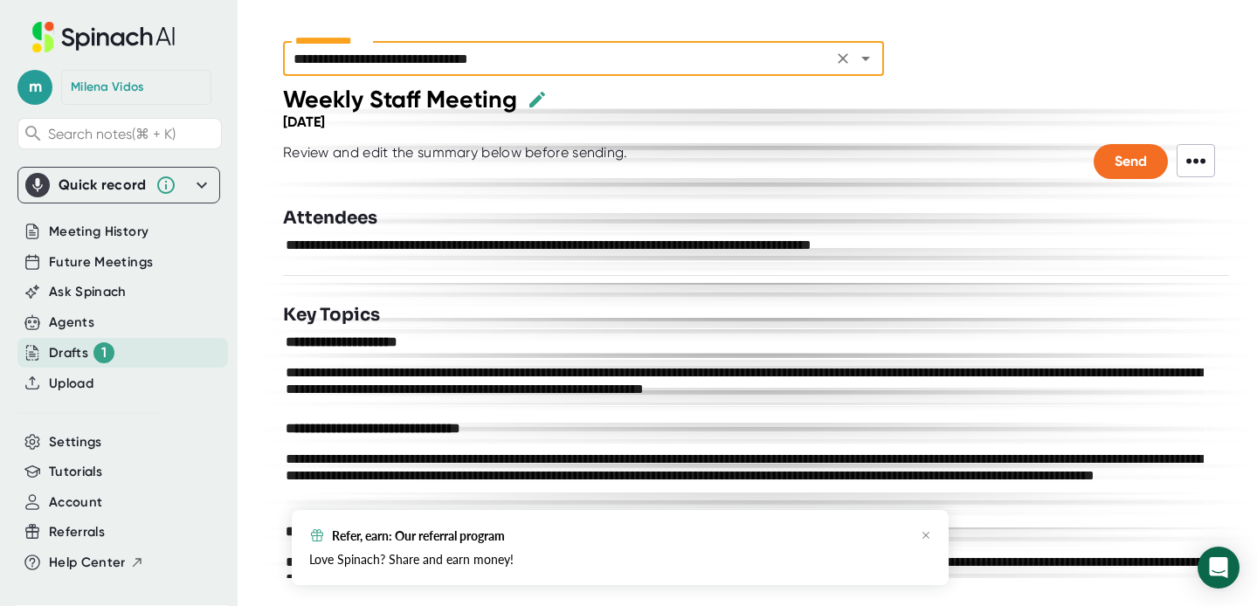
scroll to position [177, 0]
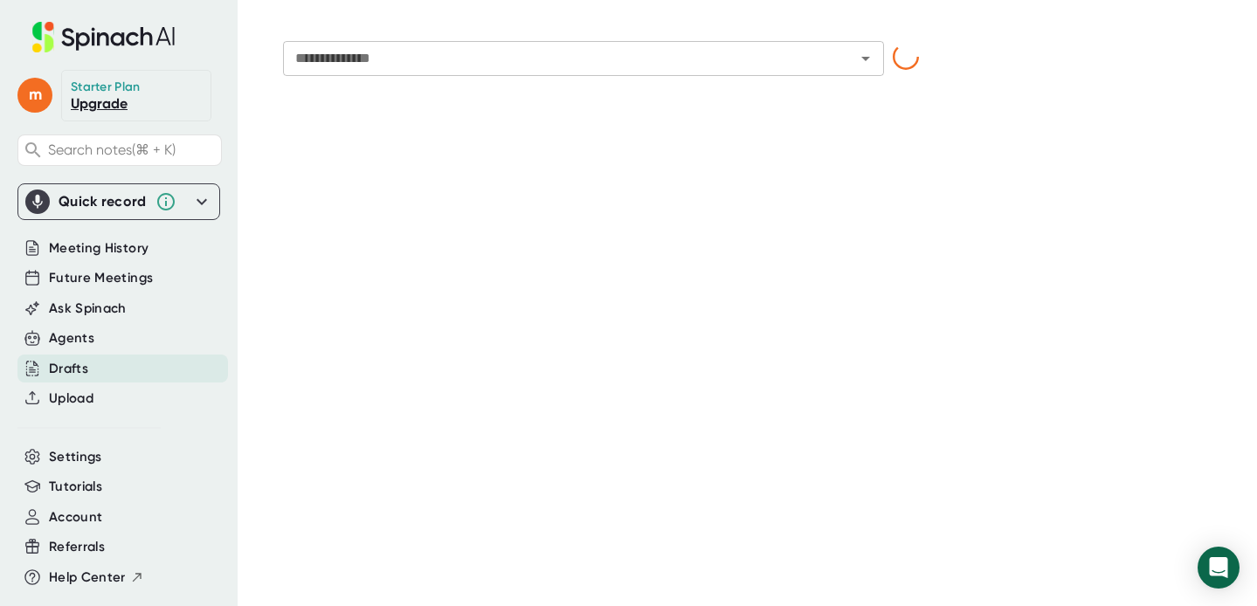
type input "**********"
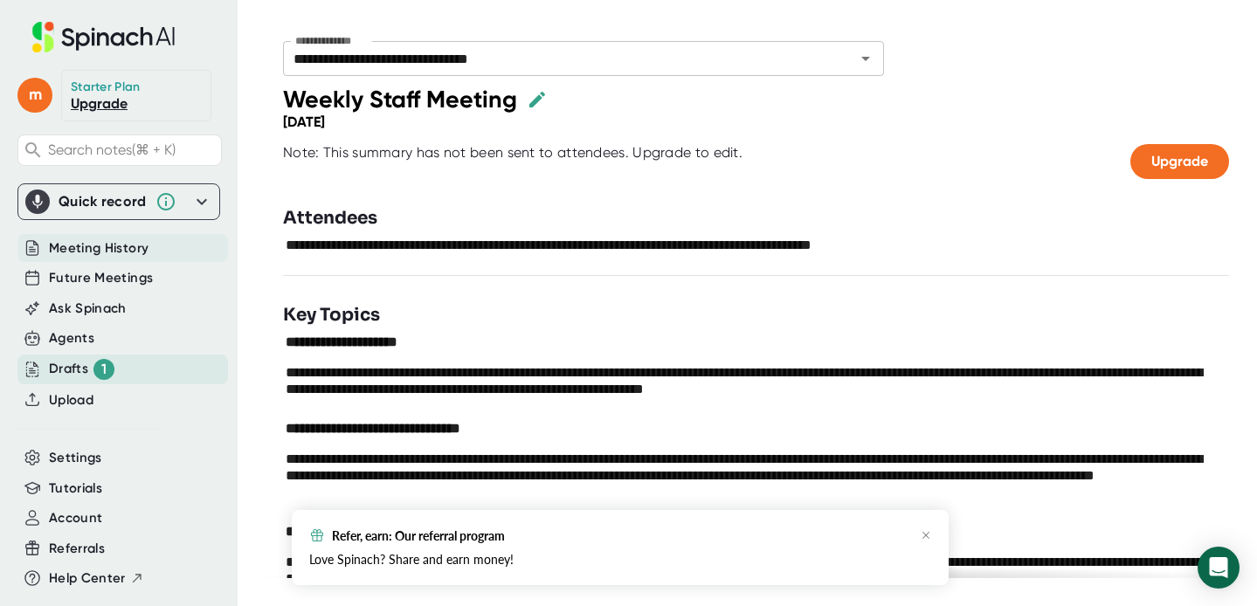
click at [95, 249] on span "Meeting History" at bounding box center [99, 249] width 100 height 20
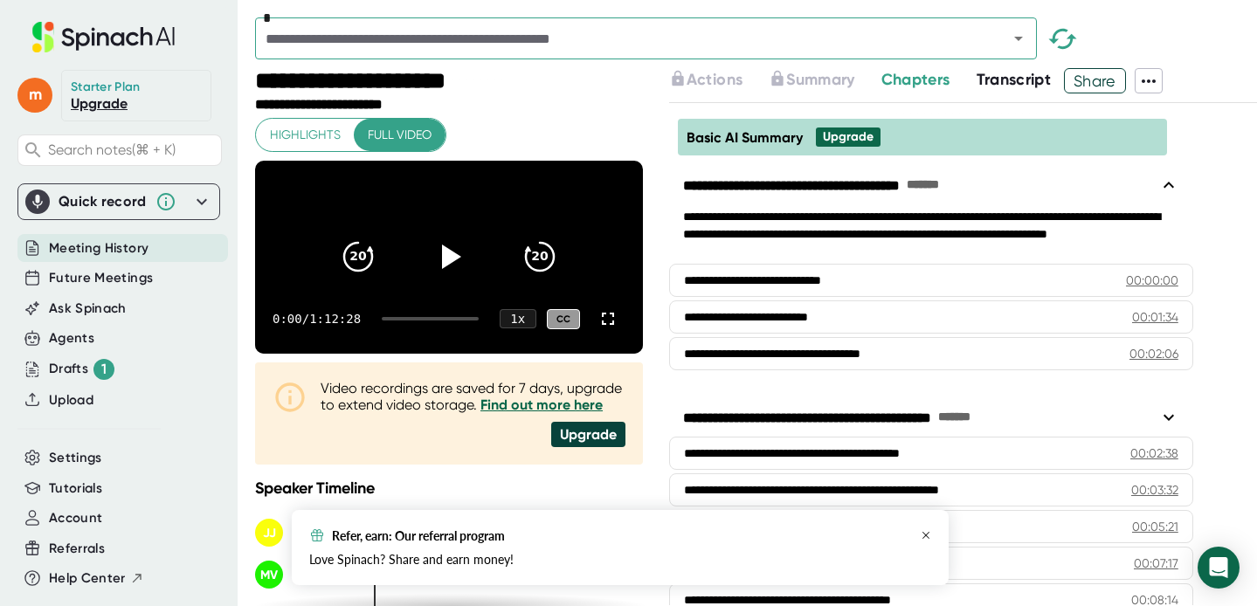
click at [927, 536] on icon "button" at bounding box center [926, 535] width 7 height 7
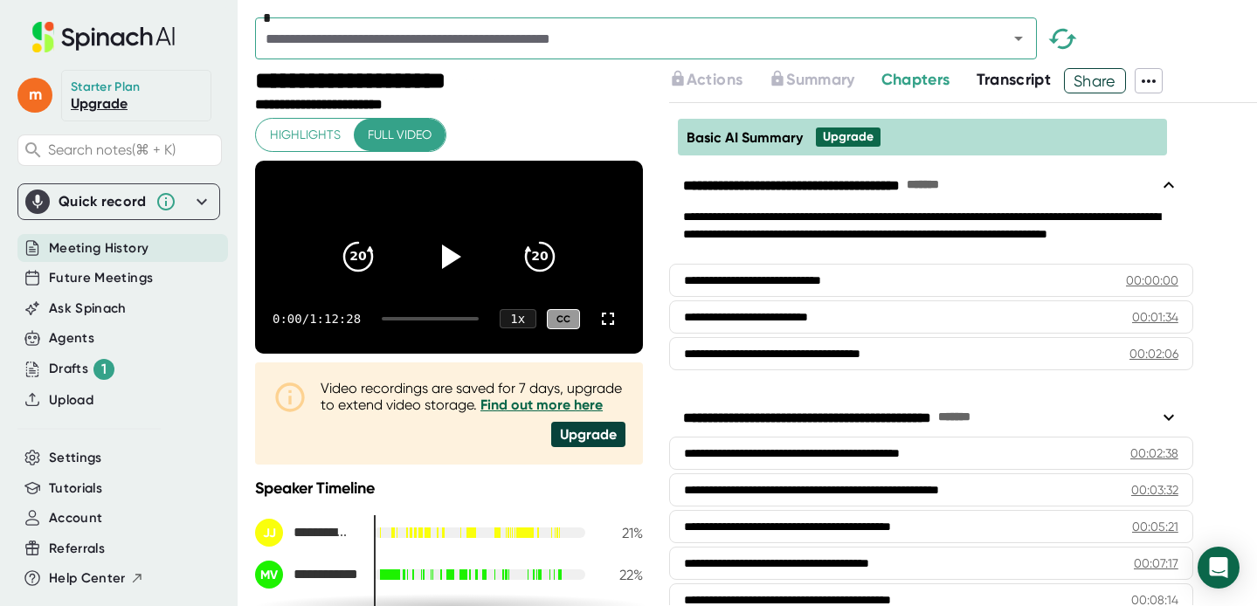
click at [712, 142] on span "Basic AI Summary" at bounding box center [745, 137] width 116 height 17
click at [1026, 80] on span "Transcript" at bounding box center [1014, 79] width 75 height 19
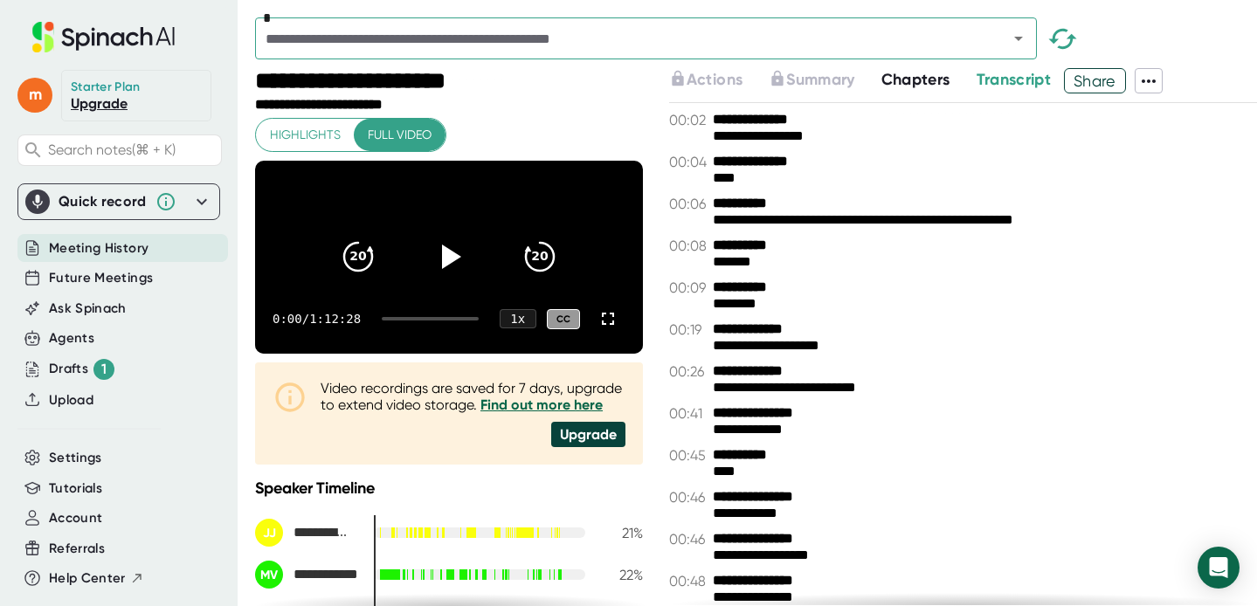
click at [924, 86] on span "Chapters" at bounding box center [915, 79] width 69 height 19
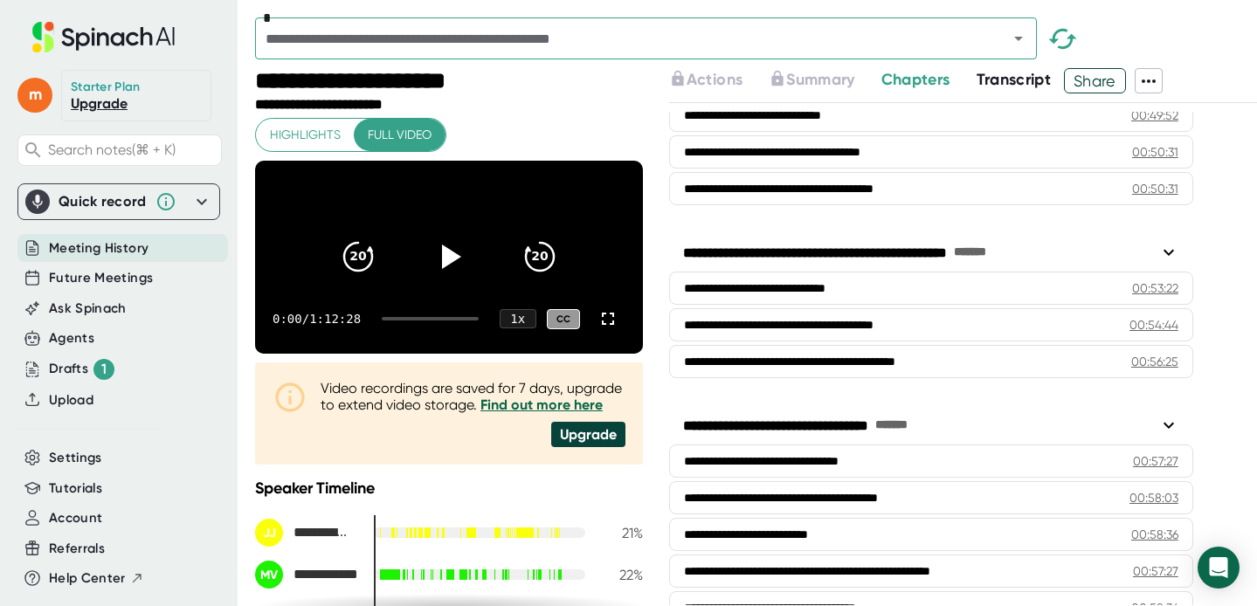
scroll to position [3045, 0]
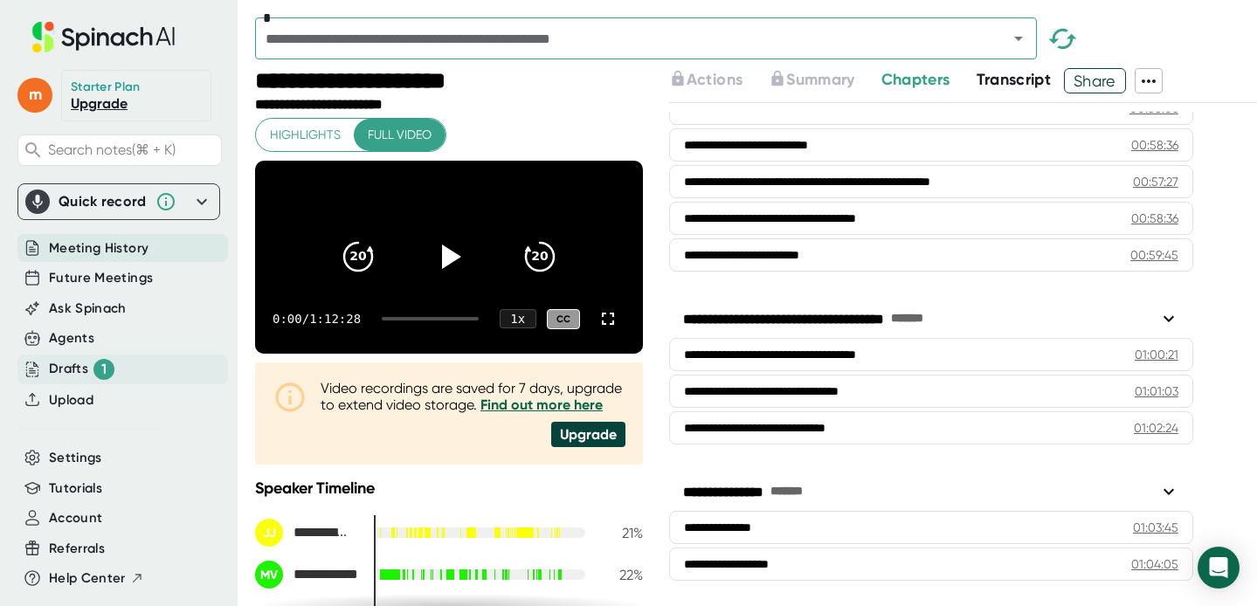
click at [52, 372] on div "Drafts 1" at bounding box center [82, 369] width 66 height 21
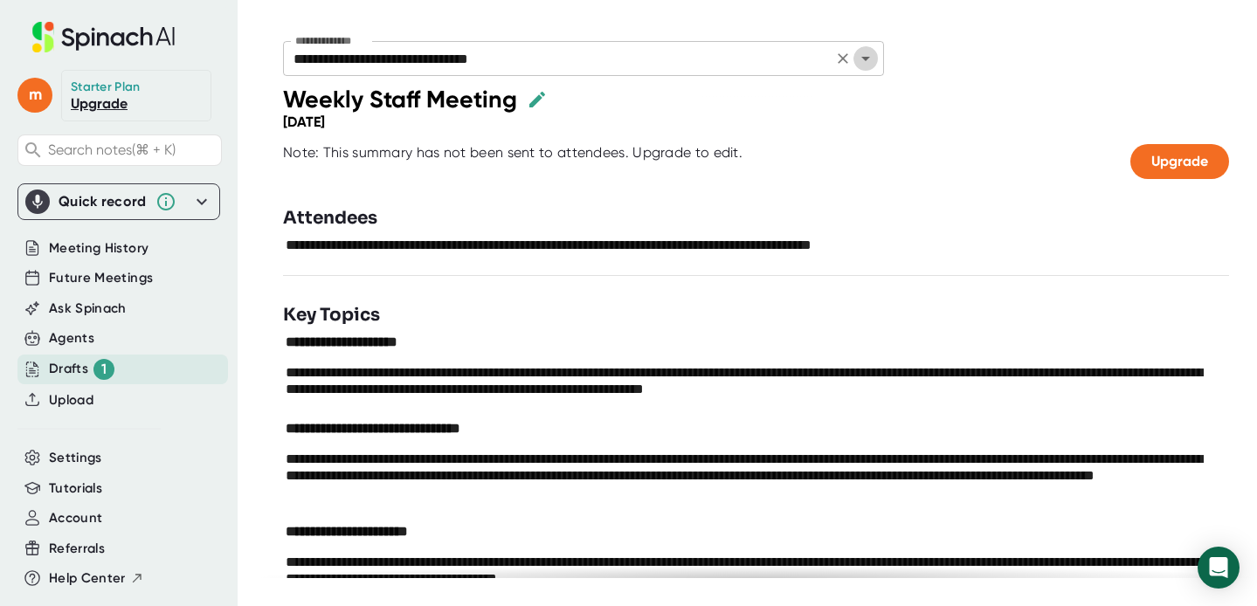
click at [871, 59] on icon "Open" at bounding box center [865, 58] width 21 height 21
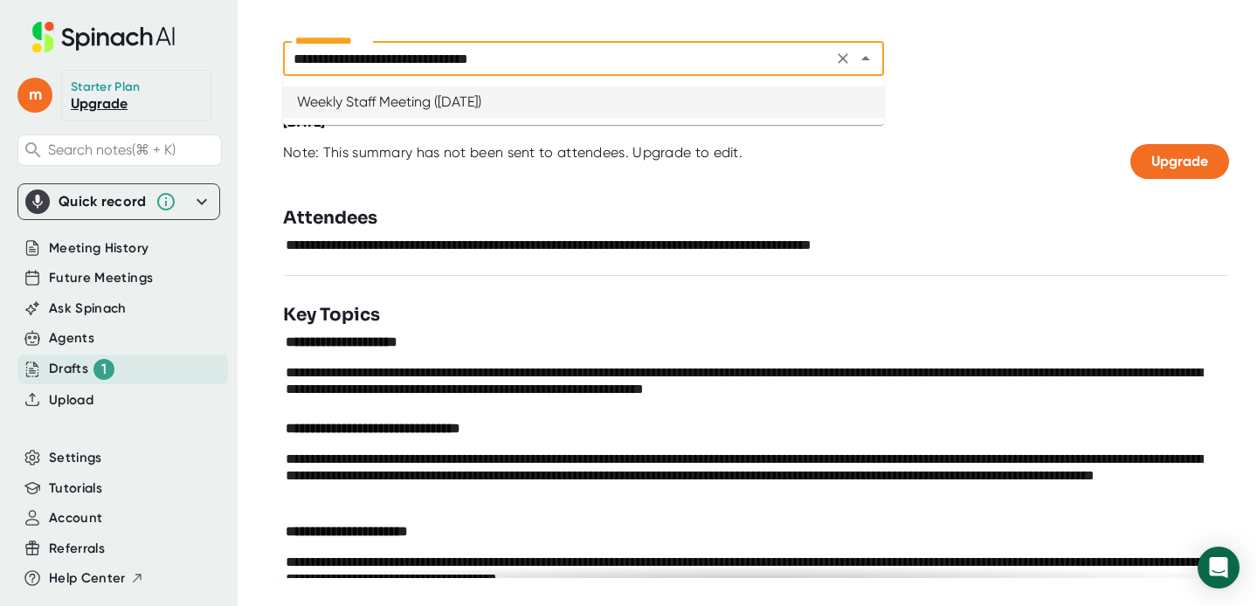
click at [963, 140] on div "Weekly Staff Meeting Wednesday, May 28th 2025 Note: This summary has not been s…" at bounding box center [756, 132] width 946 height 94
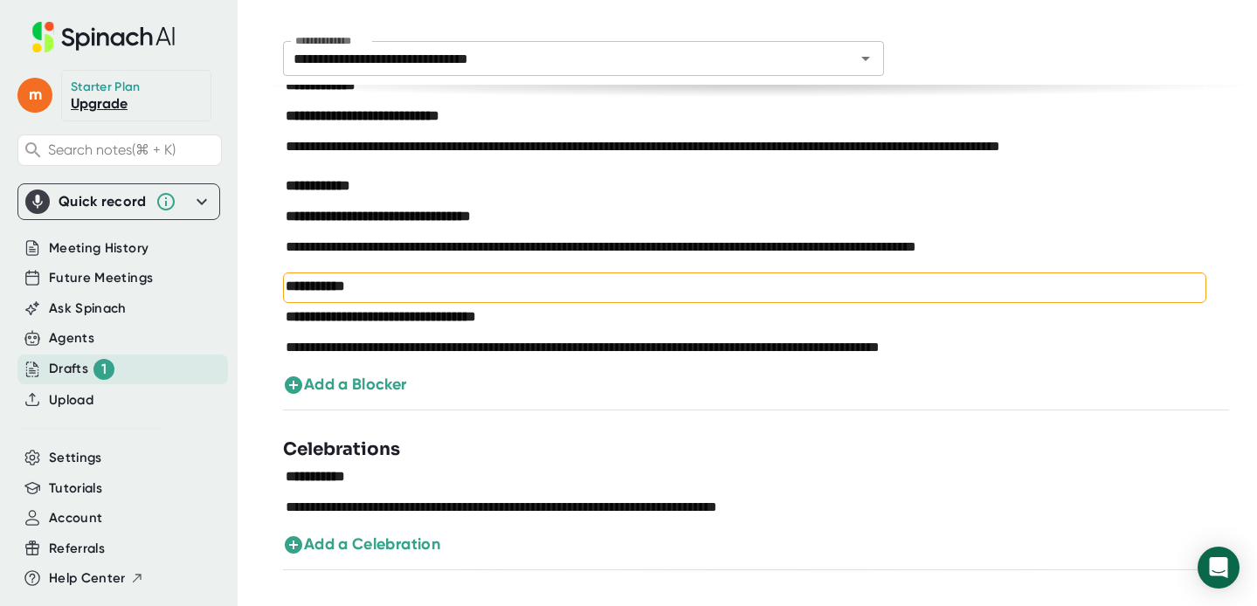
scroll to position [2675, 0]
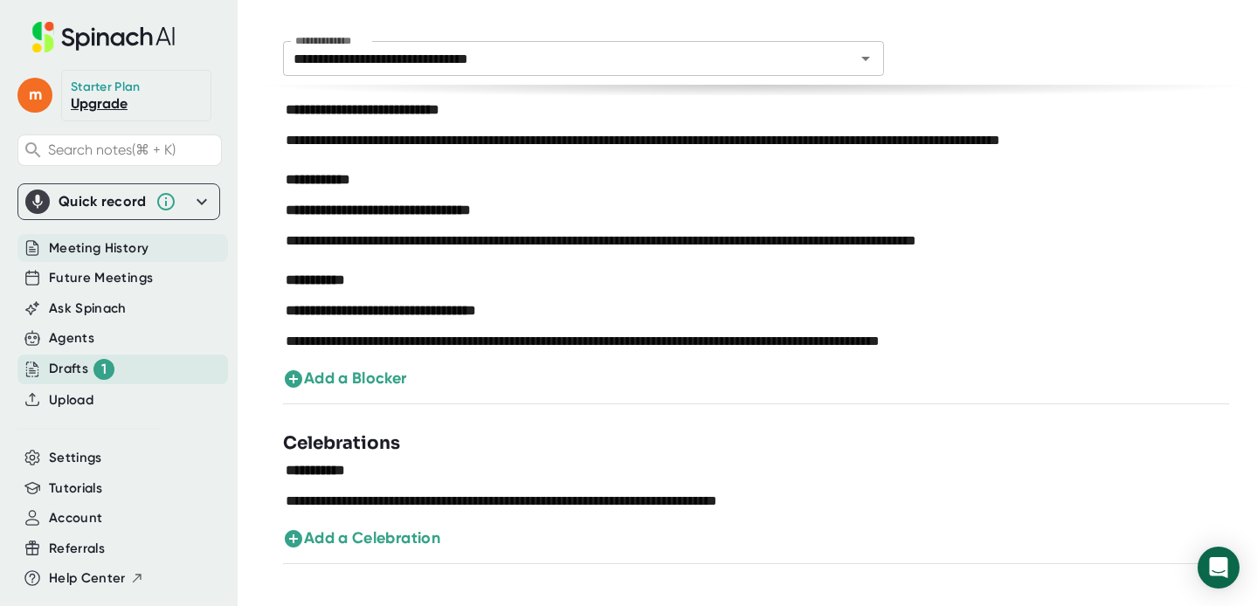
click at [81, 252] on span "Meeting History" at bounding box center [99, 249] width 100 height 20
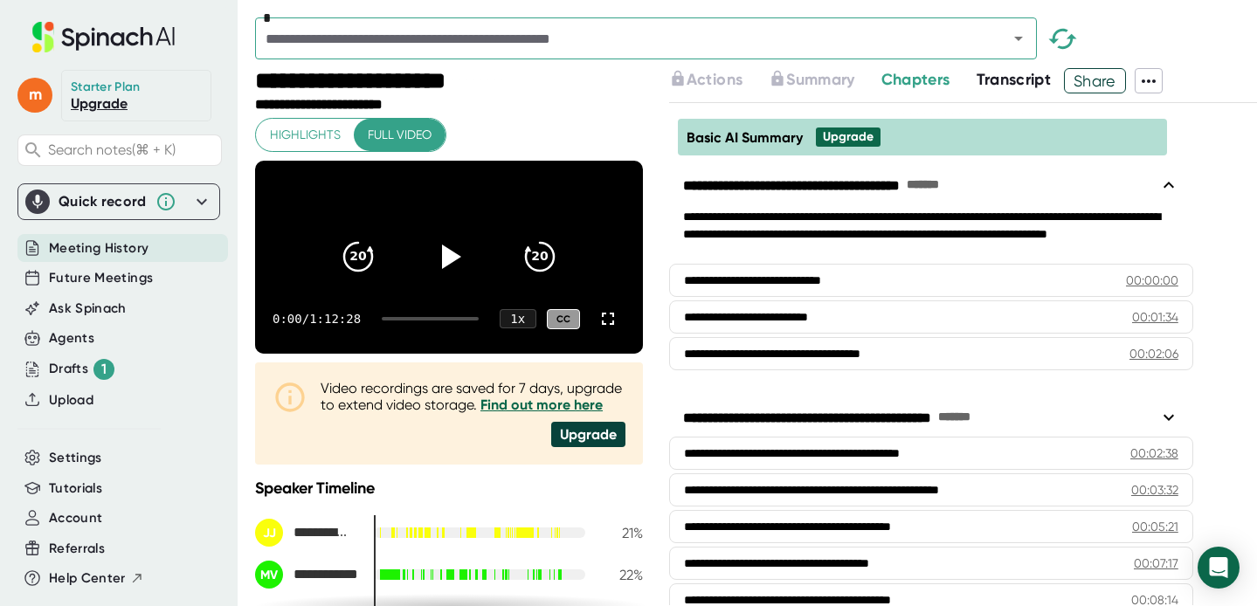
click at [1151, 79] on icon at bounding box center [1148, 81] width 21 height 21
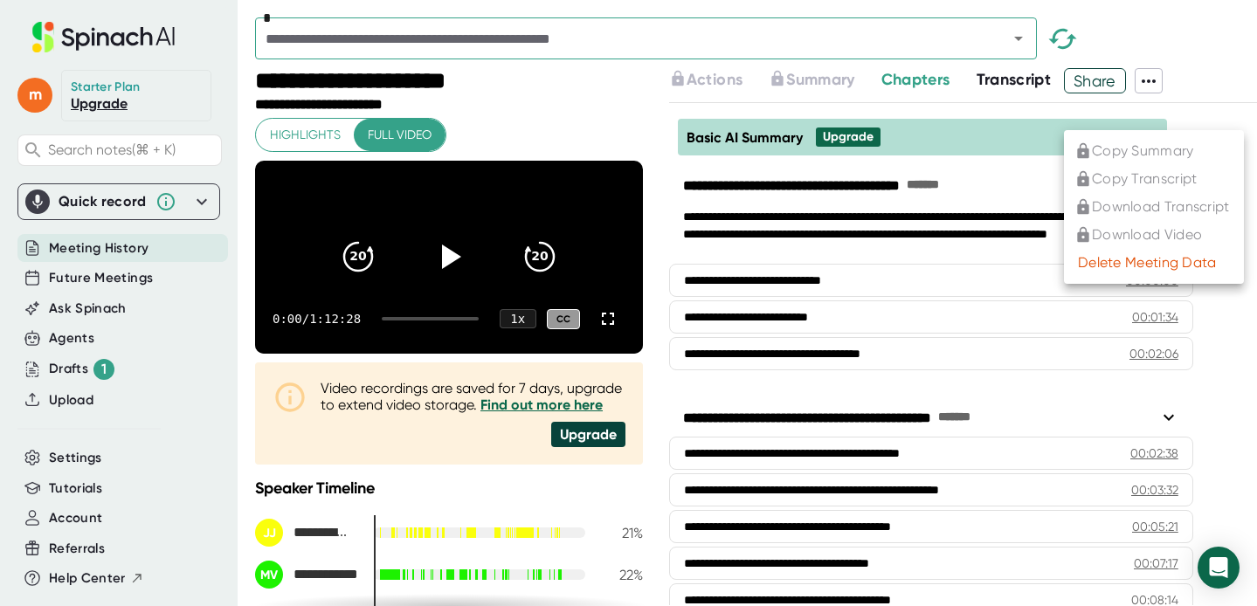
click at [565, 94] on div at bounding box center [628, 303] width 1257 height 606
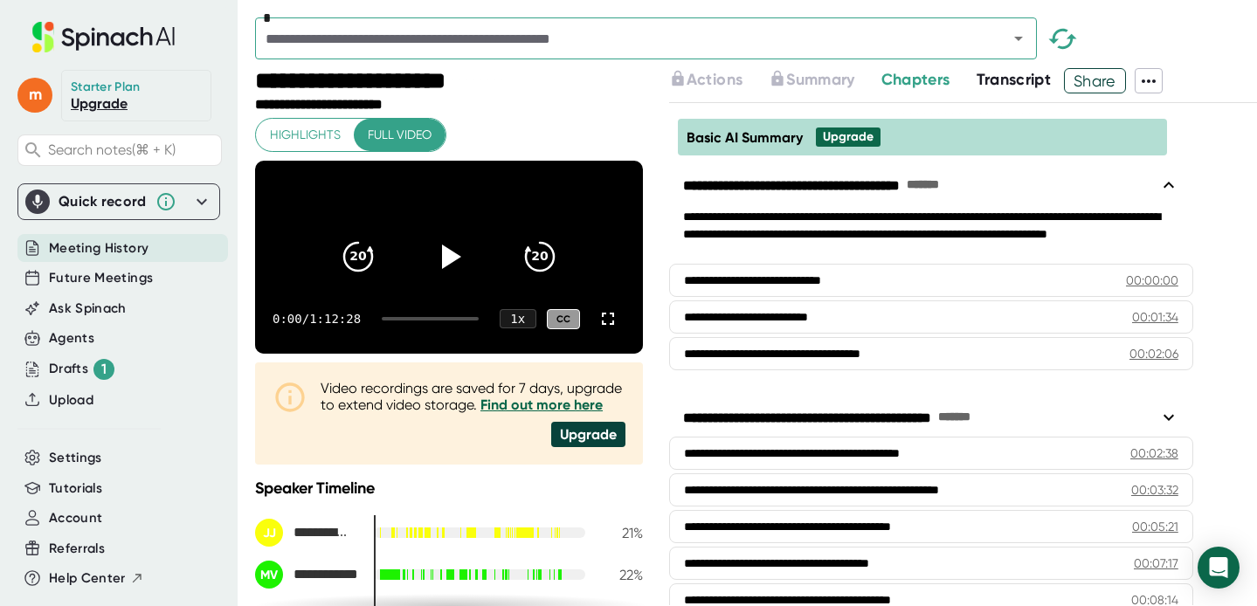
click at [88, 101] on link "Upgrade" at bounding box center [99, 103] width 57 height 17
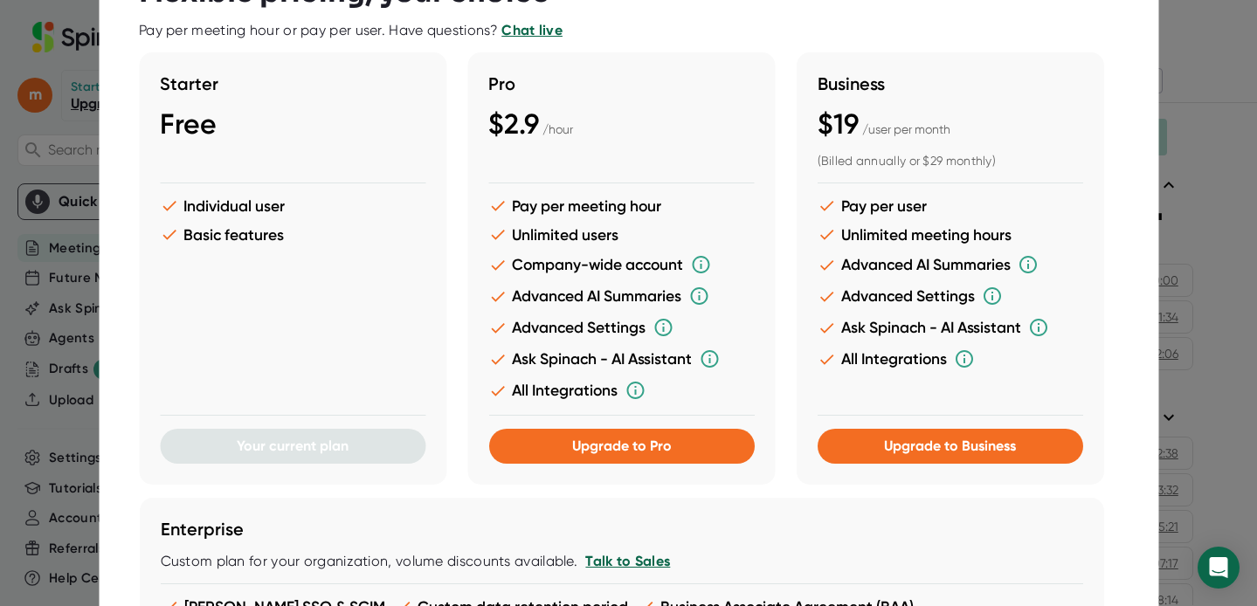
click at [826, 565] on div "Custom plan for your organization, volume discounts available. Talk to Sales" at bounding box center [621, 561] width 923 height 17
click at [637, 453] on span "Upgrade to Pro" at bounding box center [621, 446] width 100 height 17
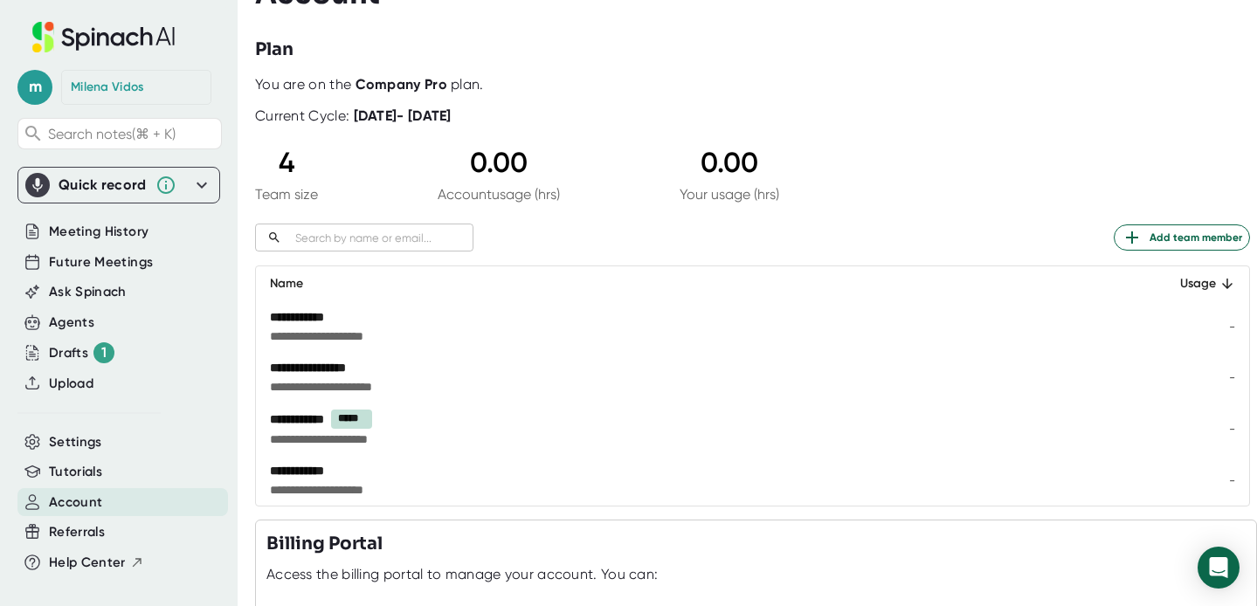
scroll to position [55, 0]
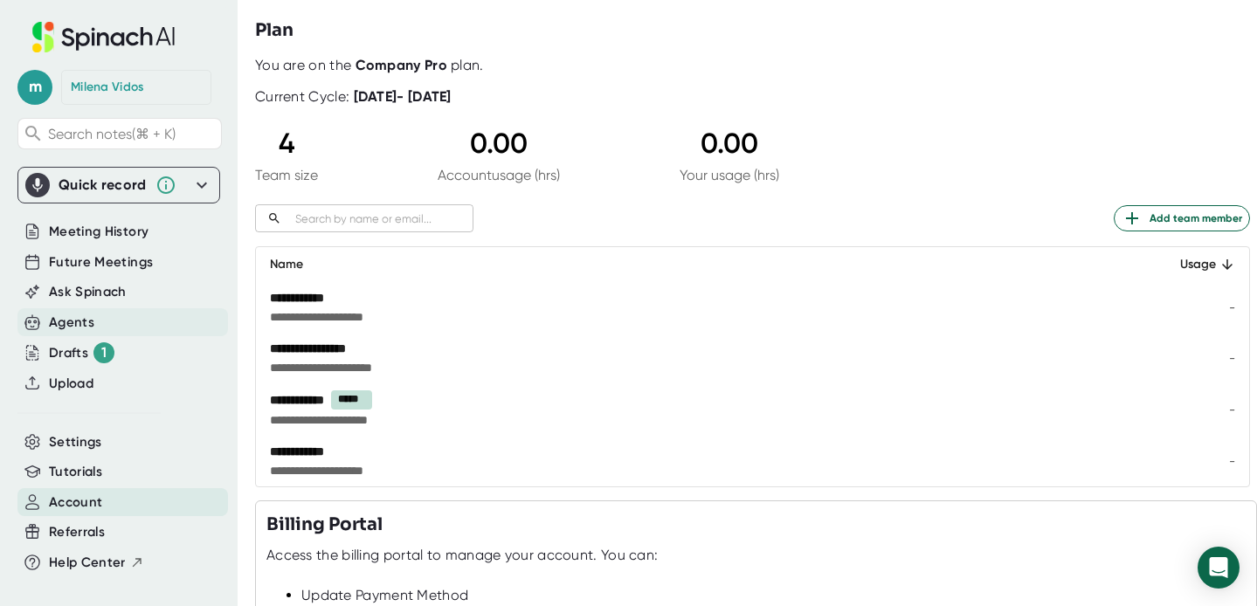
click at [57, 324] on div "Agents" at bounding box center [71, 323] width 45 height 20
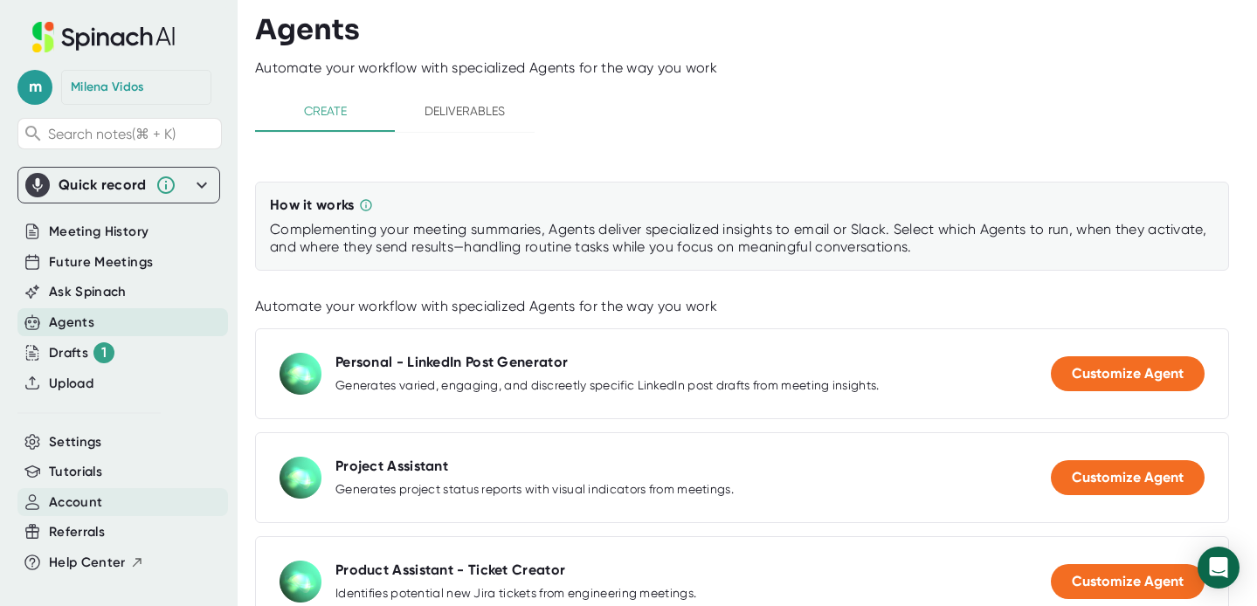
click at [62, 504] on span "Account" at bounding box center [75, 503] width 53 height 20
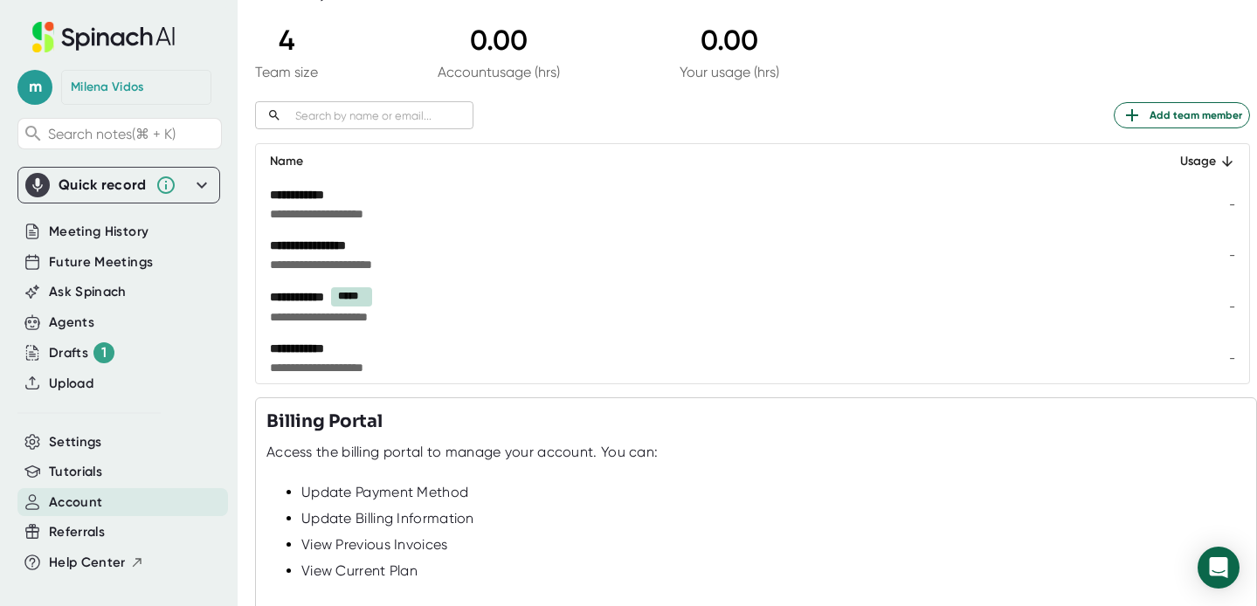
scroll to position [70, 0]
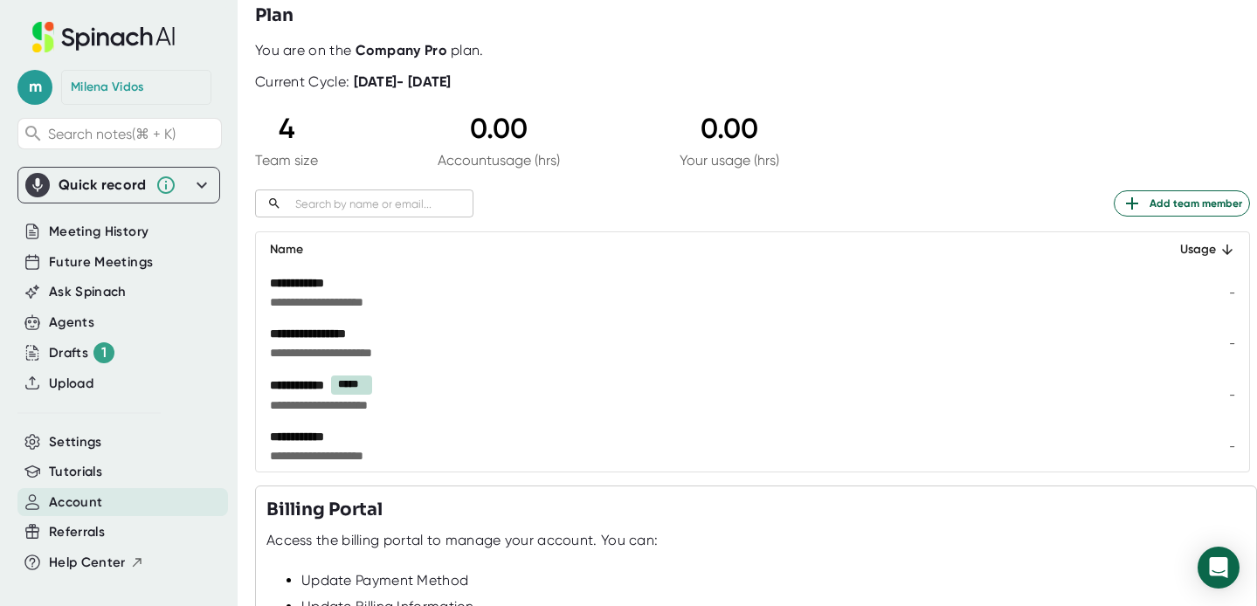
drag, startPoint x: 327, startPoint y: 296, endPoint x: 627, endPoint y: 308, distance: 300.8
click at [328, 296] on span "**********" at bounding box center [581, 302] width 623 height 17
click at [1234, 294] on td "-" at bounding box center [1193, 292] width 113 height 51
click at [70, 349] on div "Drafts 1" at bounding box center [82, 352] width 66 height 21
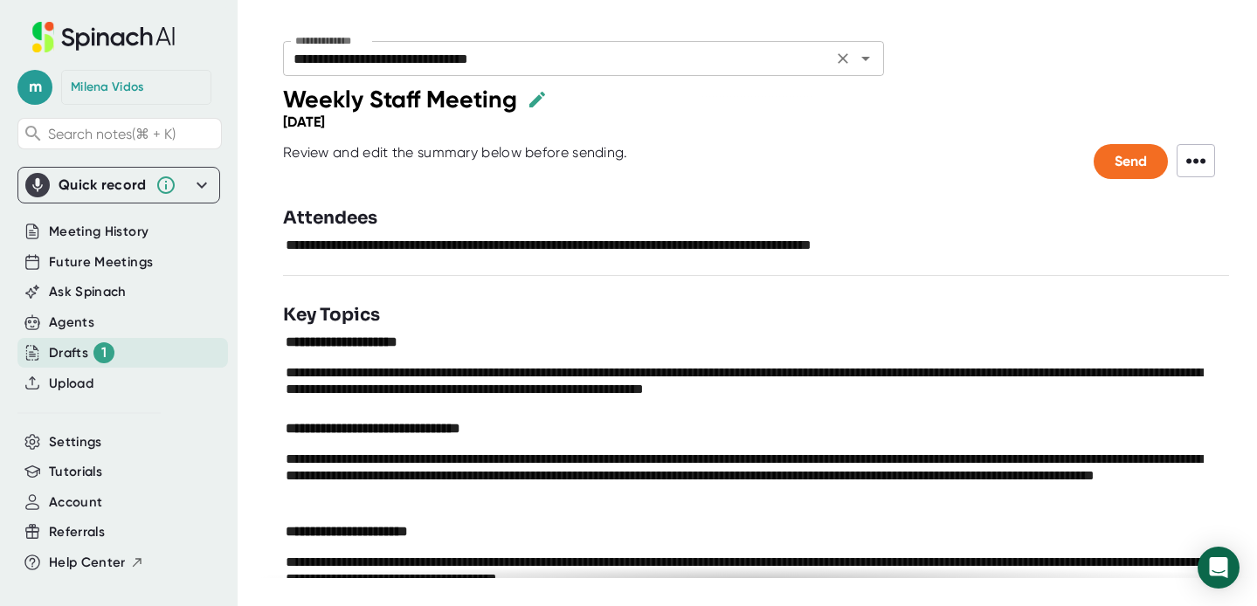
click at [867, 71] on div "**********" at bounding box center [583, 58] width 601 height 35
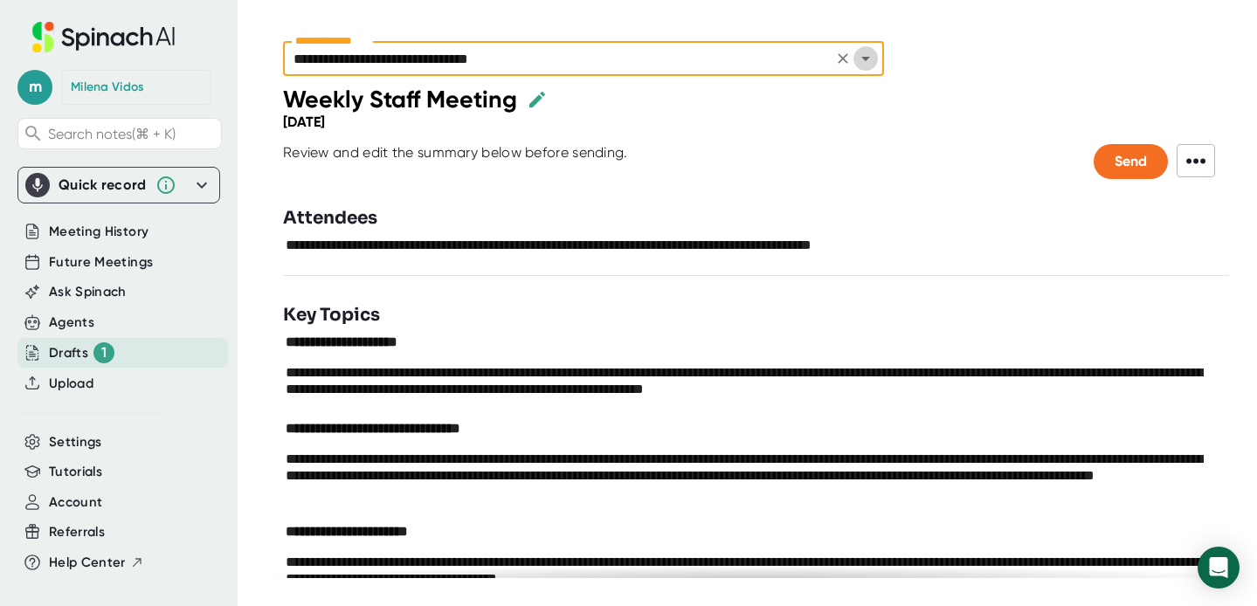
click at [869, 61] on icon "Open" at bounding box center [865, 58] width 21 height 21
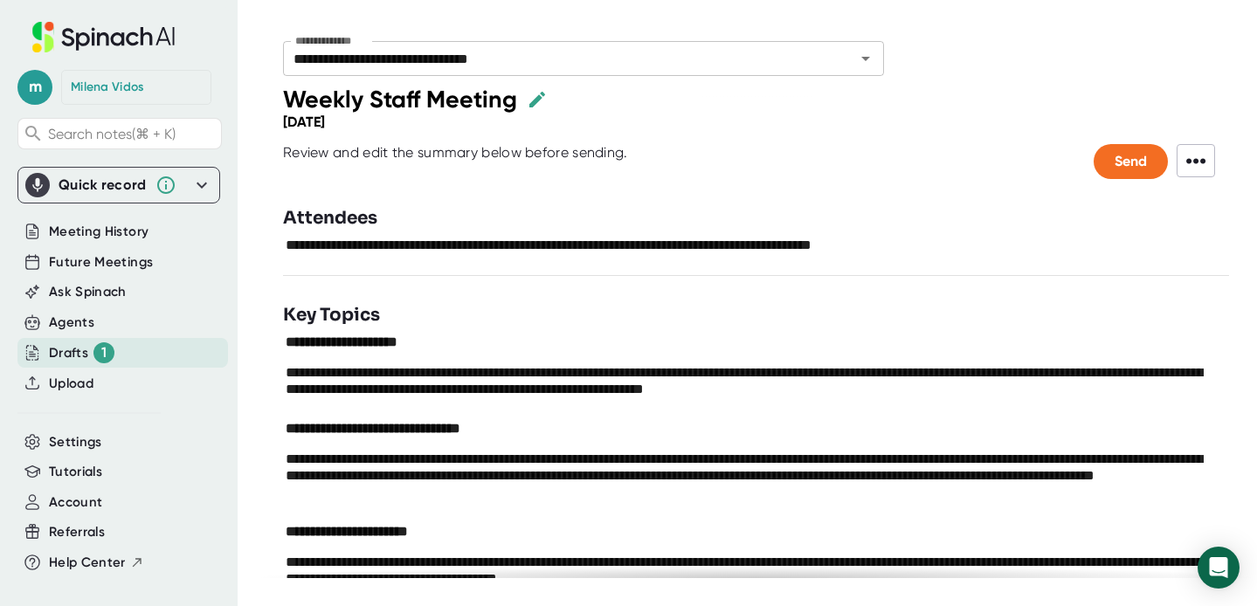
drag, startPoint x: 717, startPoint y: 185, endPoint x: 694, endPoint y: 161, distance: 34.0
click at [717, 184] on div "**********" at bounding box center [756, 332] width 1002 height 494
click at [867, 59] on icon "Open" at bounding box center [865, 59] width 9 height 4
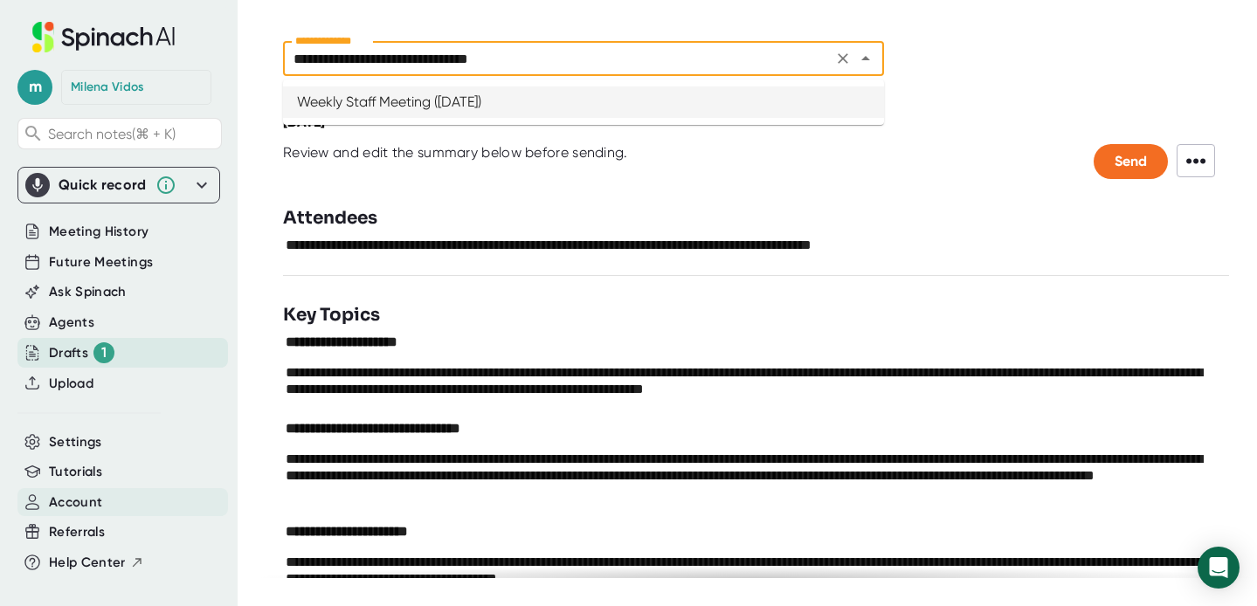
scroll to position [10, 0]
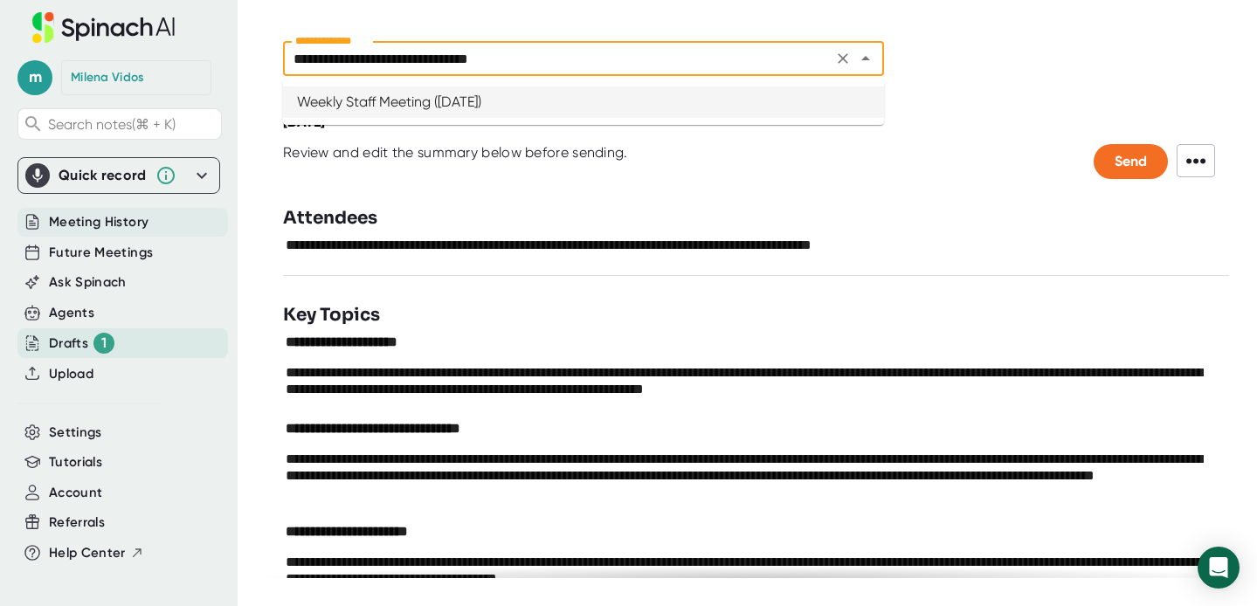
click at [85, 213] on span "Meeting History" at bounding box center [99, 222] width 100 height 20
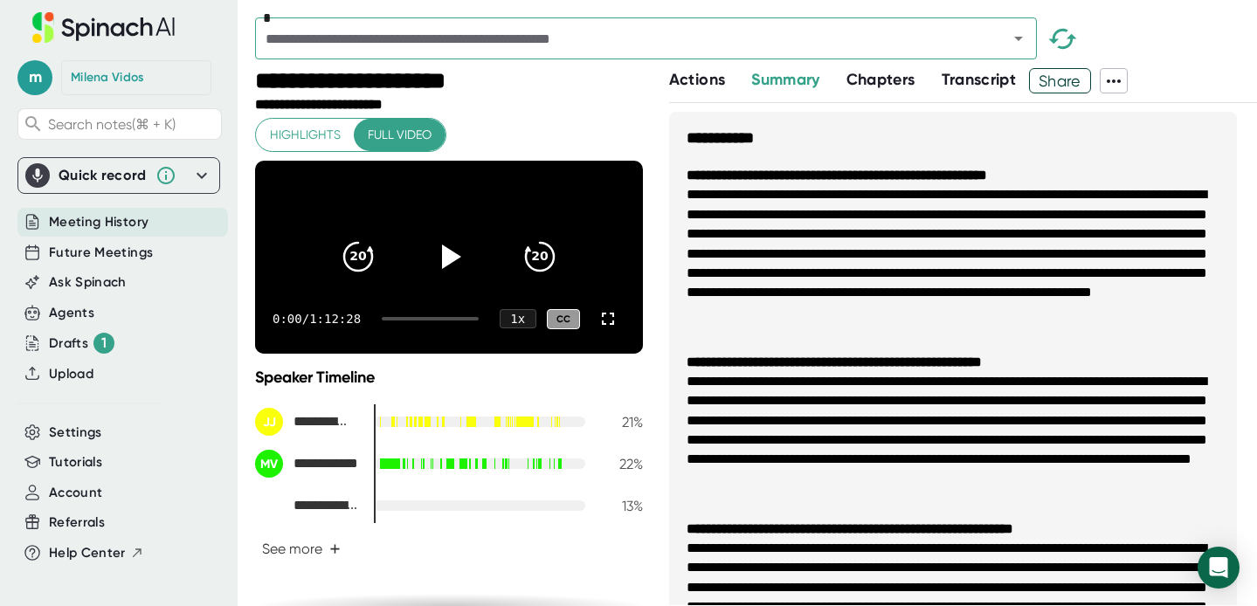
click at [689, 74] on span "Actions" at bounding box center [697, 79] width 56 height 19
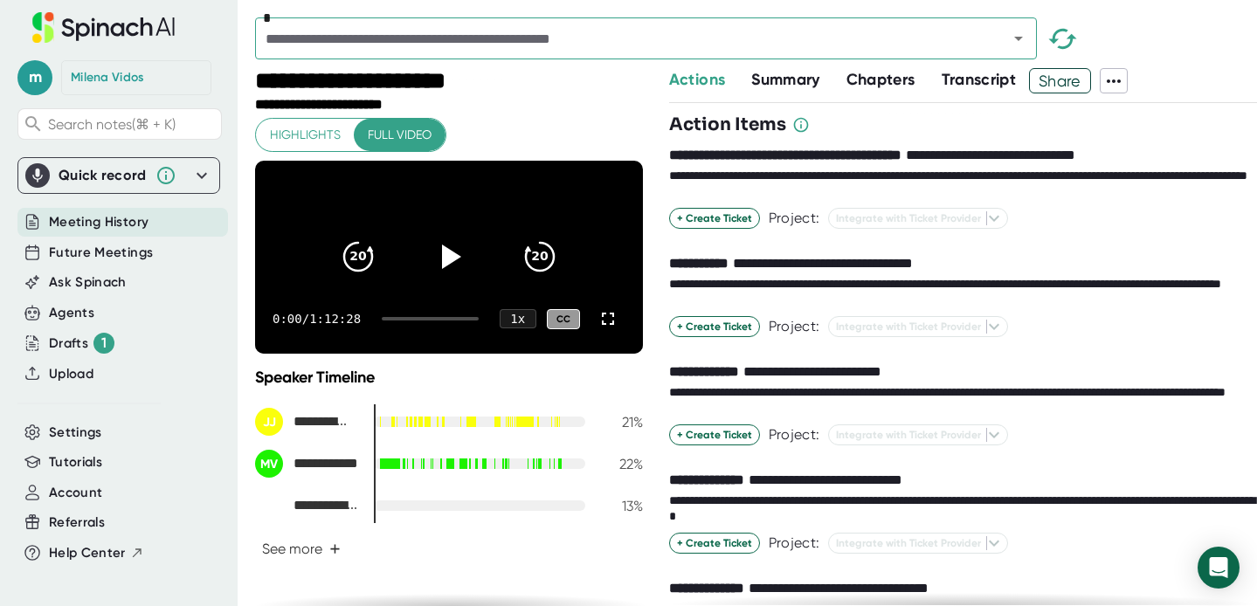
click at [961, 89] on button "Transcript" at bounding box center [979, 80] width 75 height 24
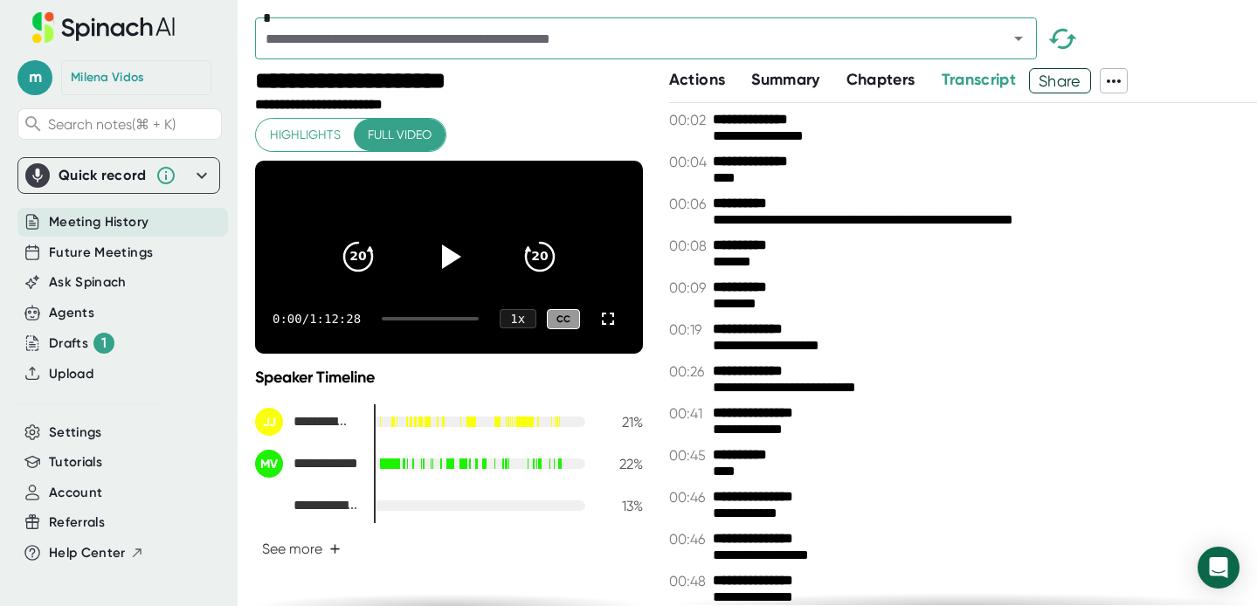
click at [905, 84] on span "Chapters" at bounding box center [881, 79] width 69 height 19
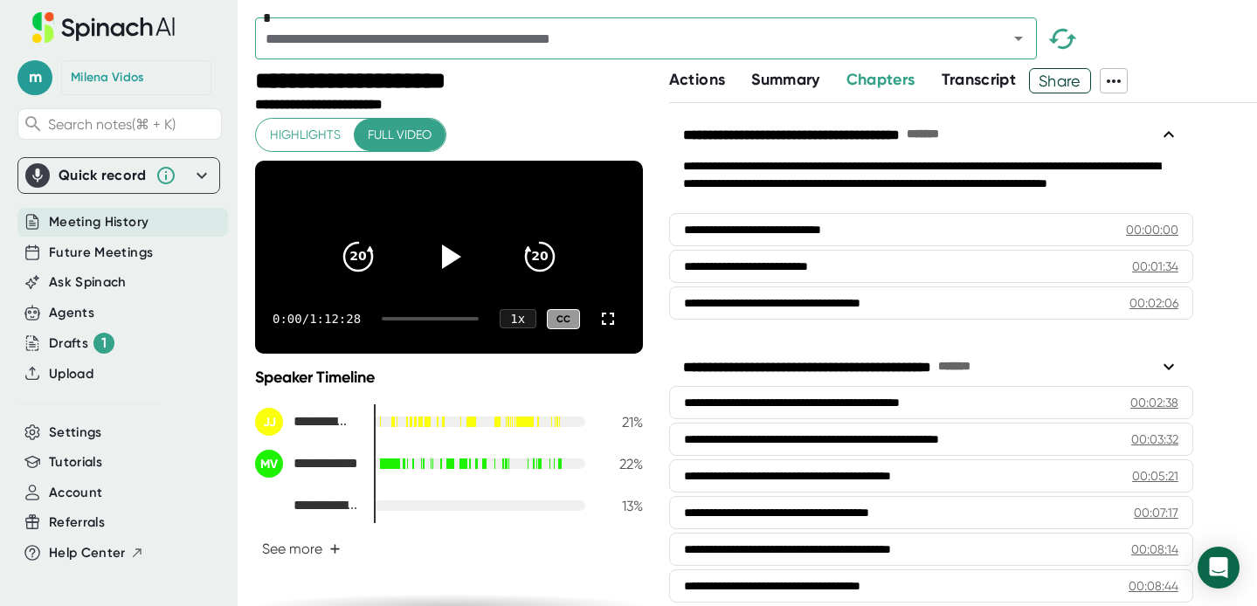
click at [792, 80] on span "Summary" at bounding box center [785, 79] width 68 height 19
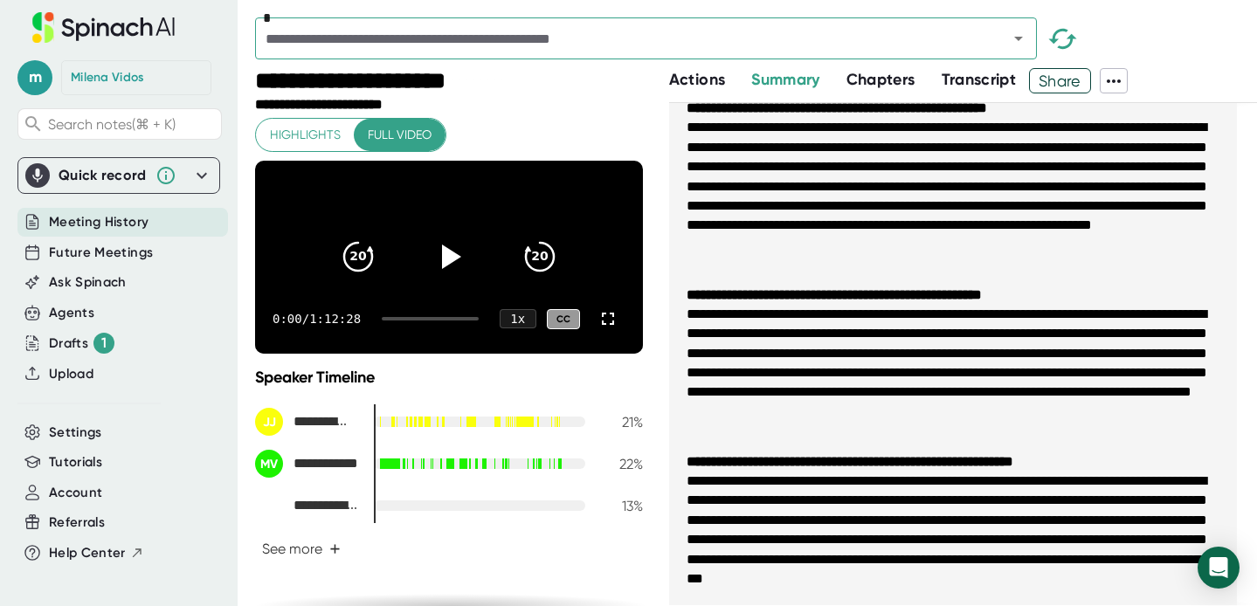
scroll to position [76, 0]
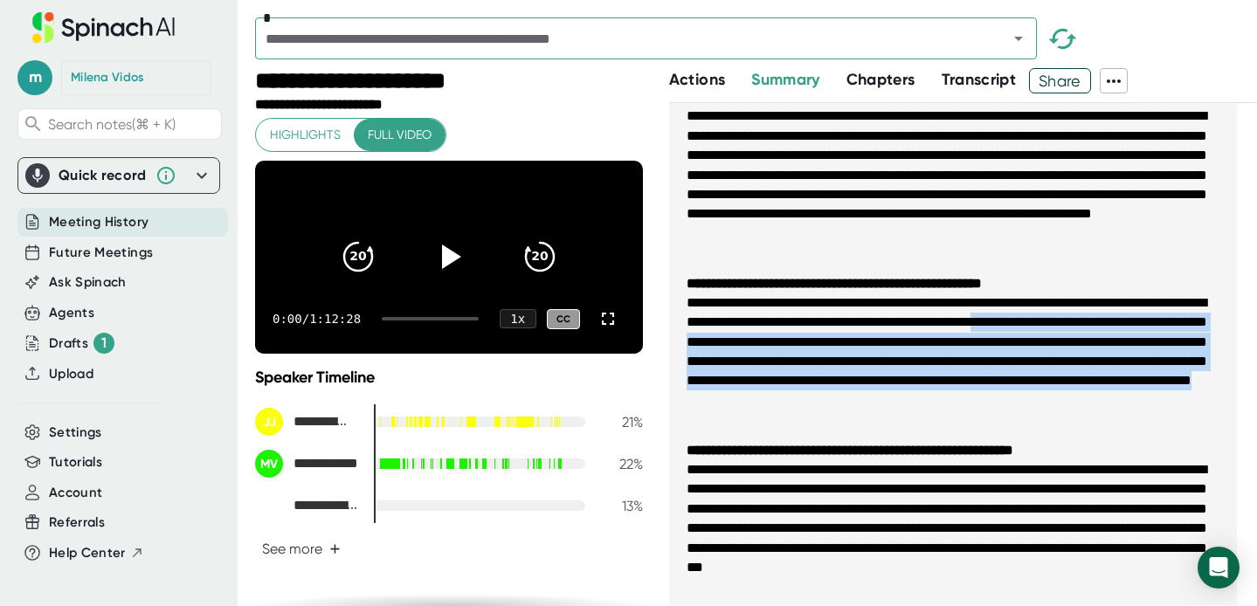
drag, startPoint x: 688, startPoint y: 349, endPoint x: 959, endPoint y: 412, distance: 279.1
click at [959, 412] on ul "**********" at bounding box center [953, 500] width 568 height 860
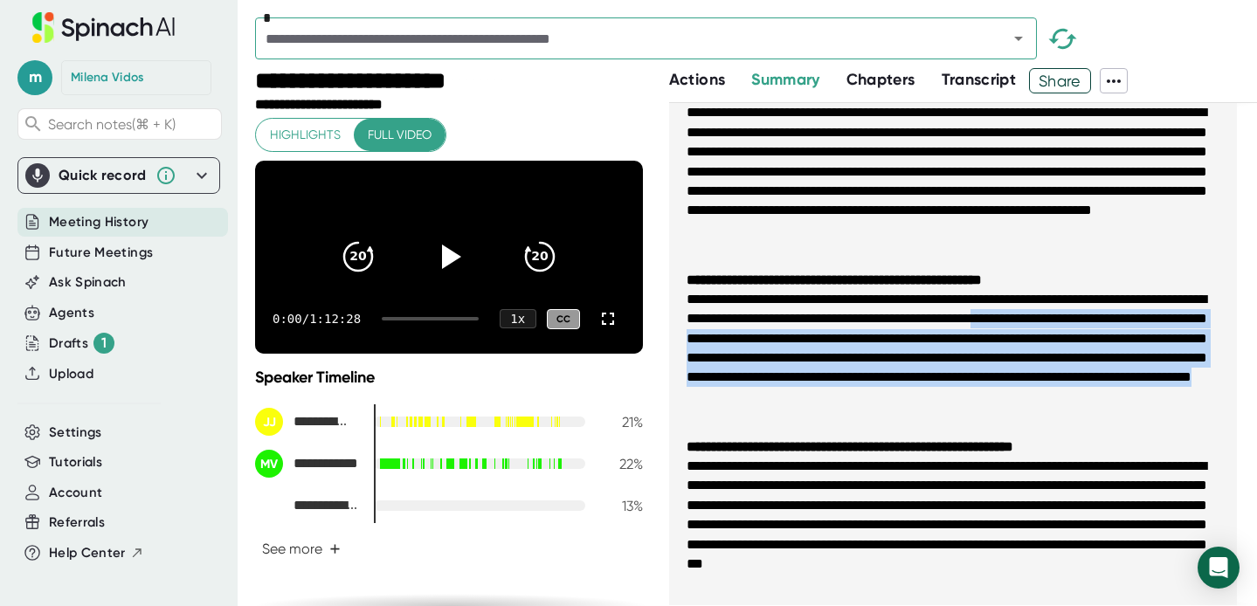
click at [892, 372] on li "**********" at bounding box center [953, 358] width 533 height 137
click at [977, 370] on li "**********" at bounding box center [953, 358] width 533 height 137
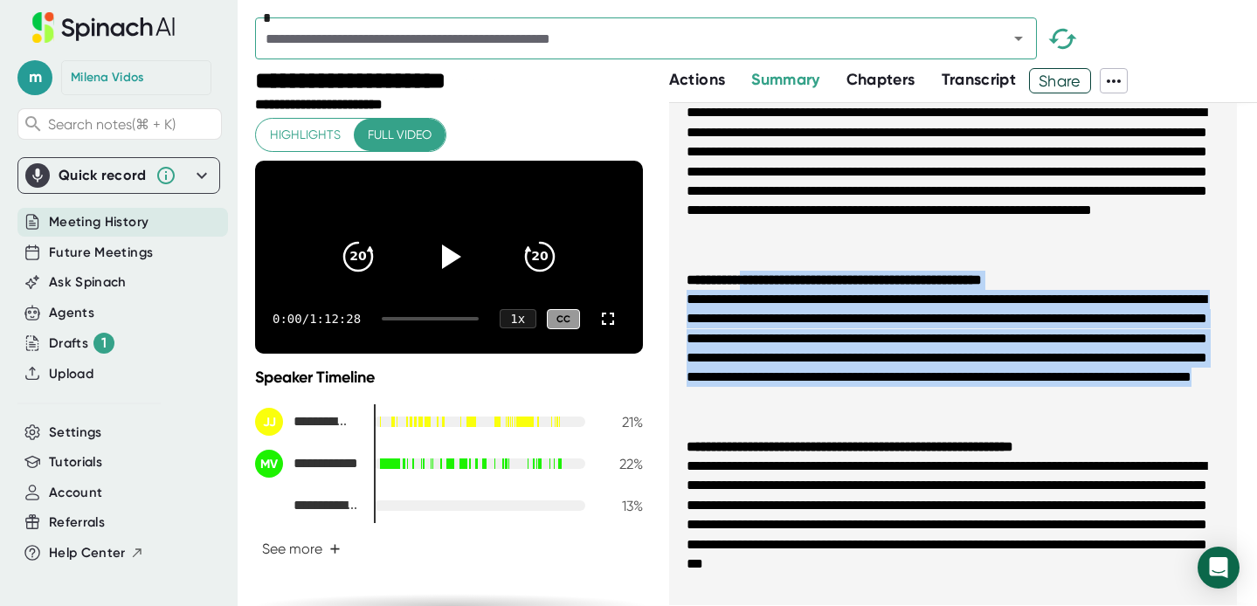
drag, startPoint x: 952, startPoint y: 412, endPoint x: 764, endPoint y: 286, distance: 226.6
click at [764, 286] on li "**********" at bounding box center [953, 349] width 533 height 156
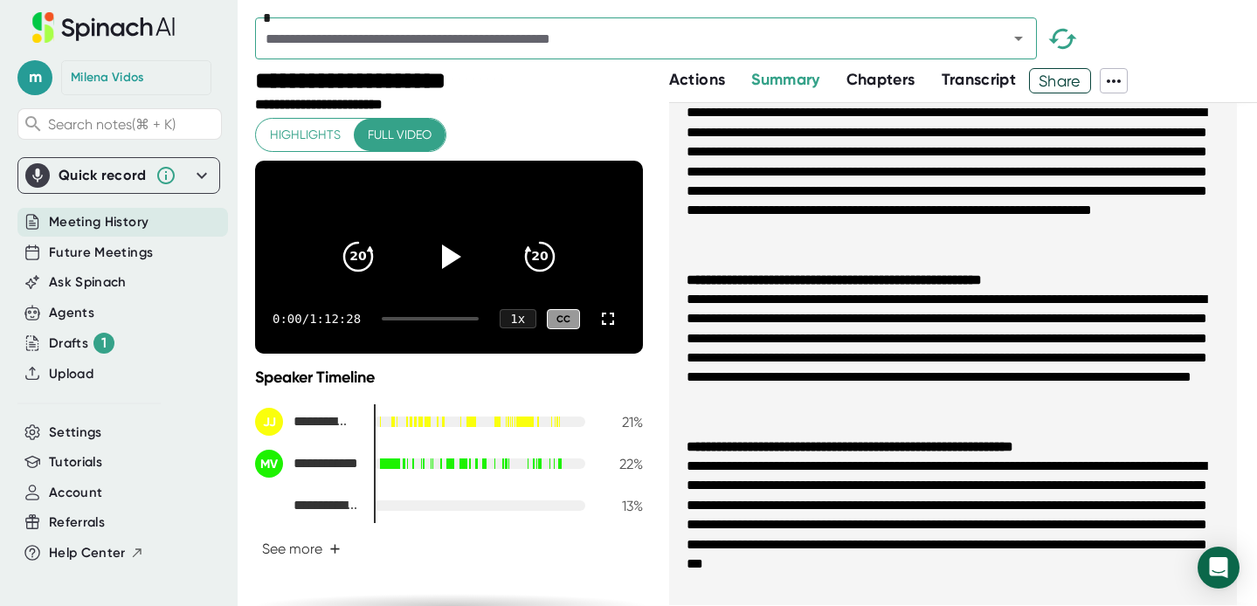
drag, startPoint x: 1075, startPoint y: 405, endPoint x: 1057, endPoint y: 419, distance: 22.4
click at [1075, 404] on li "**********" at bounding box center [953, 358] width 533 height 137
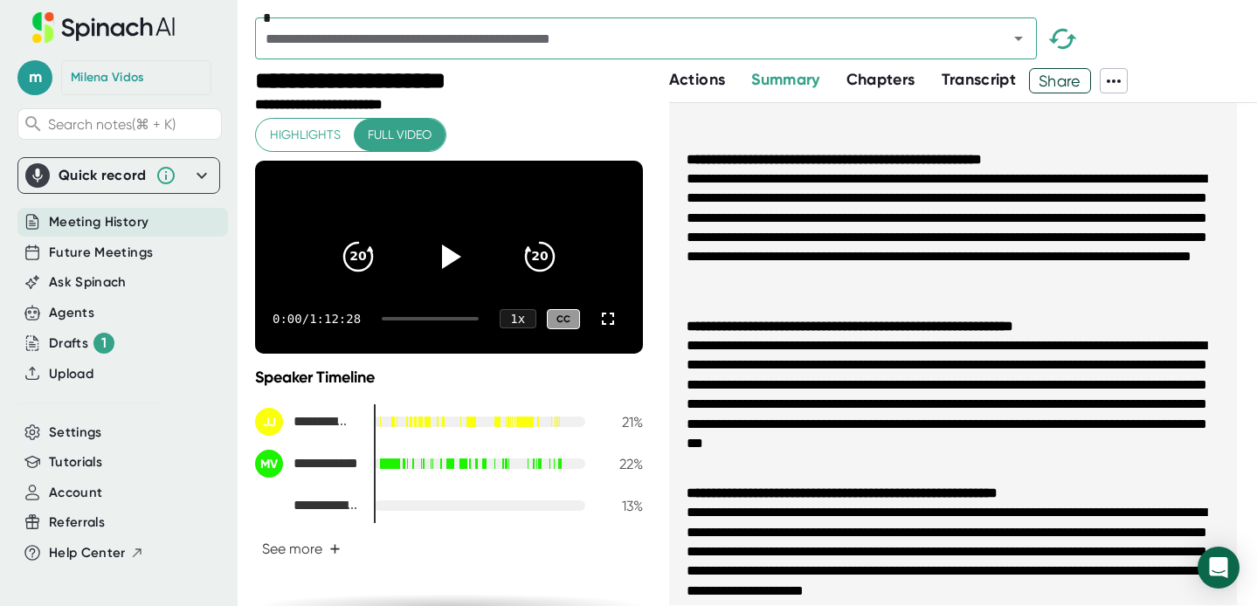
scroll to position [238, 0]
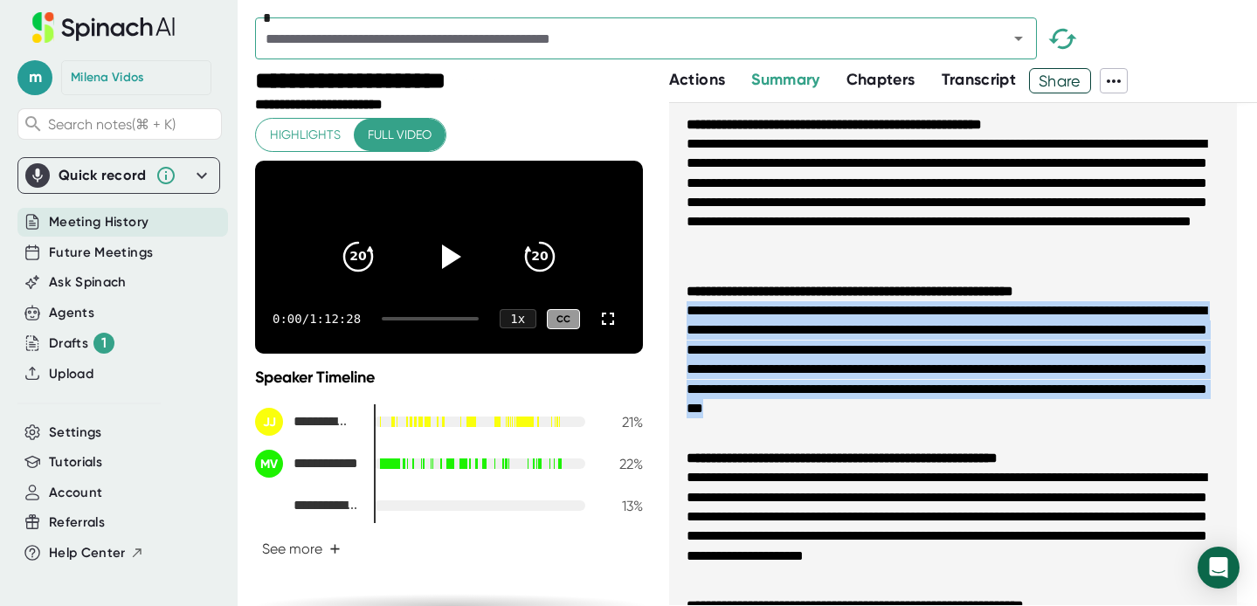
drag, startPoint x: 734, startPoint y: 319, endPoint x: 915, endPoint y: 422, distance: 208.2
click at [923, 424] on li "**********" at bounding box center [953, 369] width 533 height 137
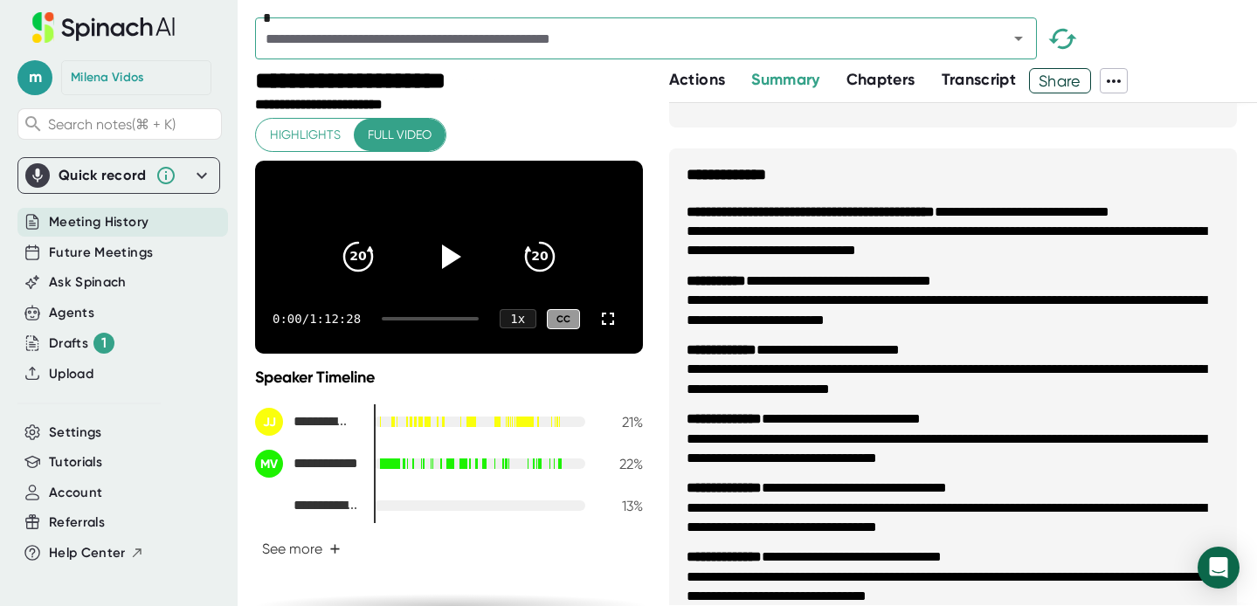
scroll to position [882, 0]
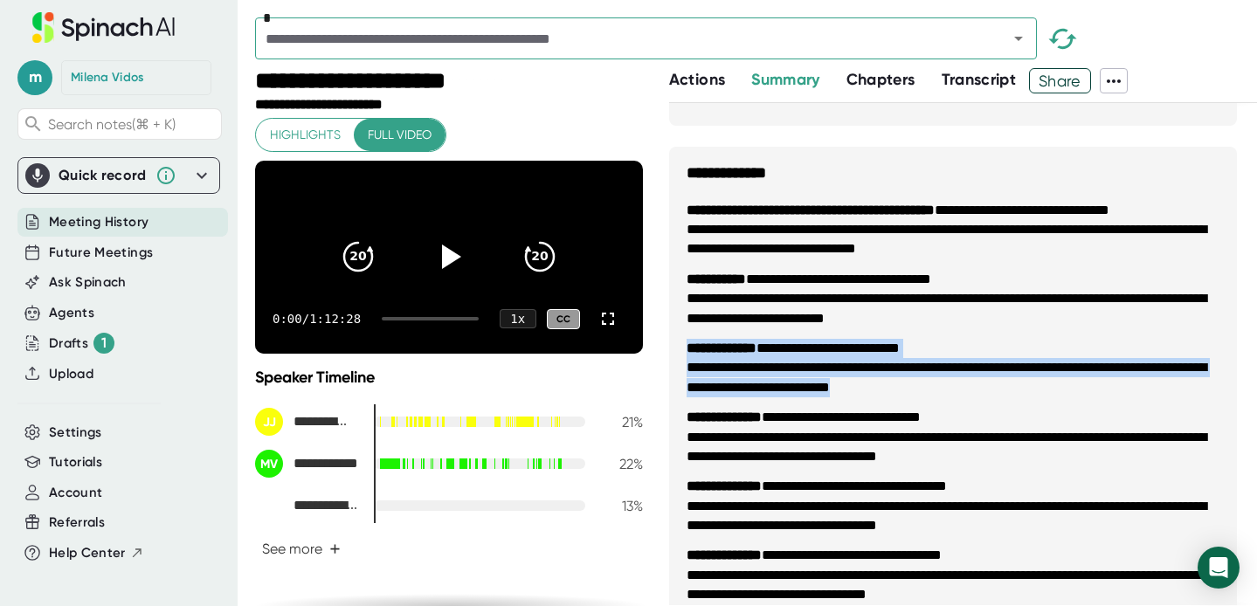
drag, startPoint x: 991, startPoint y: 389, endPoint x: 769, endPoint y: 389, distance: 221.9
click at [663, 347] on div "**********" at bounding box center [756, 337] width 1002 height 538
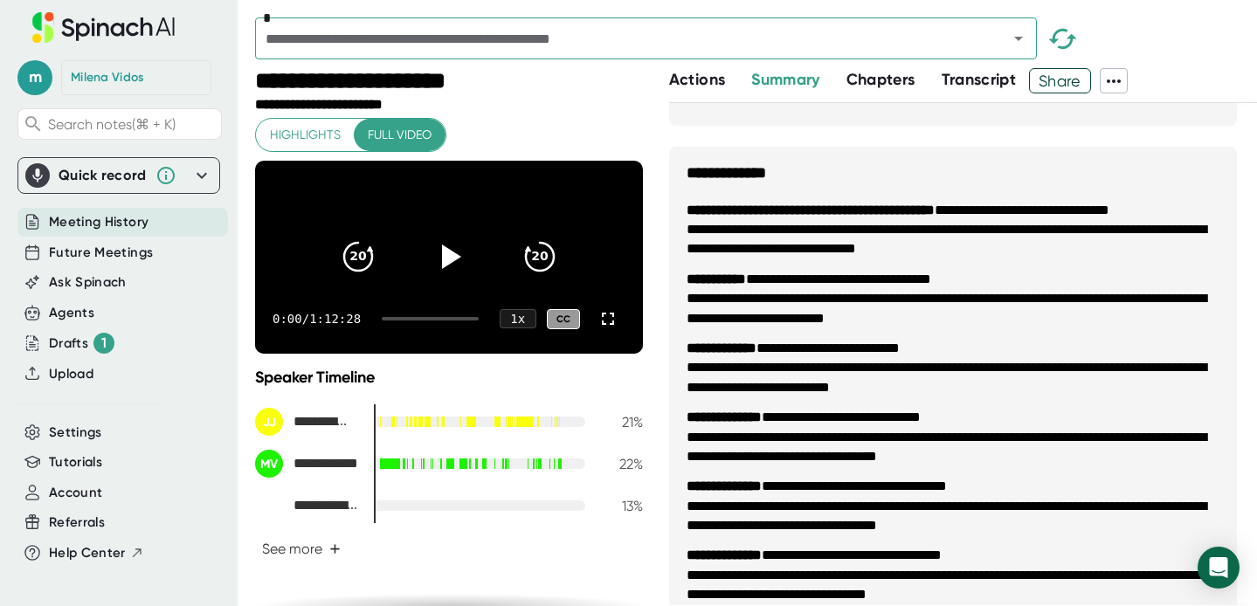
click at [879, 420] on li "**********" at bounding box center [953, 437] width 533 height 59
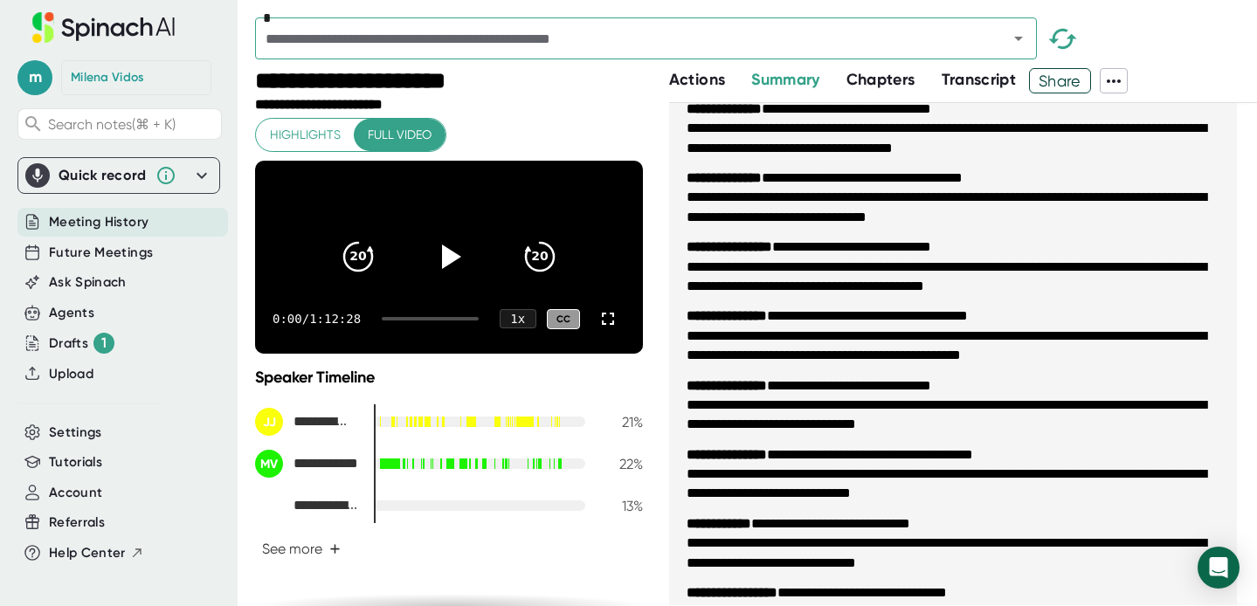
scroll to position [1474, 0]
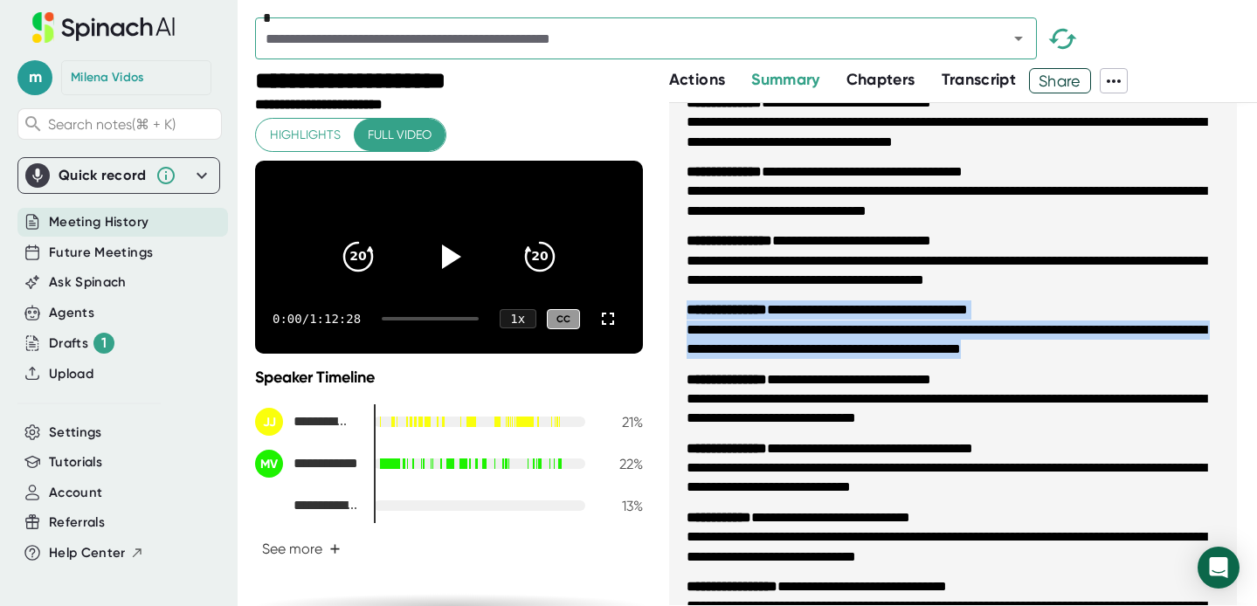
drag, startPoint x: 686, startPoint y: 312, endPoint x: 1095, endPoint y: 369, distance: 412.8
click at [1095, 369] on ul "**********" at bounding box center [953, 261] width 568 height 1338
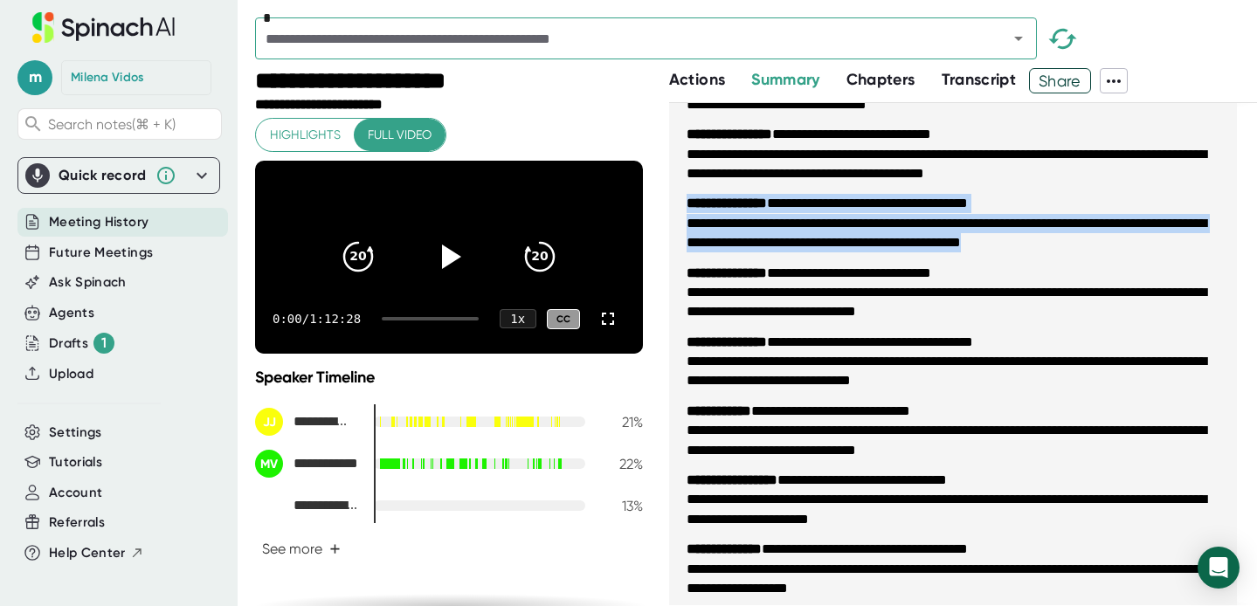
scroll to position [1582, 0]
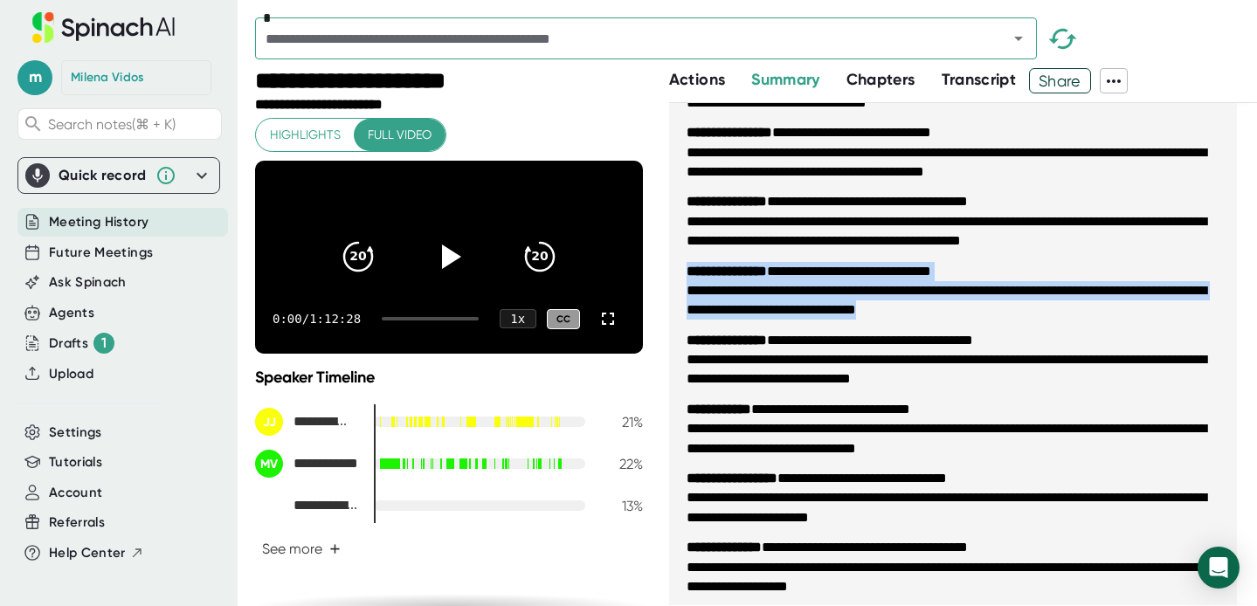
drag, startPoint x: 684, startPoint y: 273, endPoint x: 1084, endPoint y: 321, distance: 403.1
click at [1084, 321] on ul "**********" at bounding box center [953, 153] width 568 height 1338
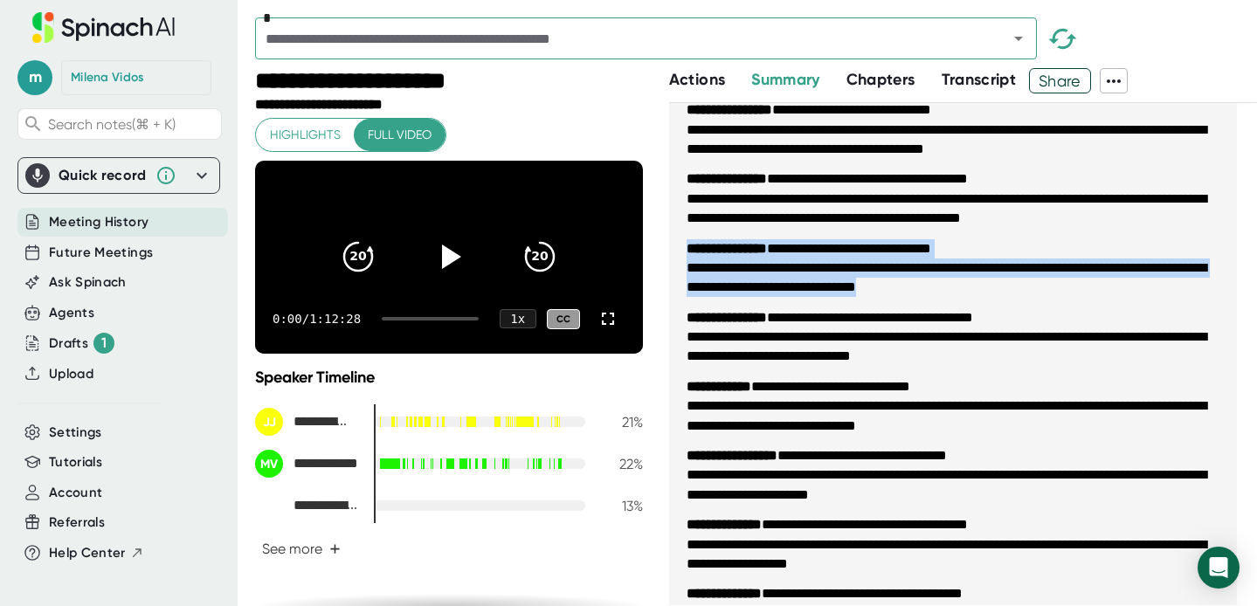
scroll to position [1607, 0]
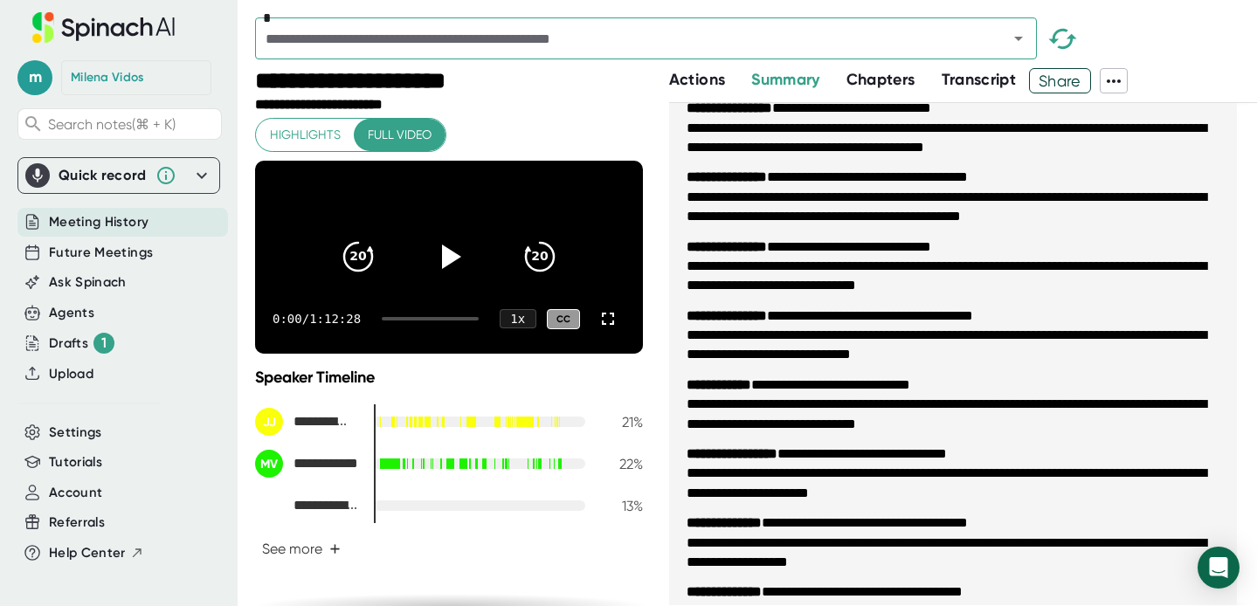
click at [837, 351] on li "**********" at bounding box center [953, 345] width 533 height 39
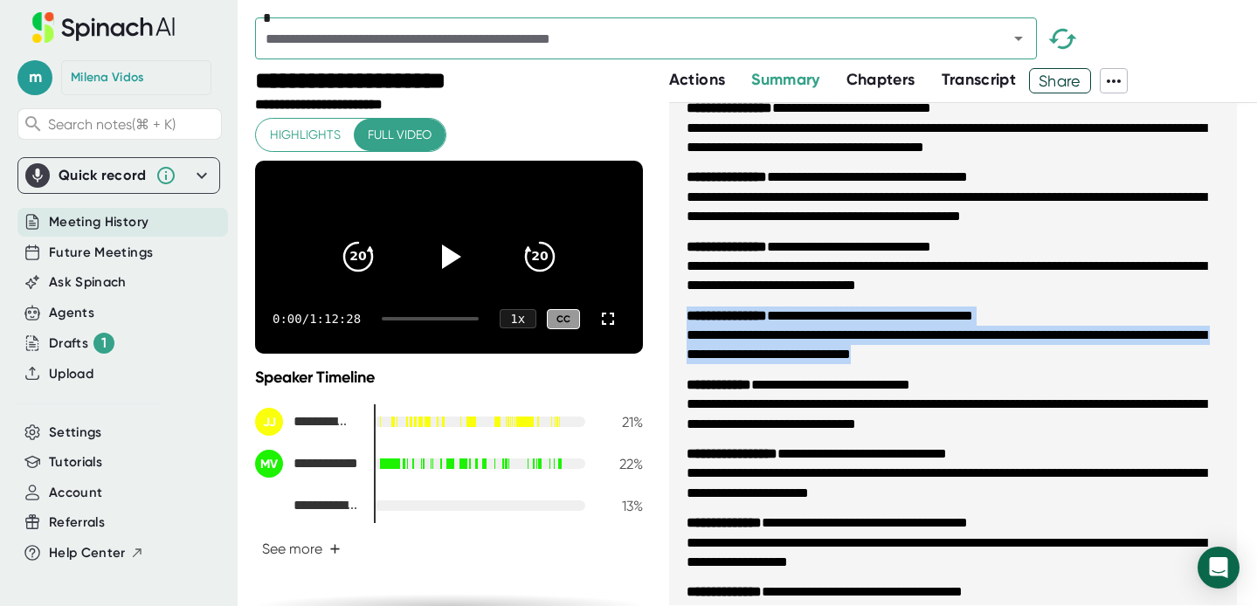
drag, startPoint x: 683, startPoint y: 318, endPoint x: 1073, endPoint y: 377, distance: 394.1
click at [1103, 354] on ul "**********" at bounding box center [953, 128] width 568 height 1338
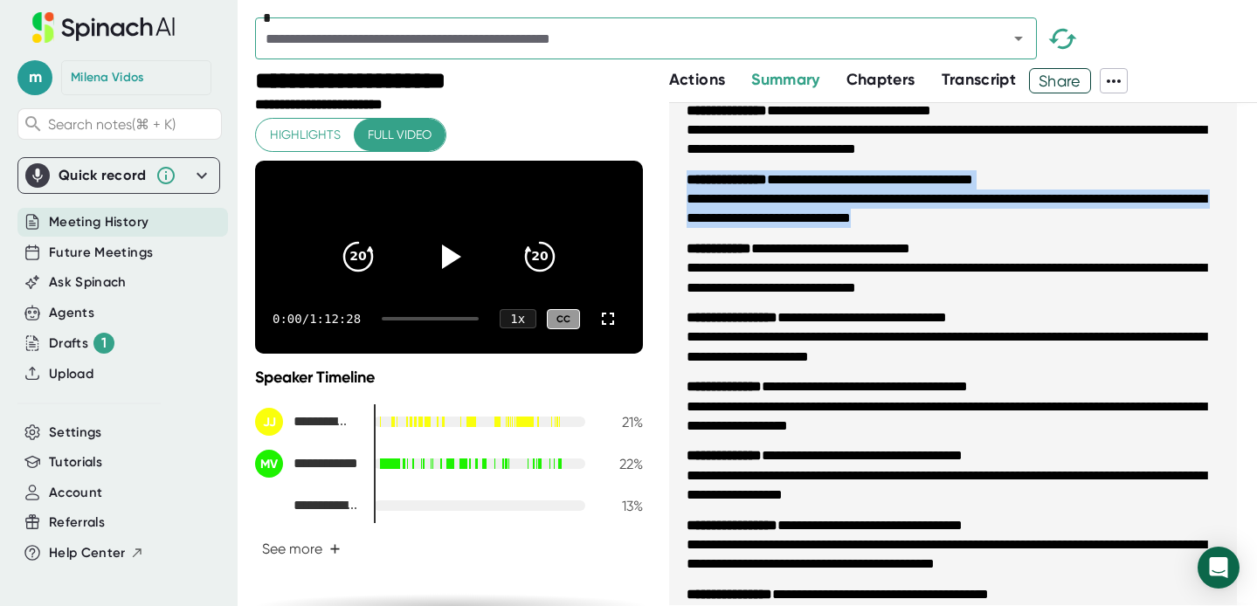
scroll to position [1746, 0]
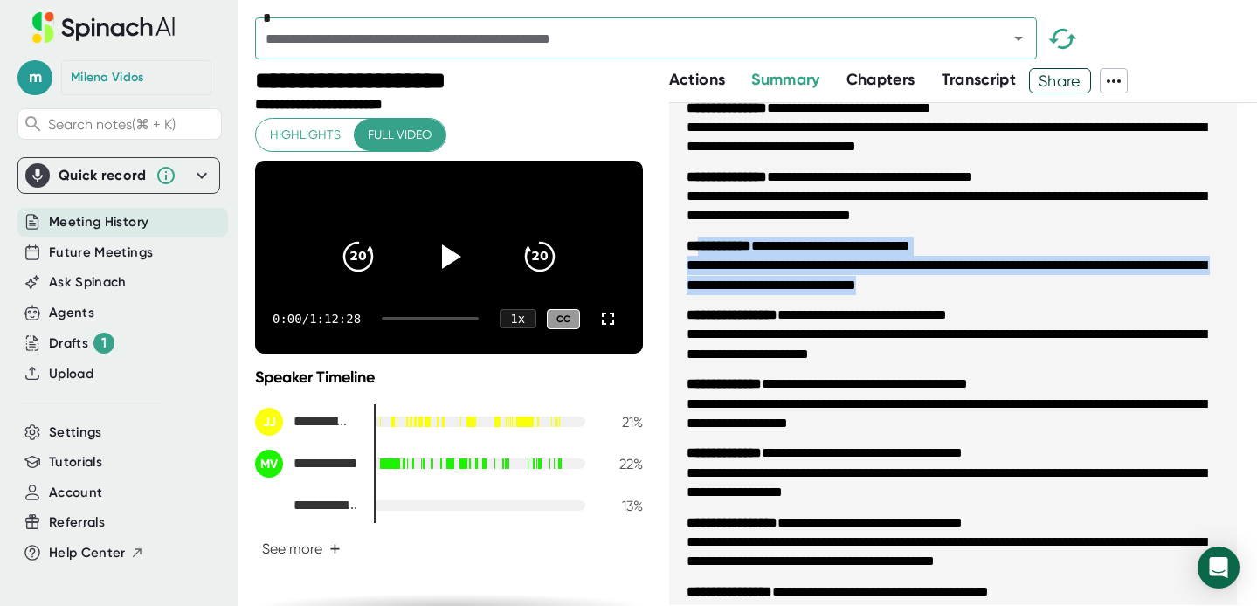
drag, startPoint x: 714, startPoint y: 252, endPoint x: 1037, endPoint y: 287, distance: 325.1
click at [1045, 290] on li "**********" at bounding box center [953, 266] width 533 height 59
click at [962, 276] on li "**********" at bounding box center [953, 275] width 533 height 39
drag, startPoint x: 688, startPoint y: 245, endPoint x: 1106, endPoint y: 294, distance: 420.6
click at [1110, 294] on li "**********" at bounding box center [953, 266] width 533 height 59
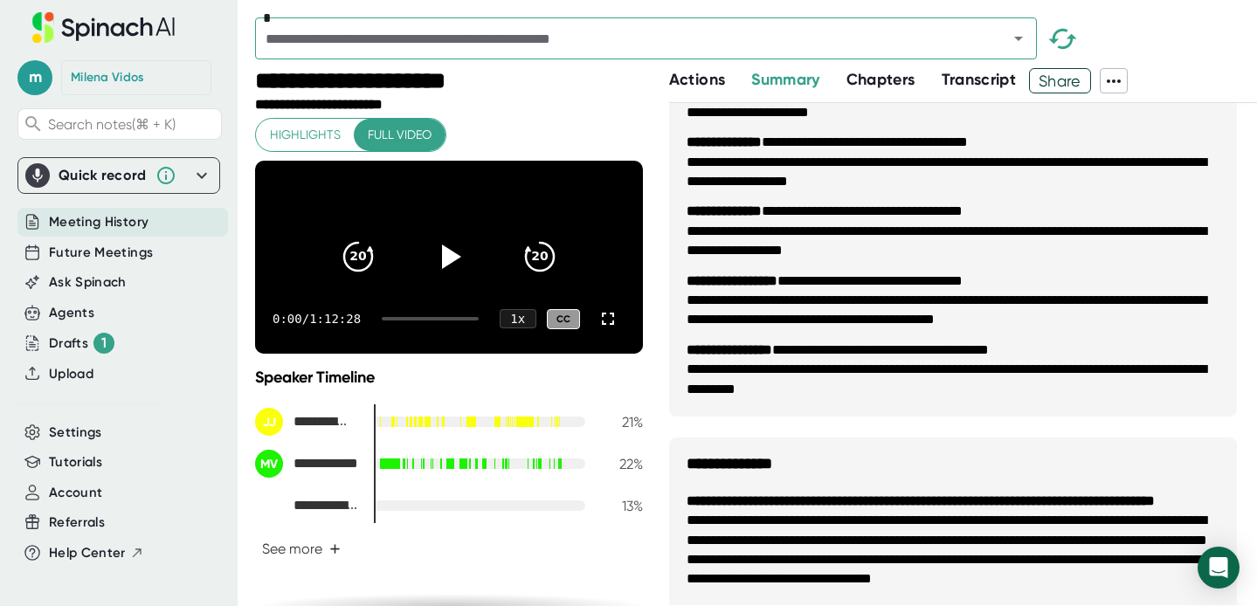
scroll to position [1989, 0]
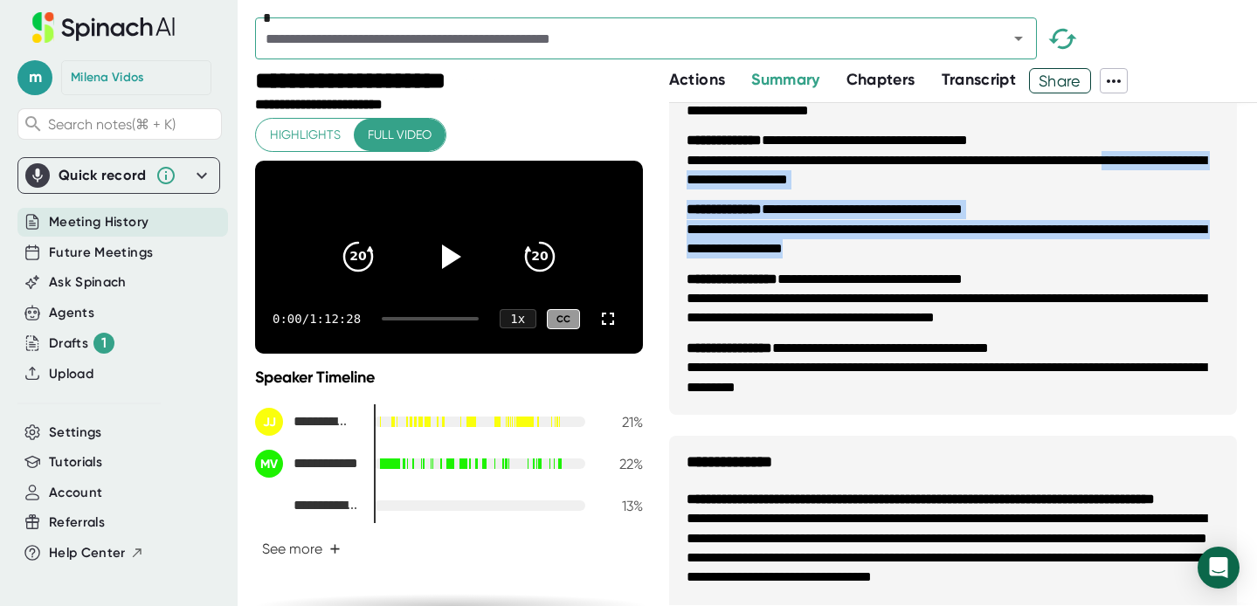
drag, startPoint x: 982, startPoint y: 244, endPoint x: 776, endPoint y: 214, distance: 208.3
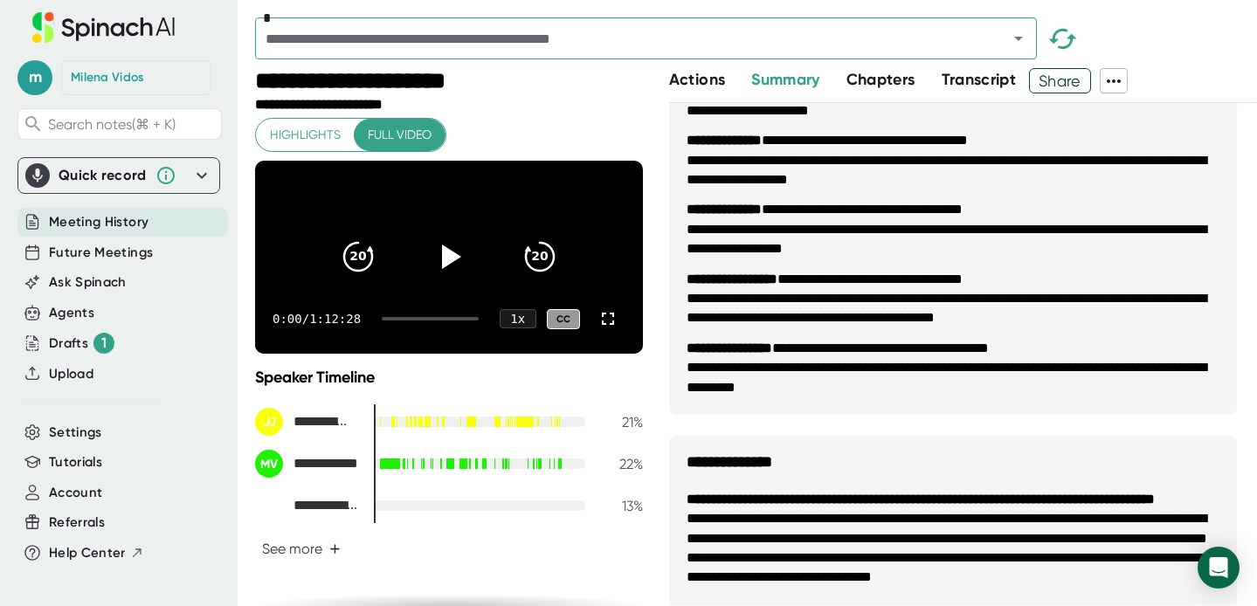
drag, startPoint x: 836, startPoint y: 229, endPoint x: 844, endPoint y: 237, distance: 11.1
click at [836, 229] on li "**********" at bounding box center [953, 239] width 533 height 39
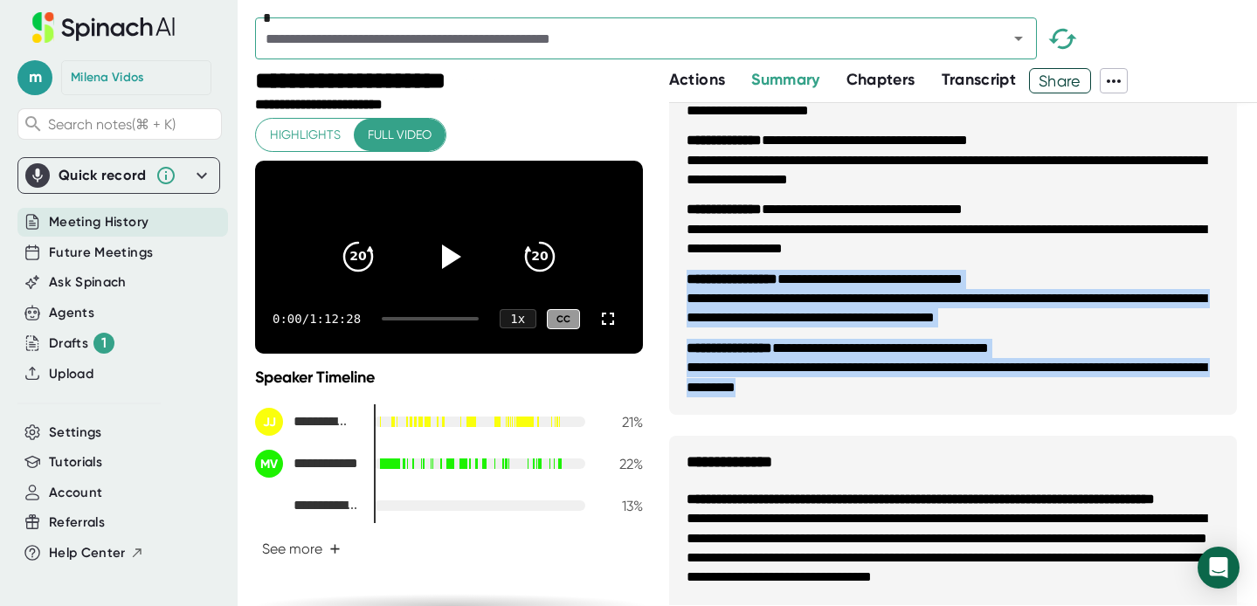
drag, startPoint x: 683, startPoint y: 280, endPoint x: 1008, endPoint y: 391, distance: 343.4
click at [1008, 391] on li "**********" at bounding box center [953, 377] width 533 height 39
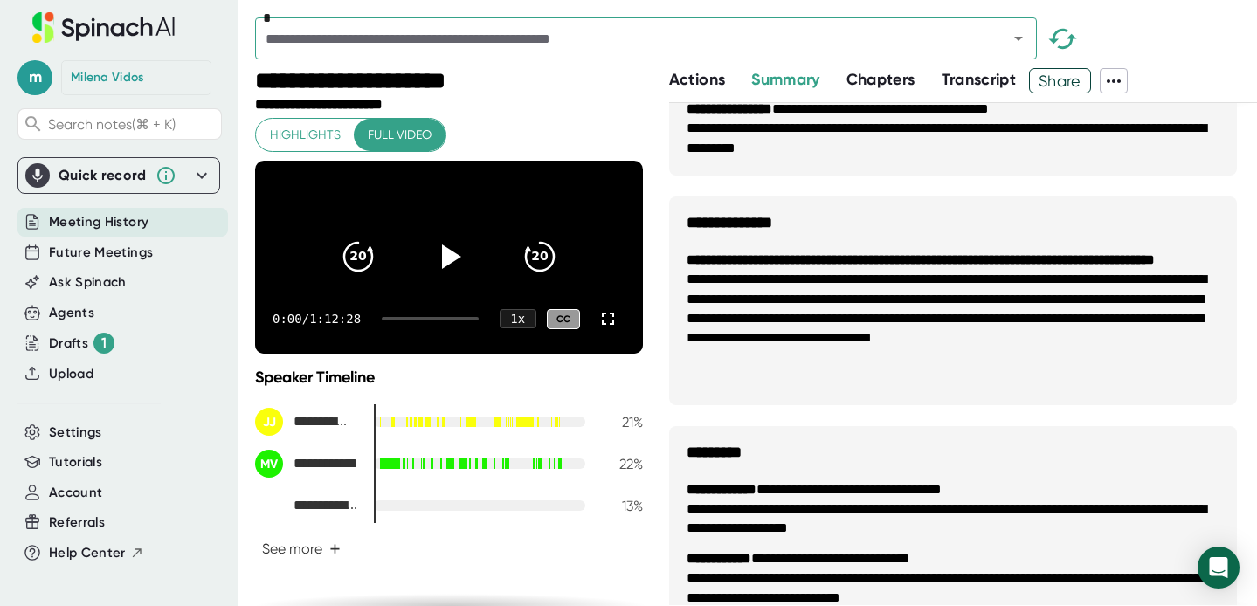
scroll to position [2248, 0]
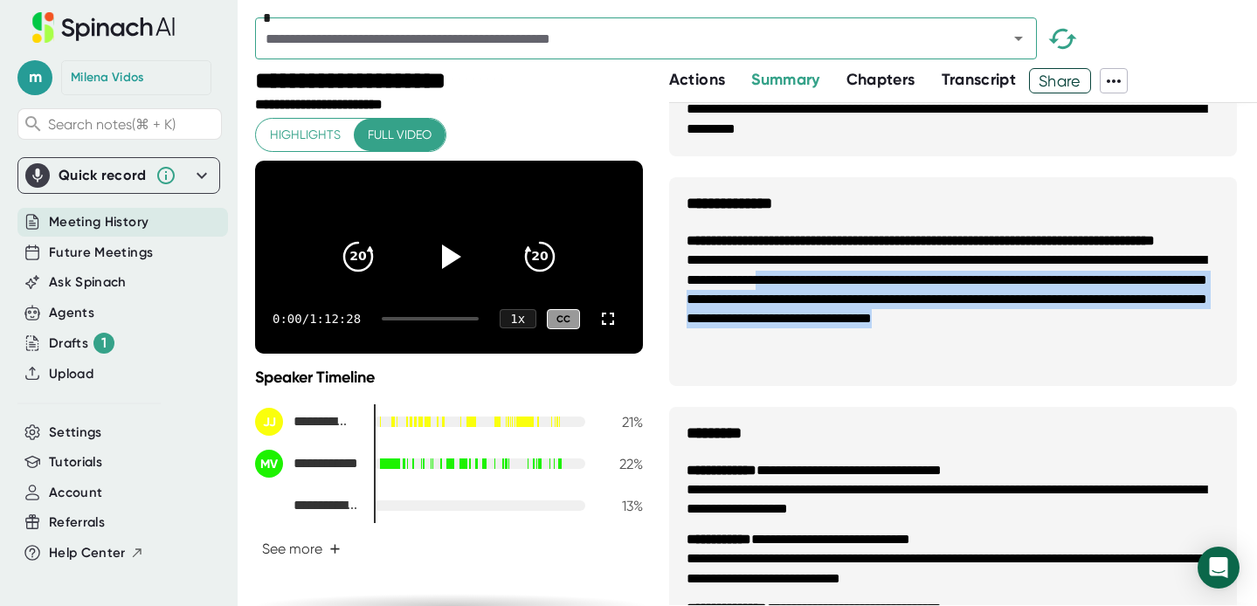
drag, startPoint x: 888, startPoint y: 304, endPoint x: 987, endPoint y: 356, distance: 112.1
click at [987, 349] on li "**********" at bounding box center [953, 300] width 533 height 98
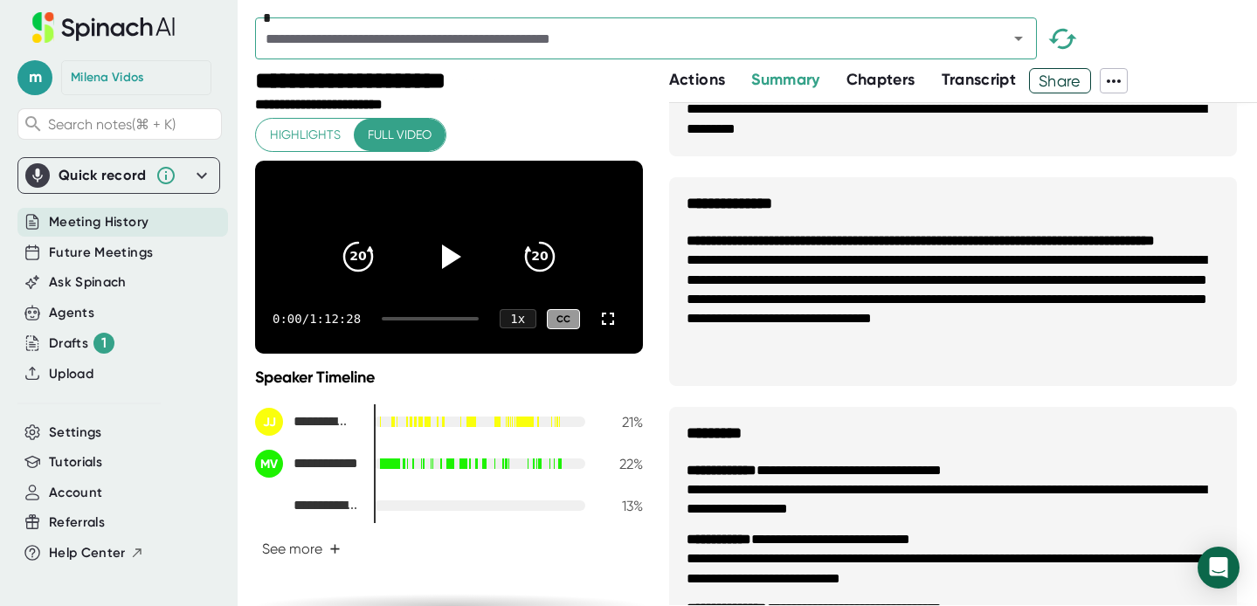
drag, startPoint x: 987, startPoint y: 356, endPoint x: 929, endPoint y: 366, distance: 59.5
click at [985, 349] on li "**********" at bounding box center [953, 300] width 533 height 98
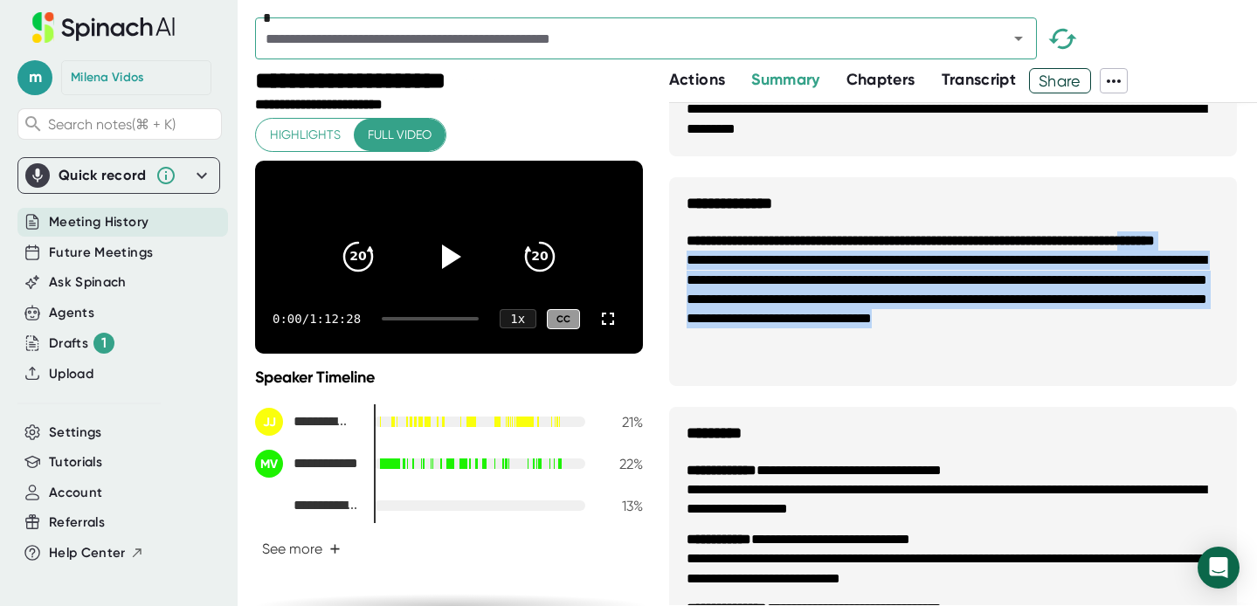
drag, startPoint x: 919, startPoint y: 366, endPoint x: 747, endPoint y: 267, distance: 198.4
click at [747, 267] on li "**********" at bounding box center [953, 300] width 533 height 137
click at [753, 271] on li "**********" at bounding box center [953, 300] width 533 height 98
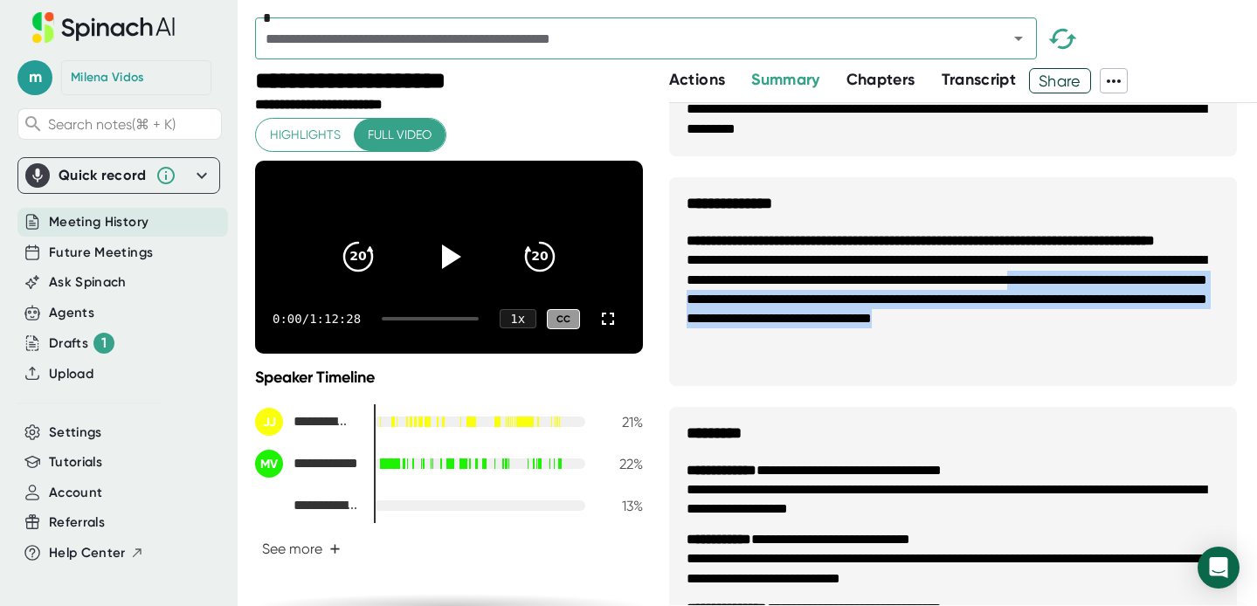
drag, startPoint x: 688, startPoint y: 320, endPoint x: 802, endPoint y: 363, distance: 122.5
click at [802, 349] on li "**********" at bounding box center [953, 300] width 533 height 98
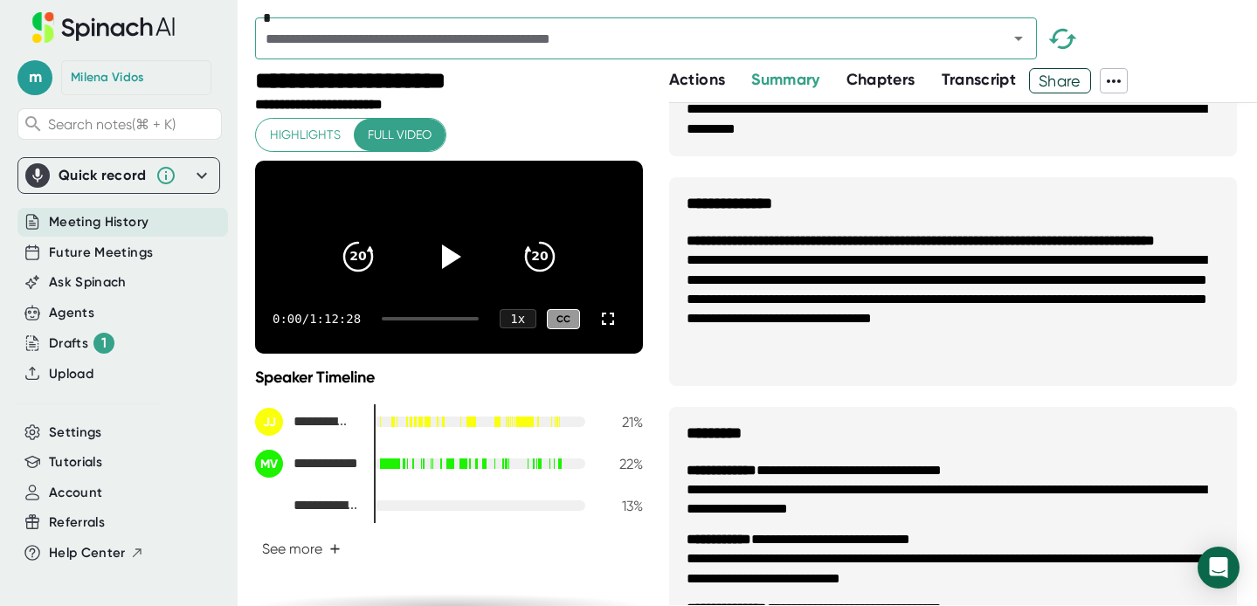
click at [818, 377] on ul "**********" at bounding box center [953, 300] width 568 height 172
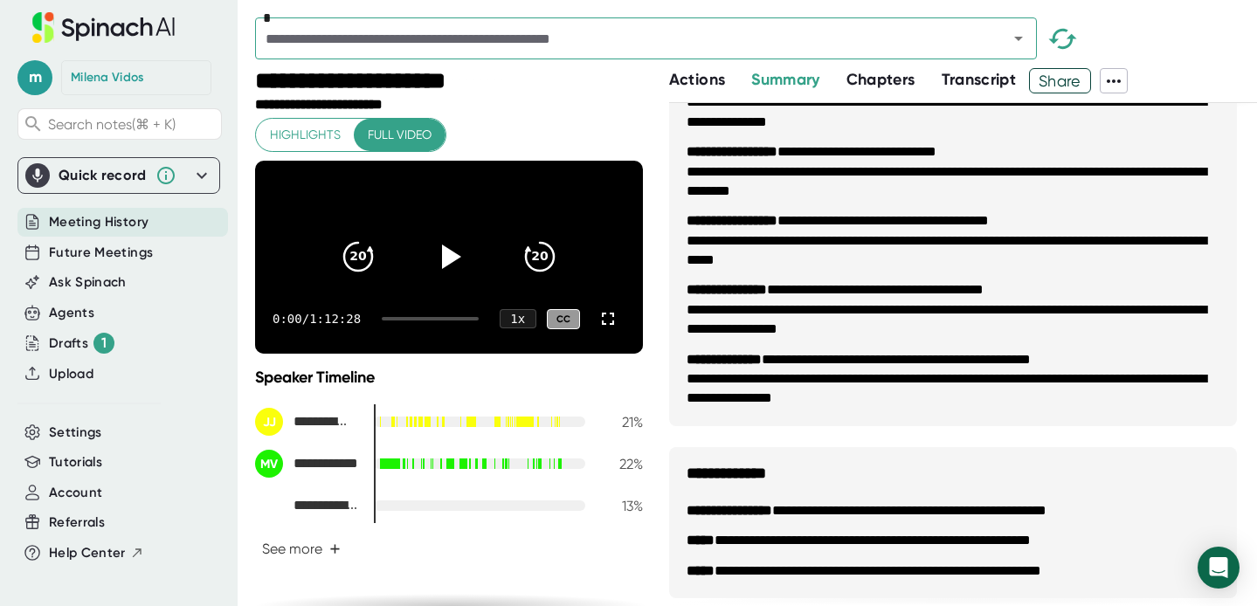
scroll to position [2777, 0]
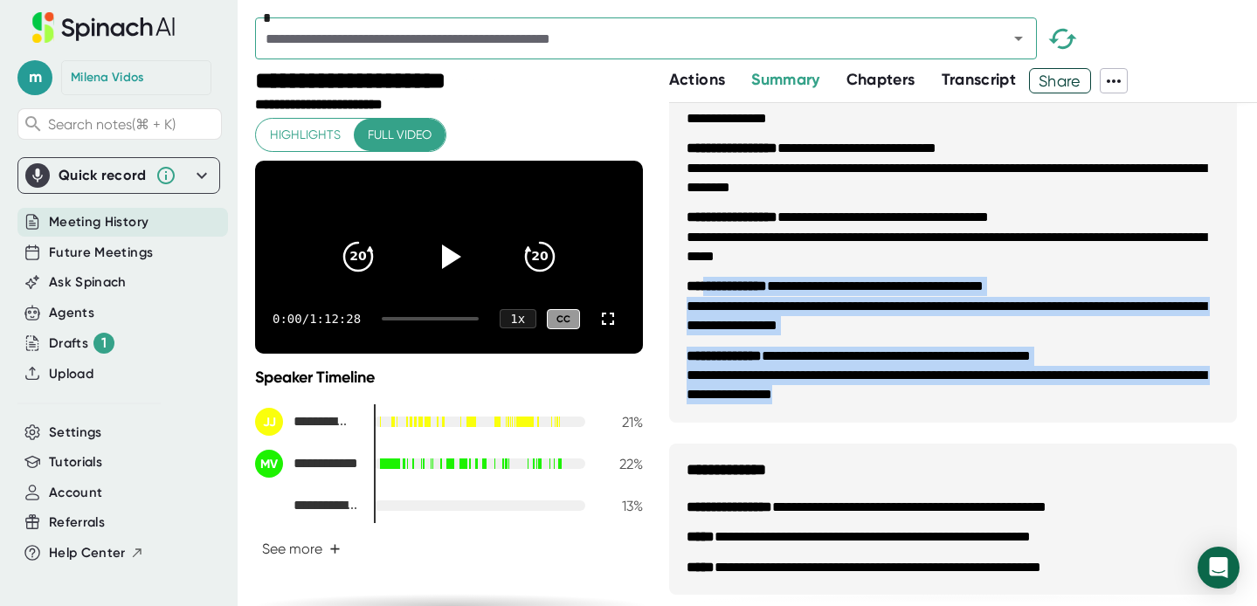
drag, startPoint x: 958, startPoint y: 398, endPoint x: 837, endPoint y: 340, distance: 133.6
click at [714, 296] on ul "**********" at bounding box center [953, 168] width 568 height 508
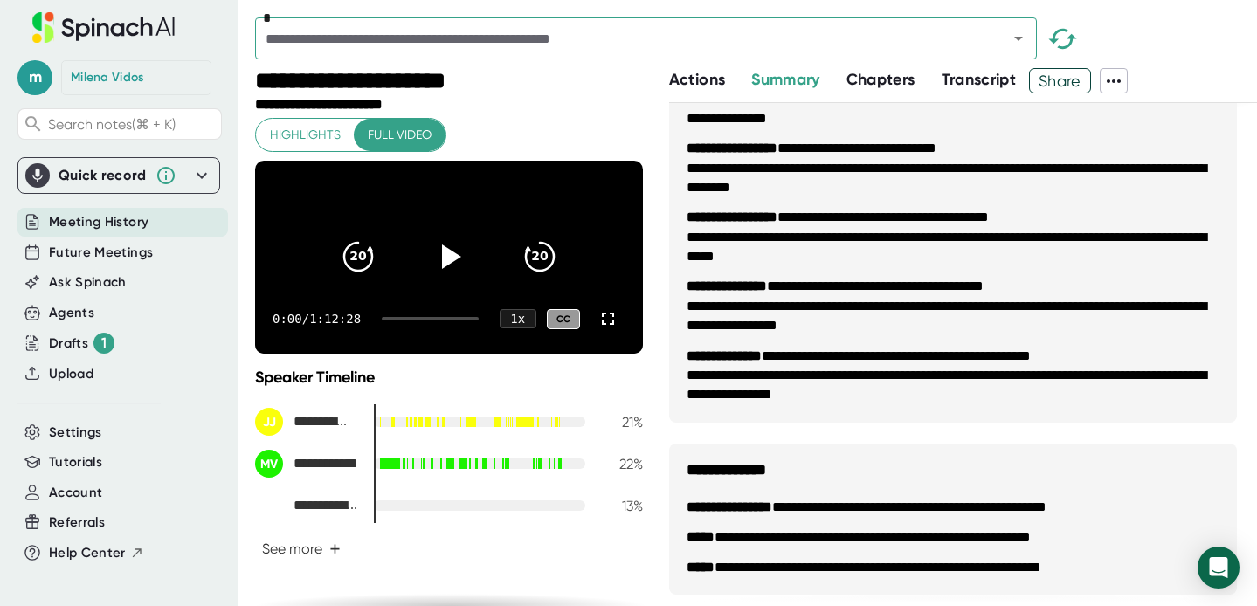
click at [971, 392] on li "**********" at bounding box center [953, 385] width 533 height 39
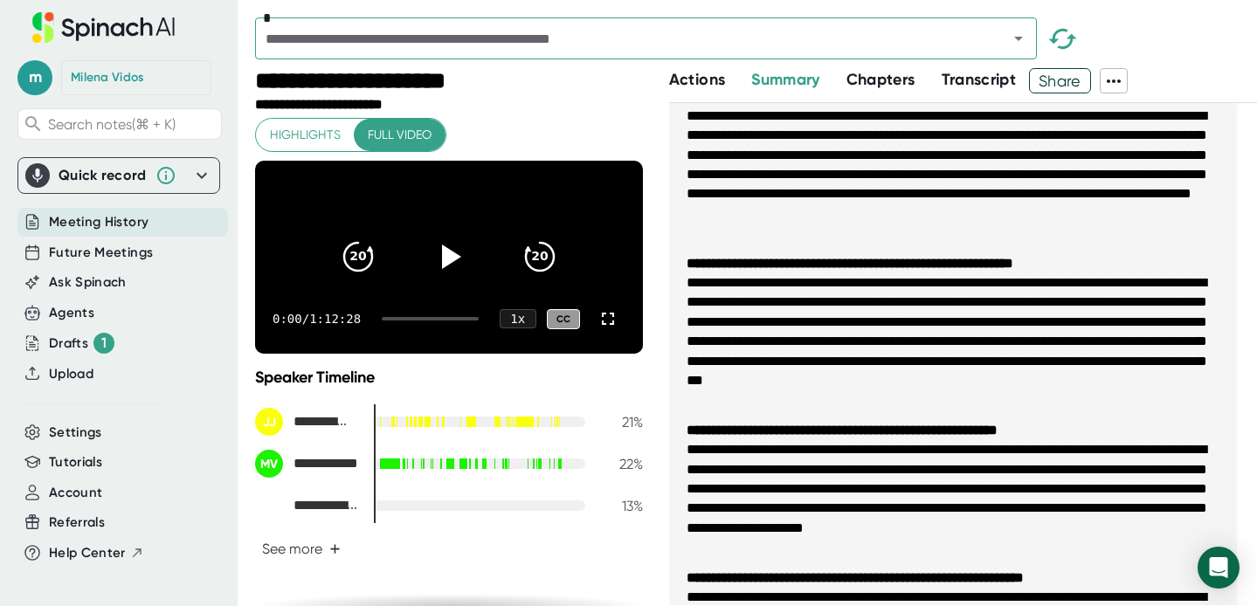
scroll to position [0, 0]
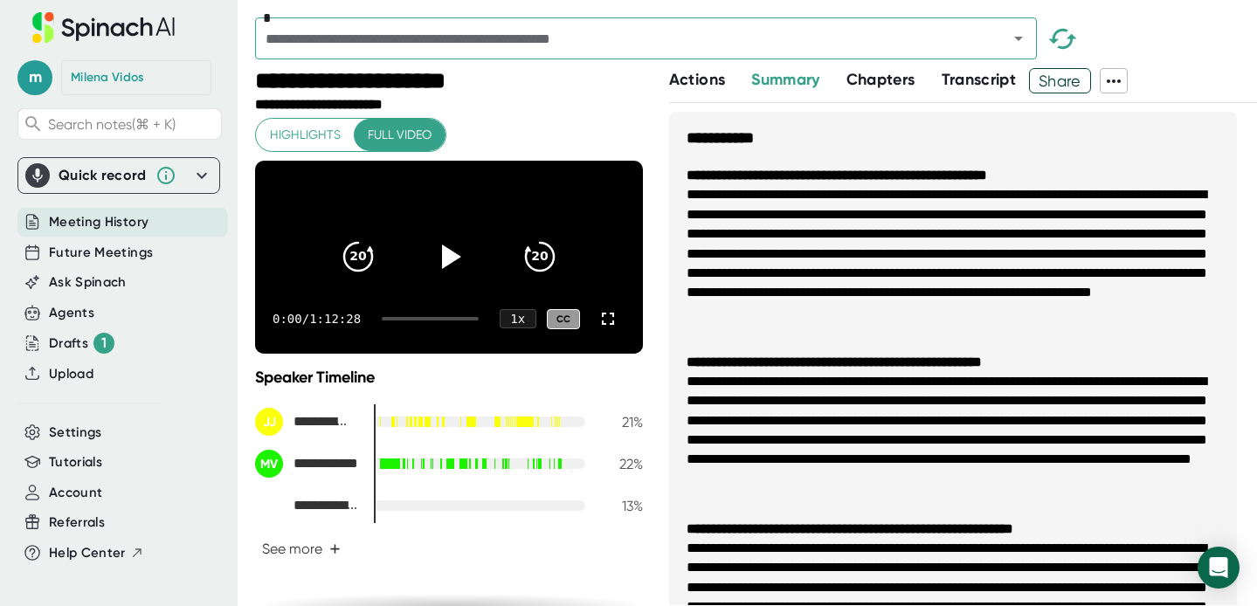
click at [776, 80] on span "Summary" at bounding box center [785, 79] width 68 height 19
click at [1117, 87] on icon at bounding box center [1113, 81] width 21 height 21
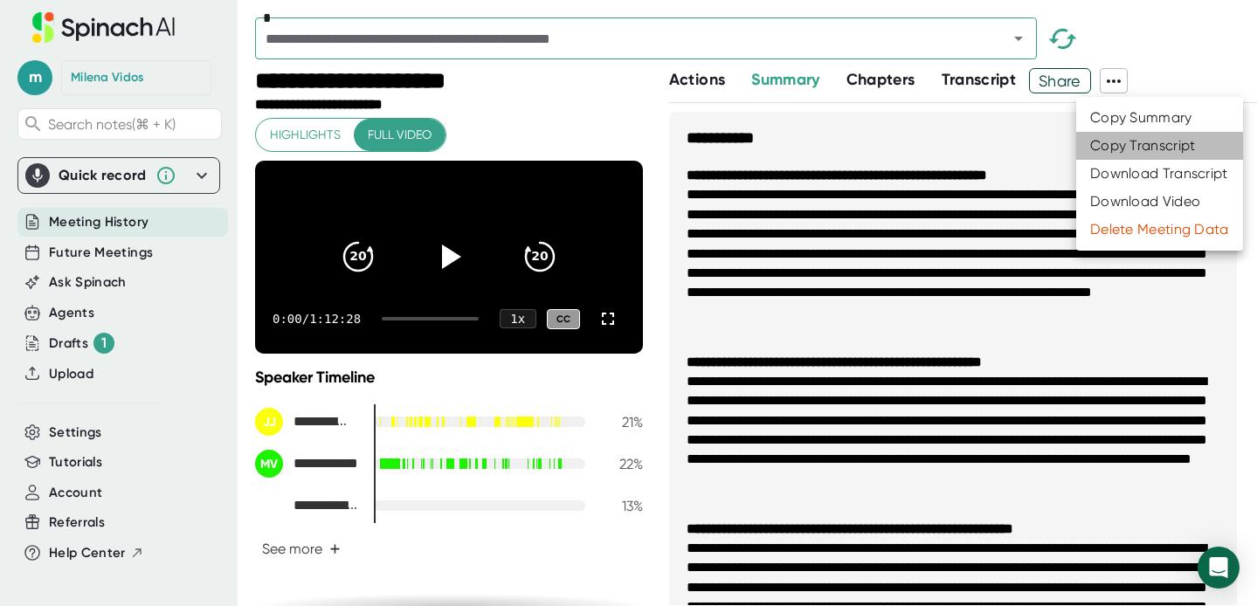
click at [1101, 149] on div "Copy Transcript" at bounding box center [1143, 145] width 106 height 17
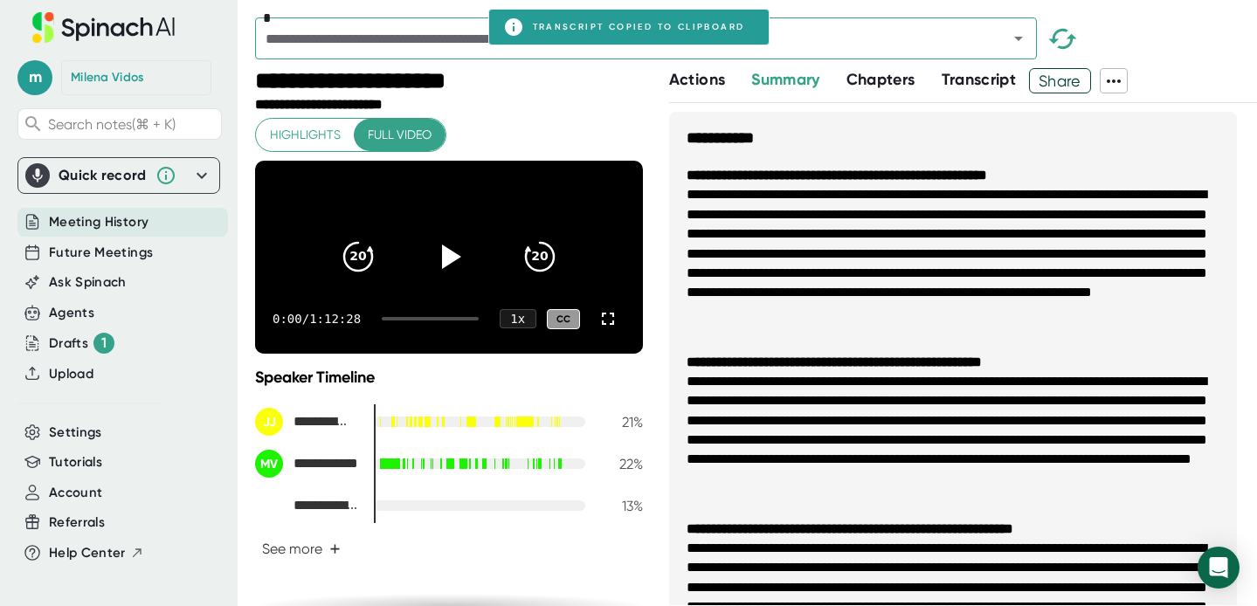
click at [1055, 87] on span "Share" at bounding box center [1060, 81] width 60 height 31
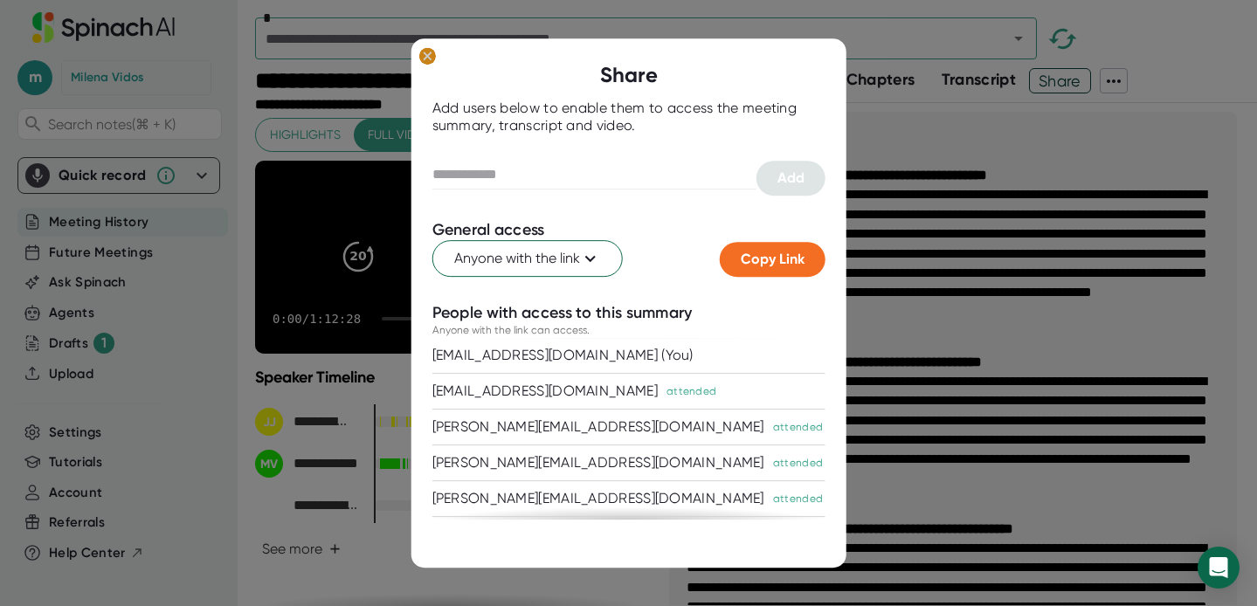
click at [431, 59] on g at bounding box center [426, 55] width 17 height 17
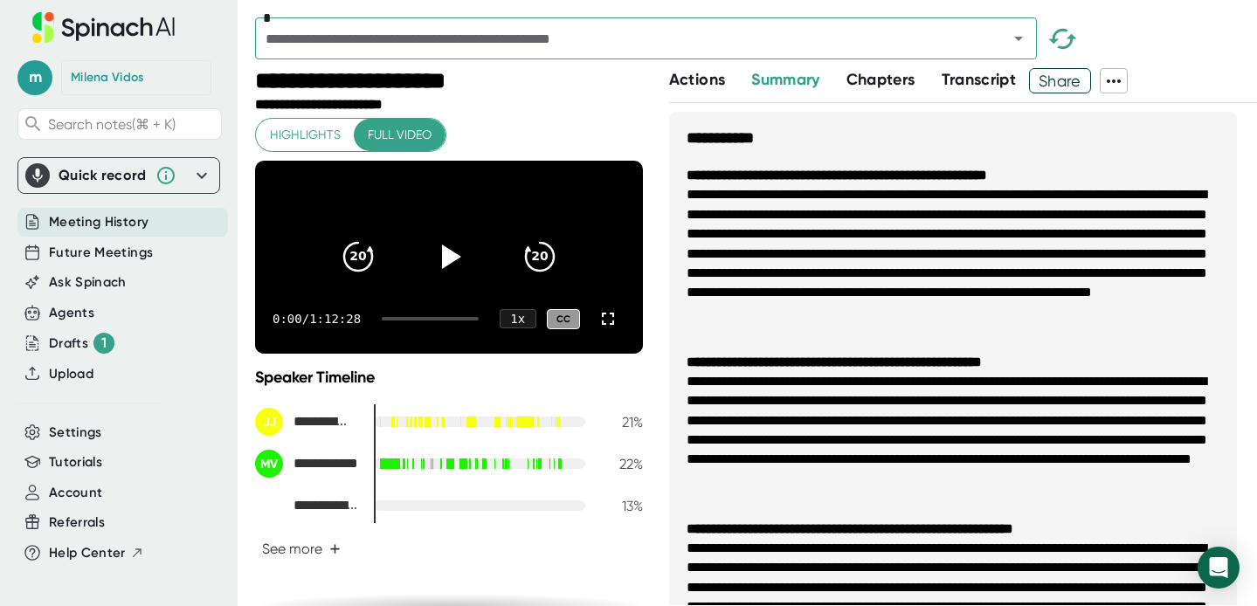
drag, startPoint x: 778, startPoint y: 80, endPoint x: 722, endPoint y: 78, distance: 55.9
click at [778, 80] on span "Summary" at bounding box center [785, 79] width 68 height 19
click at [698, 79] on span "Actions" at bounding box center [697, 79] width 56 height 19
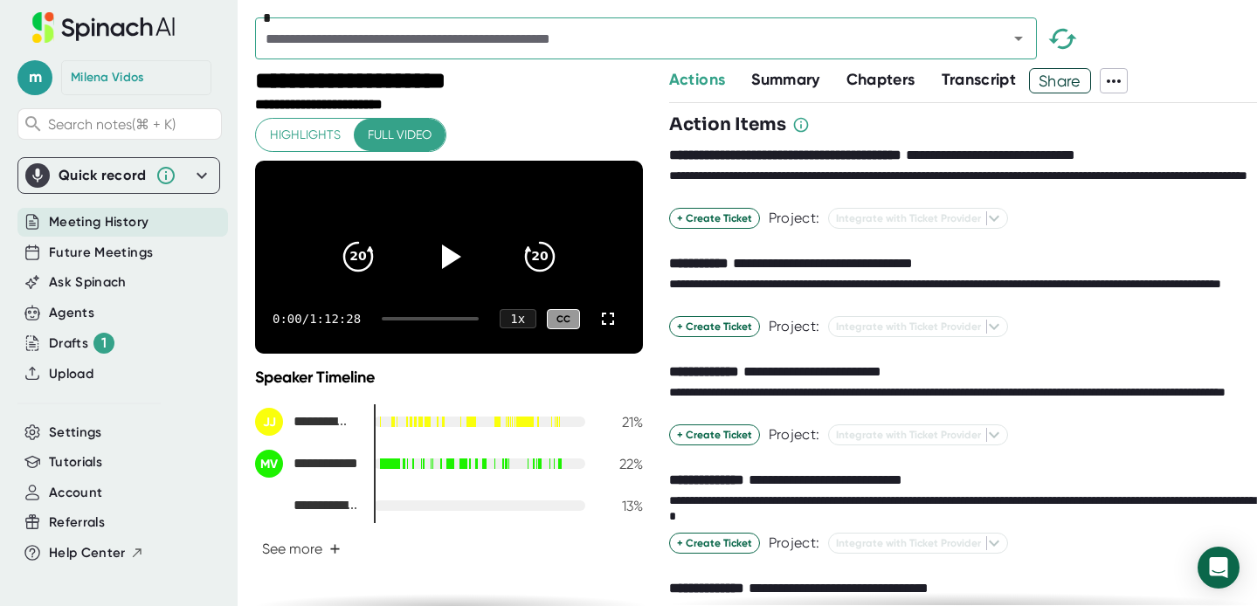
click at [792, 83] on span "Summary" at bounding box center [785, 79] width 68 height 19
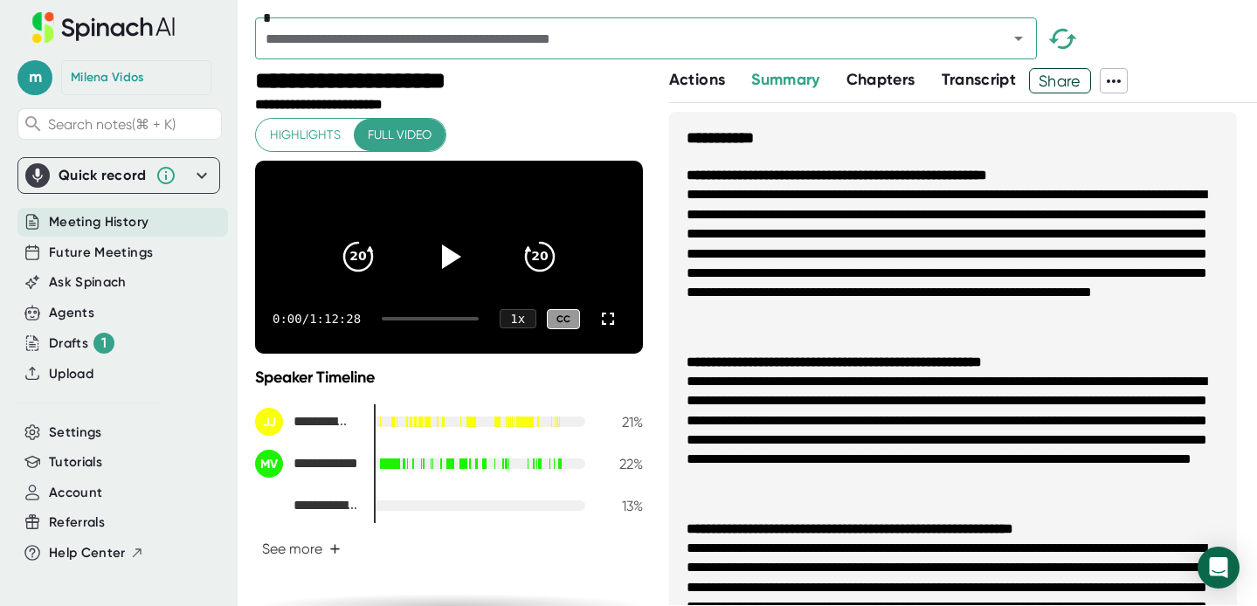
click at [894, 88] on span "Chapters" at bounding box center [881, 79] width 69 height 19
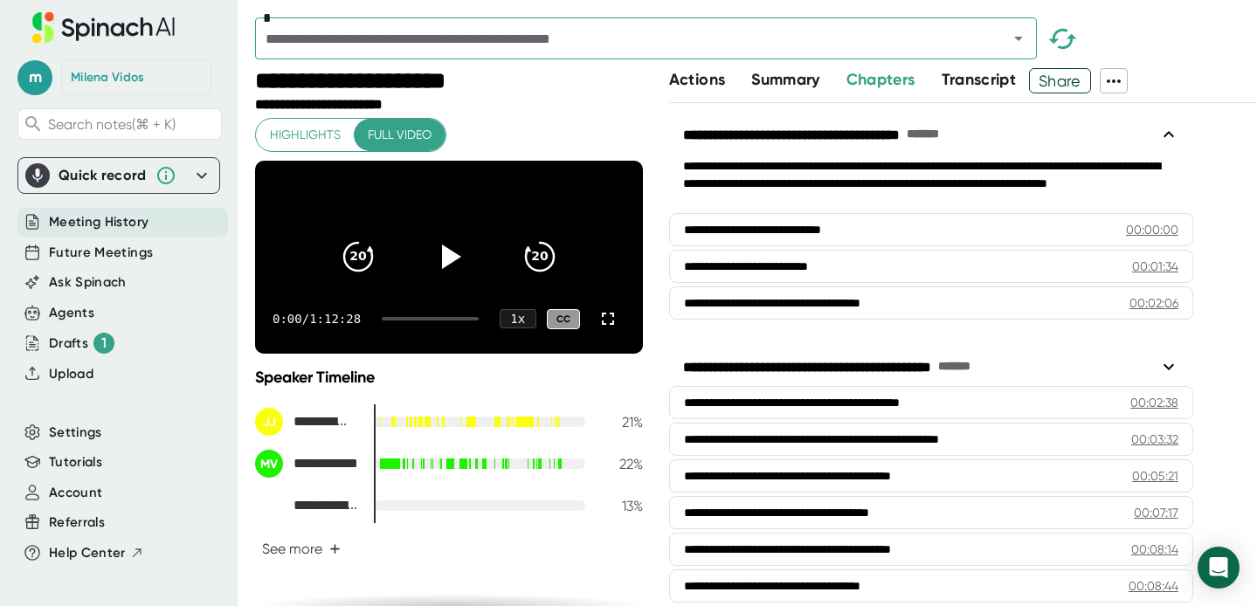
click at [973, 86] on span "Transcript" at bounding box center [979, 79] width 75 height 19
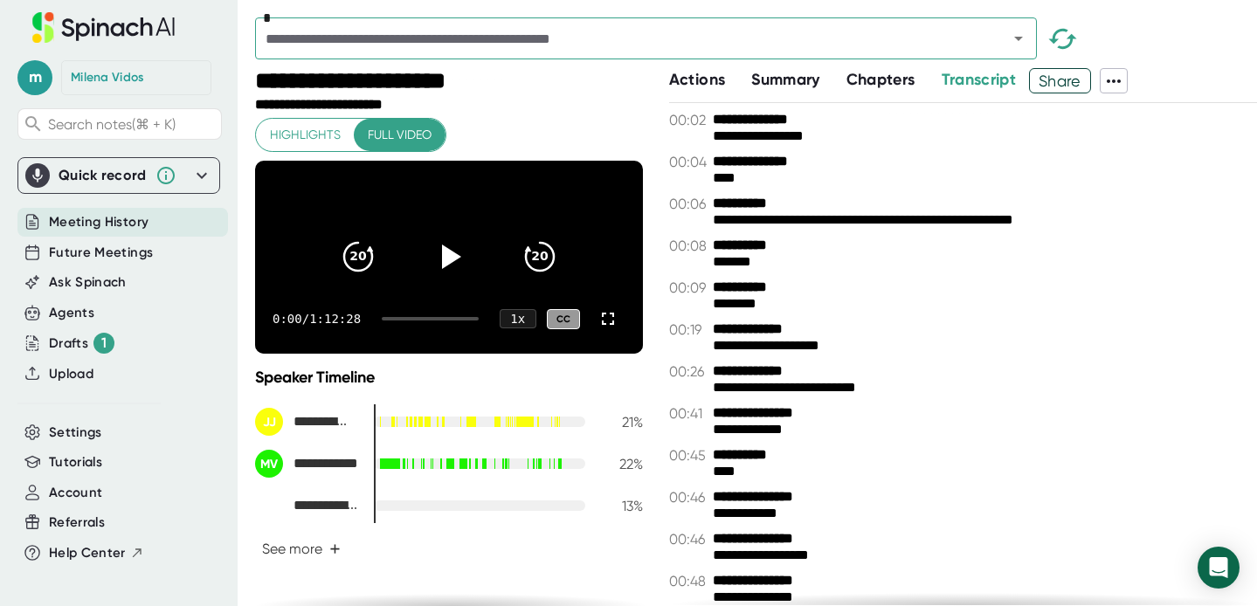
click at [785, 86] on span "Summary" at bounding box center [785, 79] width 68 height 19
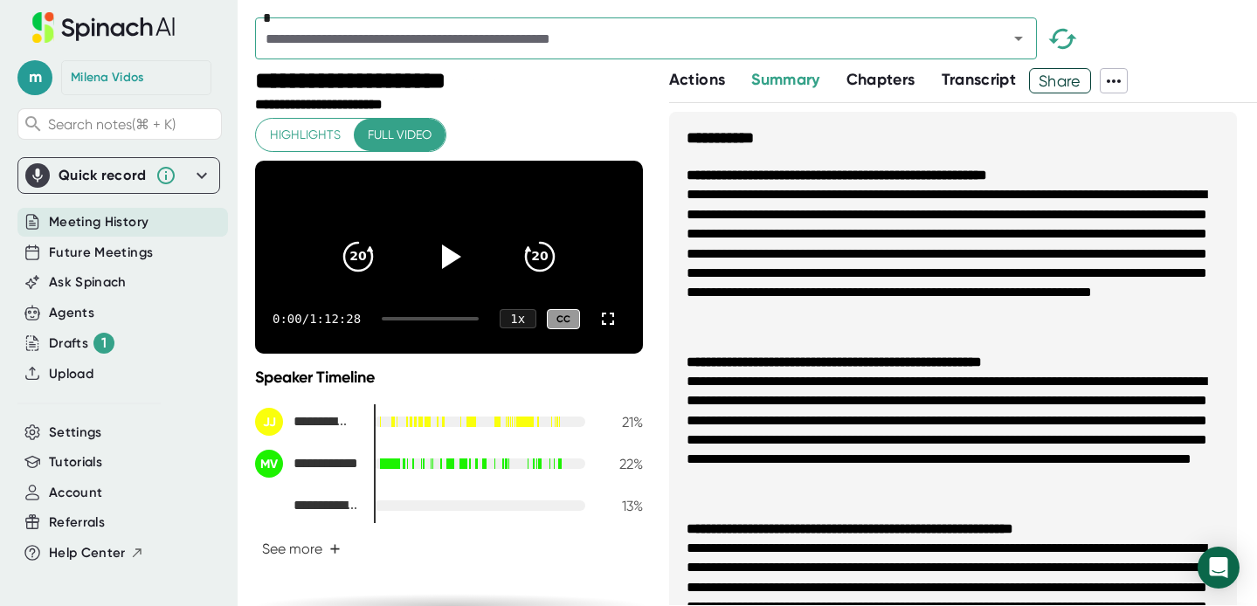
click at [1117, 80] on icon at bounding box center [1114, 81] width 14 height 3
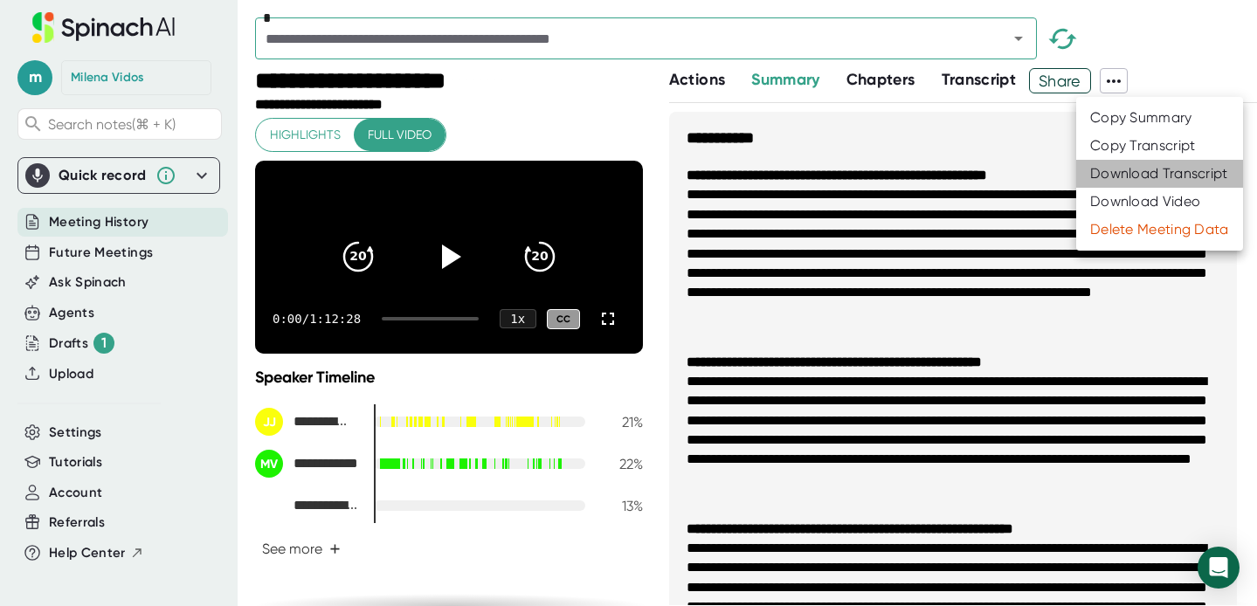
click at [1126, 172] on div "Download Transcript" at bounding box center [1159, 173] width 138 height 17
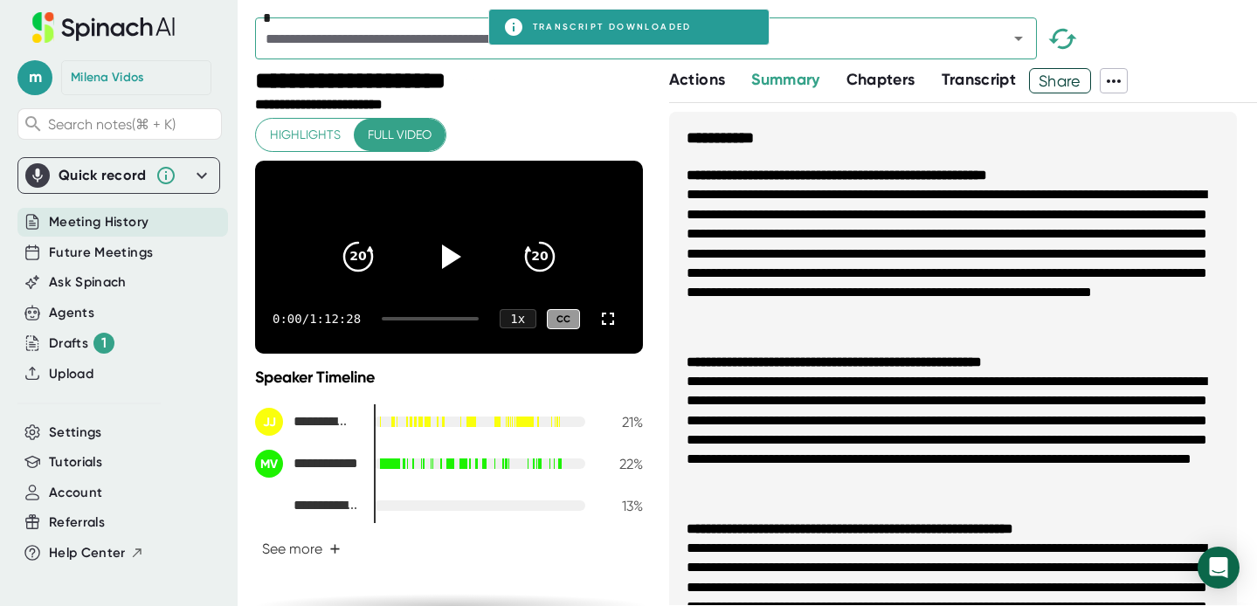
click at [1117, 81] on icon at bounding box center [1113, 81] width 21 height 21
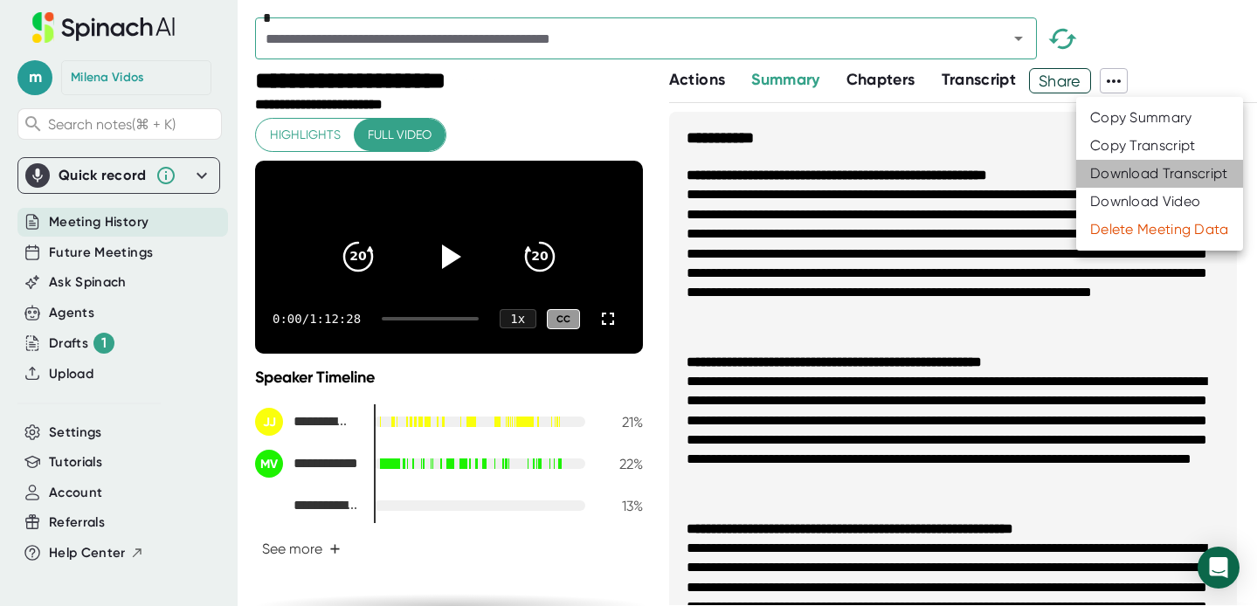
click at [1117, 175] on div "Download Transcript" at bounding box center [1159, 173] width 138 height 17
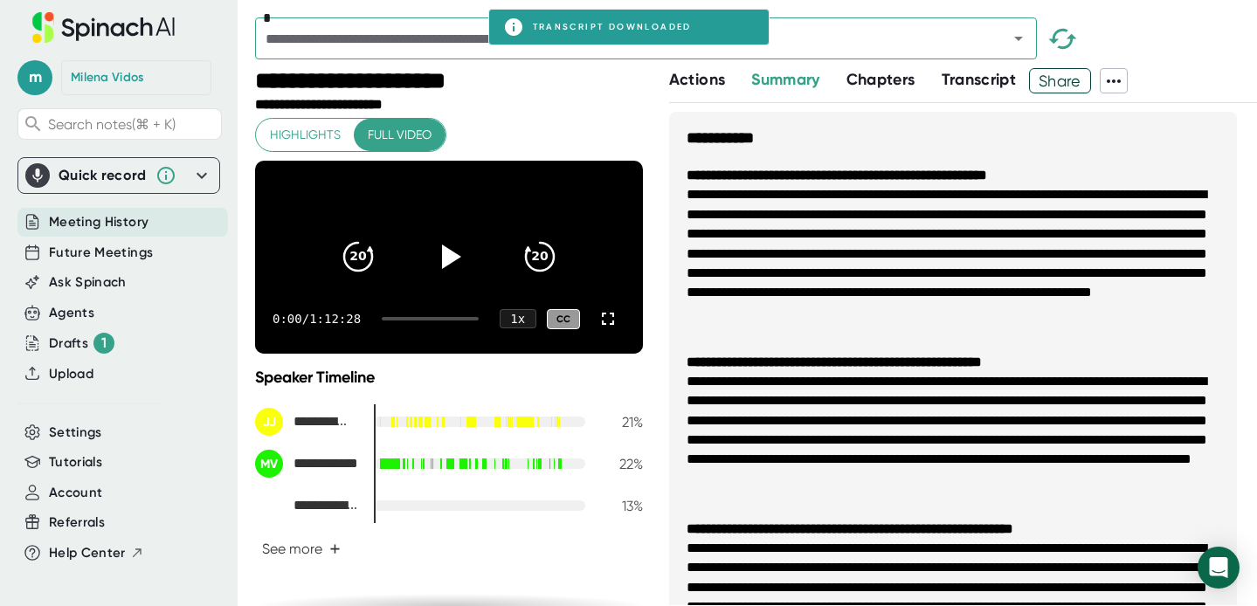
click at [1059, 81] on span "Share" at bounding box center [1060, 81] width 60 height 31
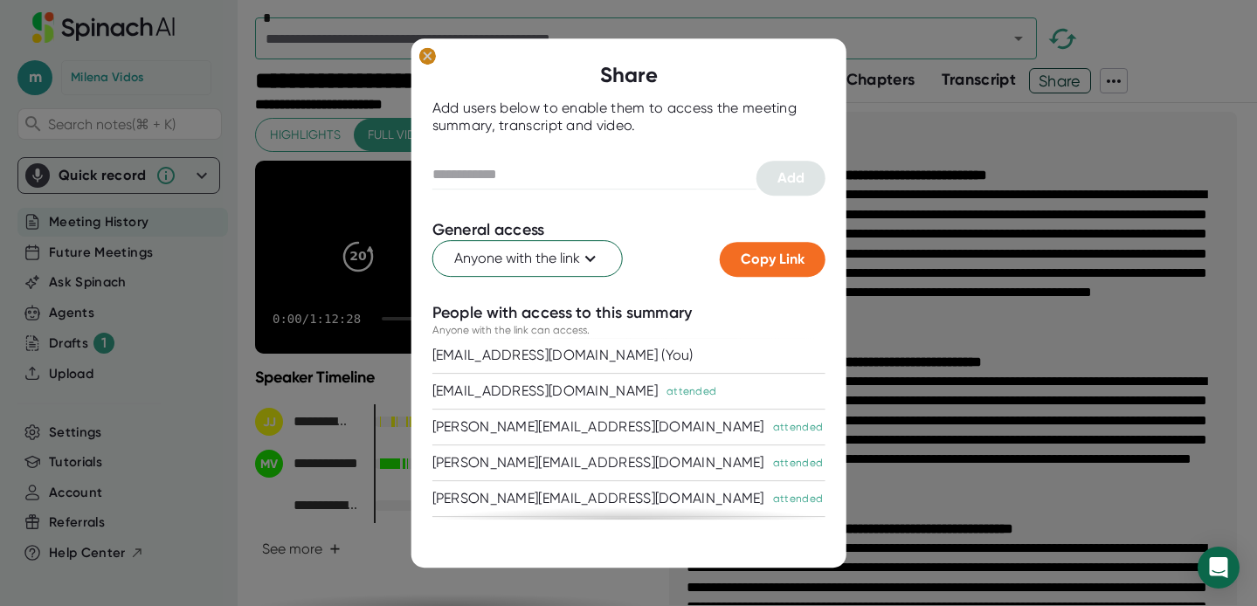
click at [425, 61] on ellipse at bounding box center [426, 55] width 17 height 17
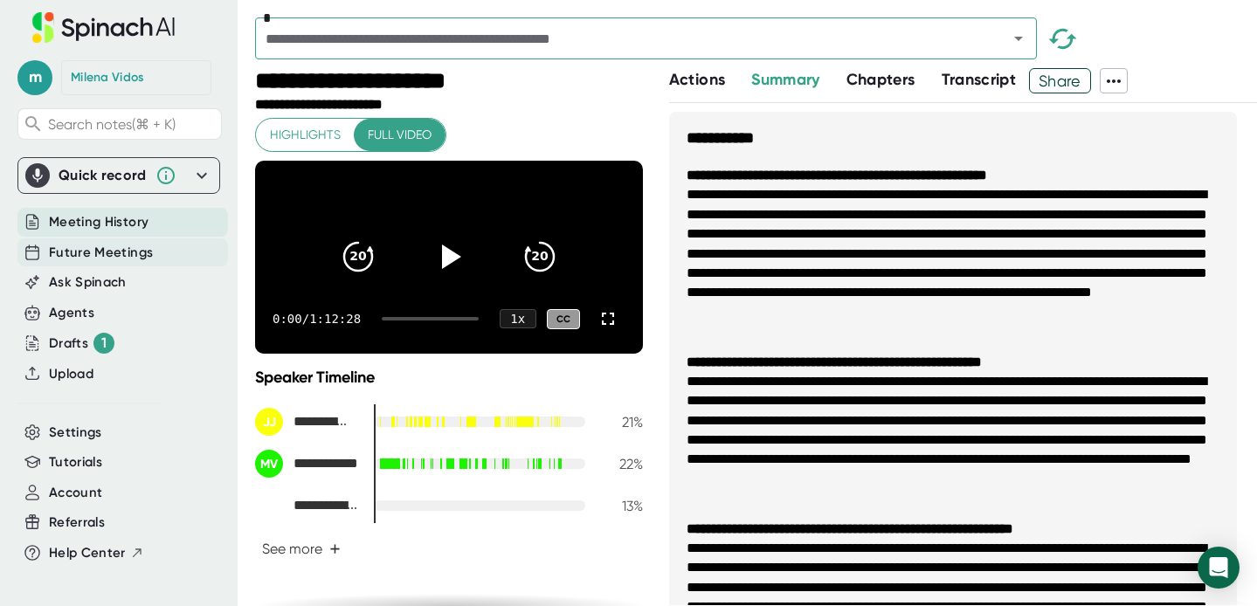
click at [59, 253] on span "Future Meetings" at bounding box center [101, 253] width 104 height 20
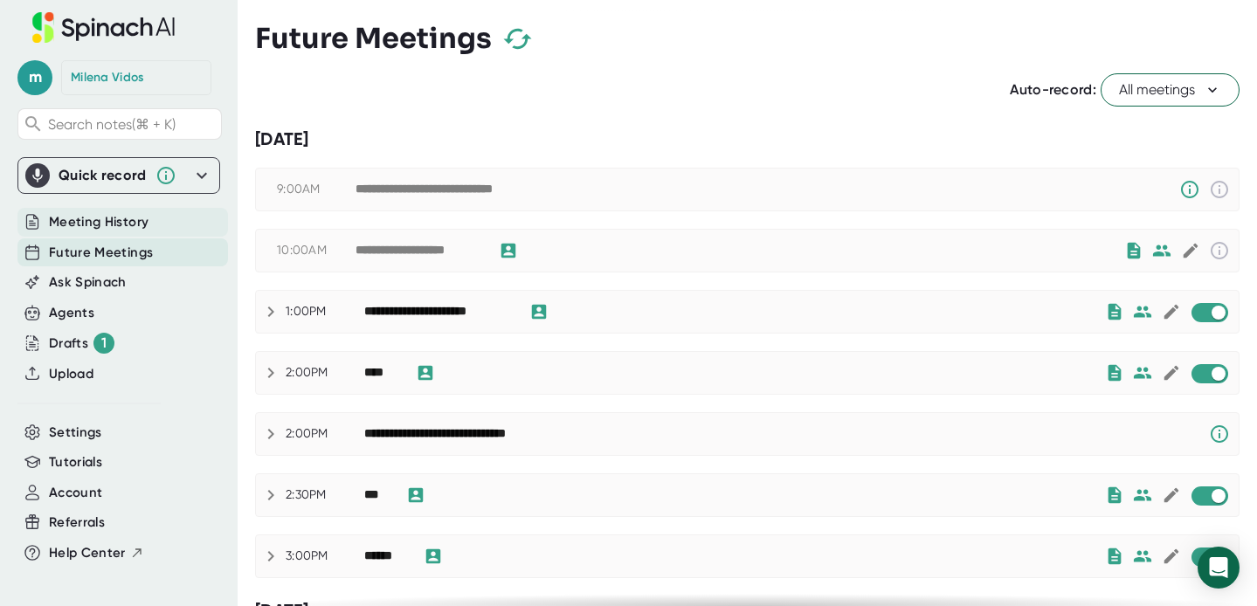
click at [62, 224] on span "Meeting History" at bounding box center [99, 222] width 100 height 20
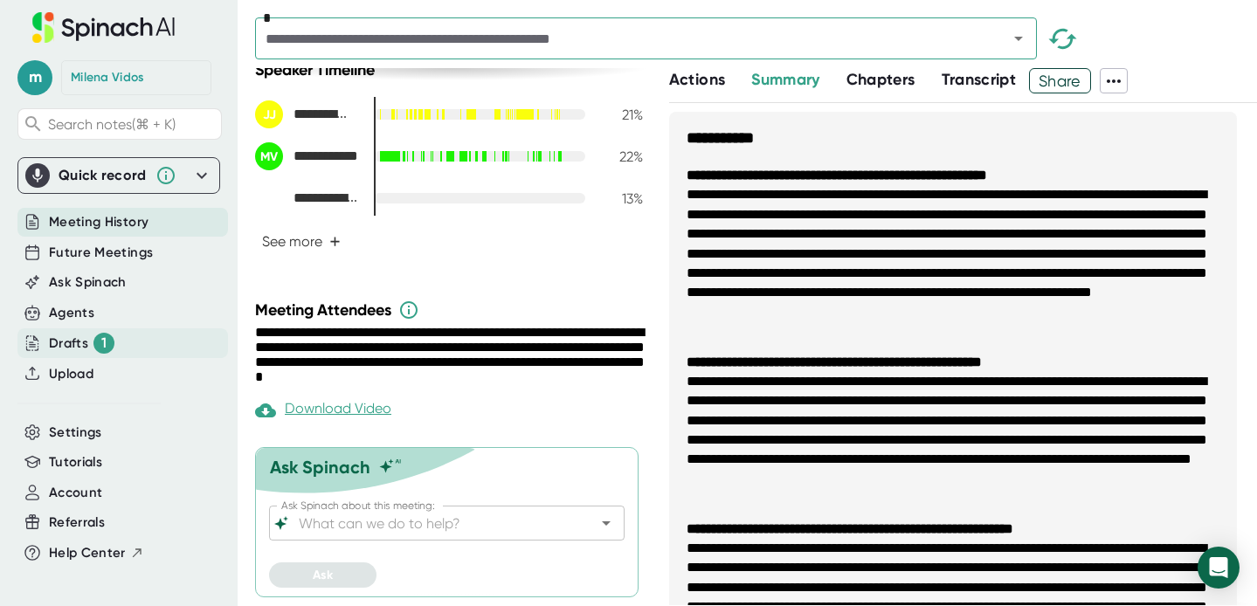
click at [63, 341] on div "Drafts 1" at bounding box center [82, 343] width 66 height 21
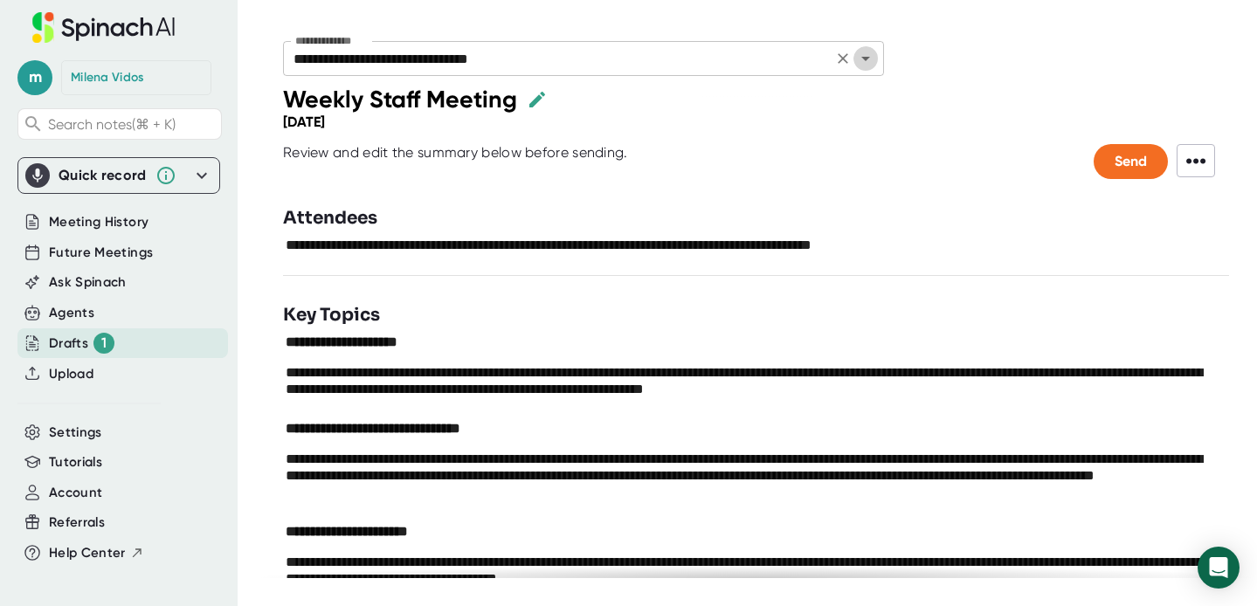
click at [872, 59] on icon "Open" at bounding box center [865, 58] width 21 height 21
click at [829, 175] on div at bounding box center [861, 161] width 466 height 35
click at [1198, 162] on span "•••" at bounding box center [1196, 160] width 38 height 33
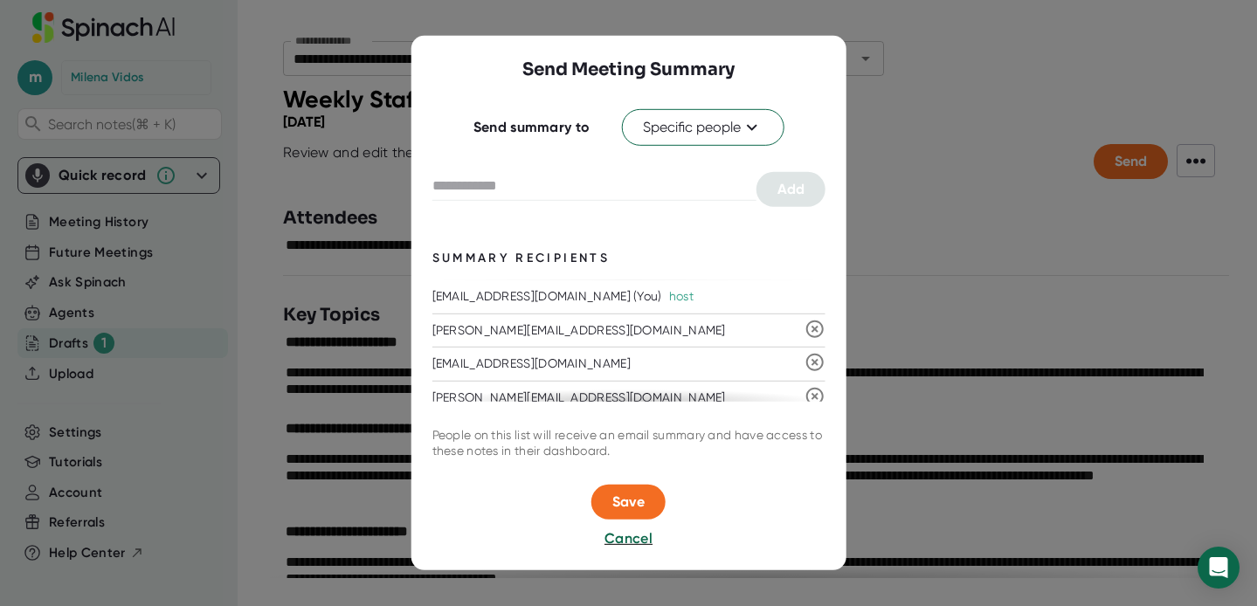
click at [944, 135] on div at bounding box center [628, 303] width 1257 height 606
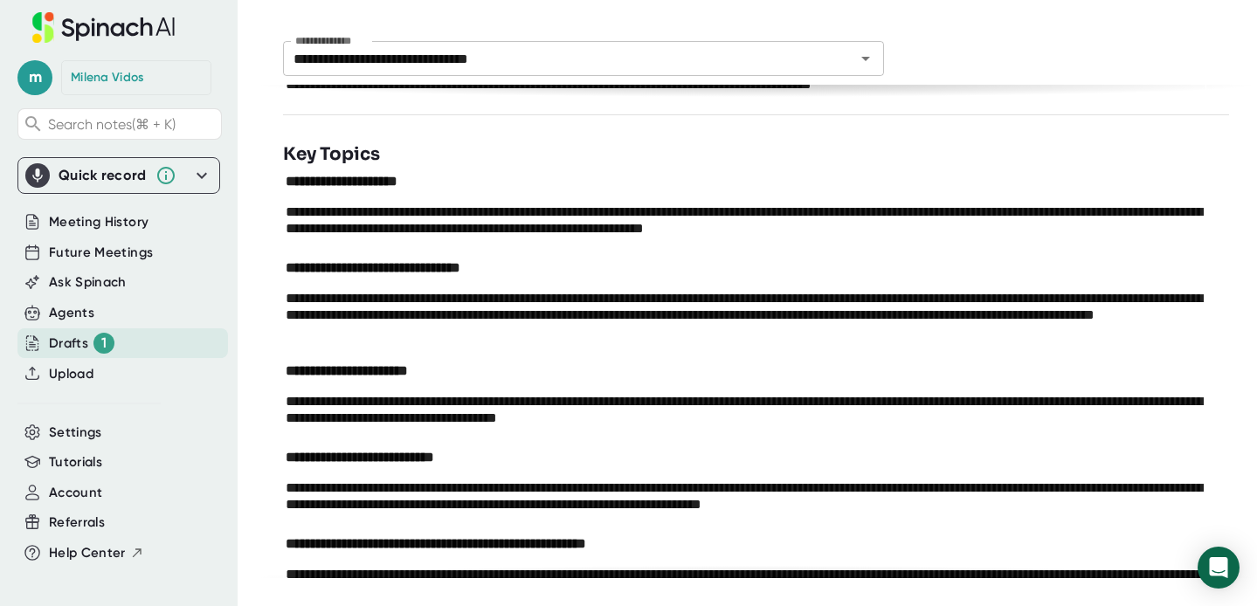
scroll to position [28, 0]
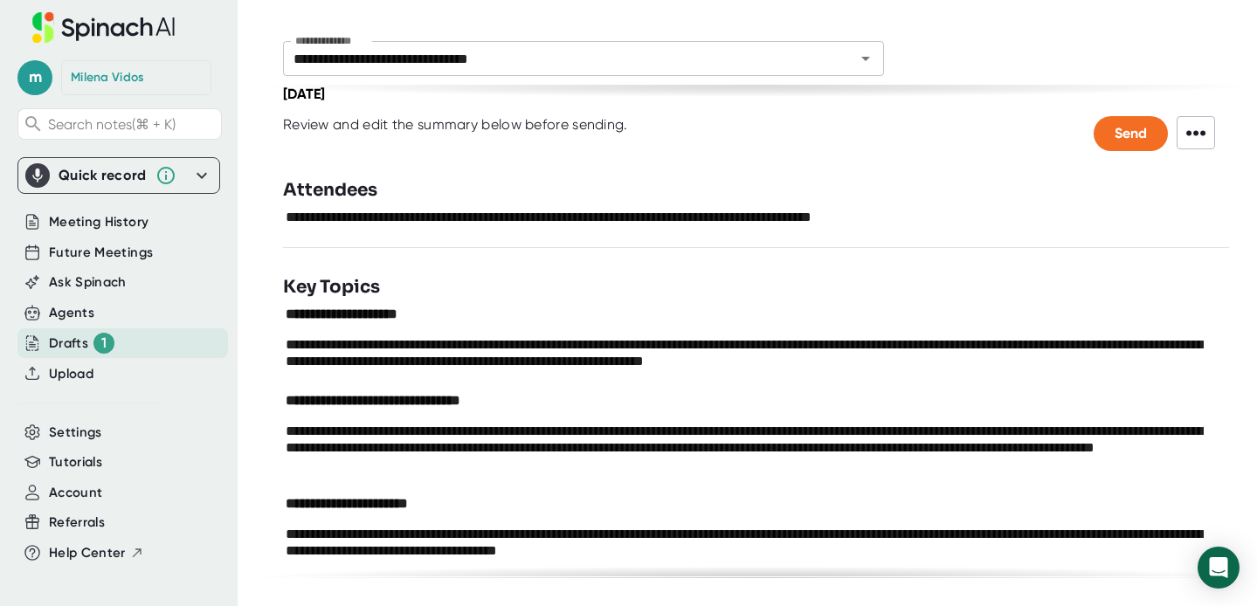
click at [79, 347] on div "Drafts 1" at bounding box center [82, 343] width 66 height 21
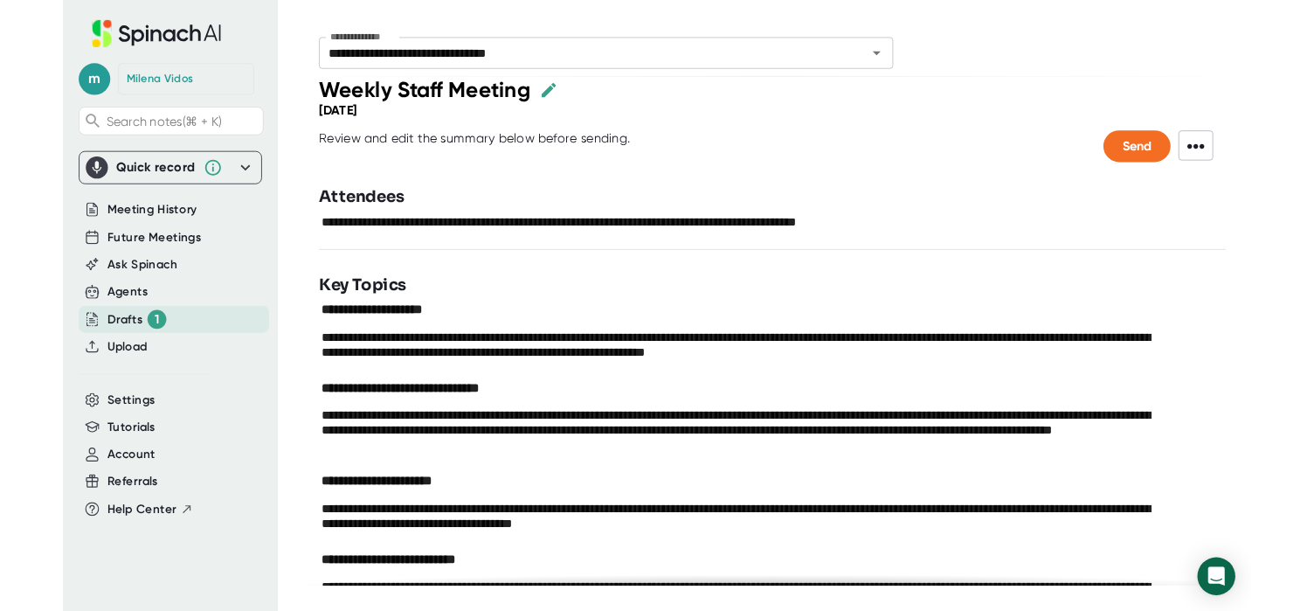
scroll to position [0, 0]
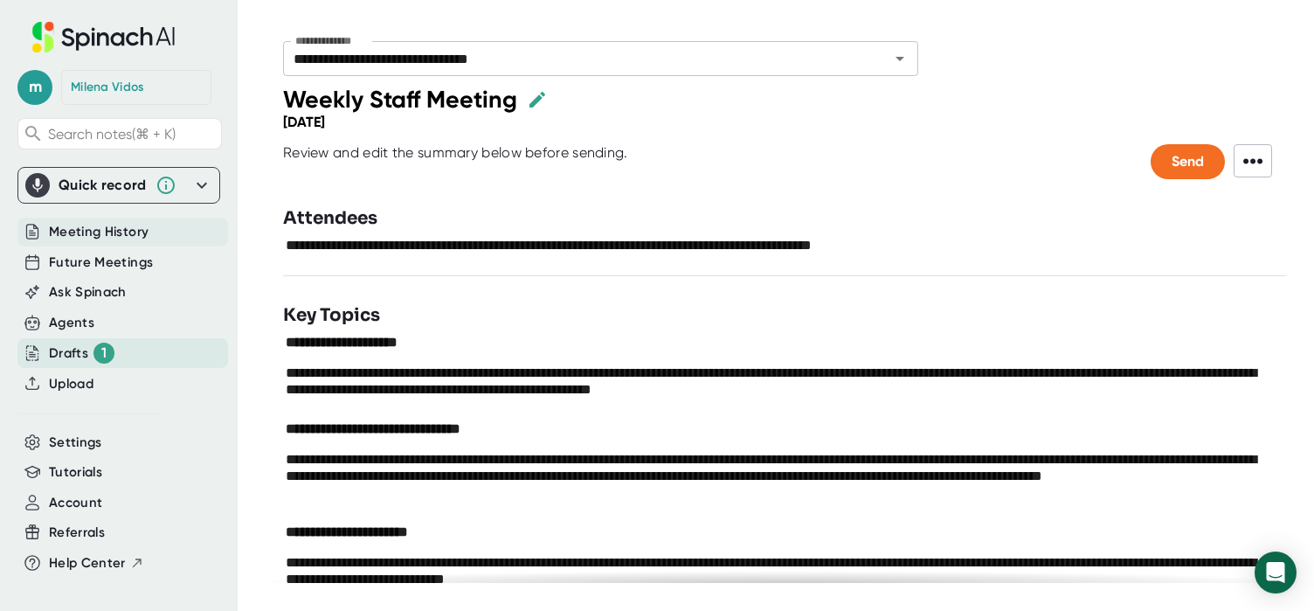
click at [115, 230] on span "Meeting History" at bounding box center [99, 232] width 100 height 20
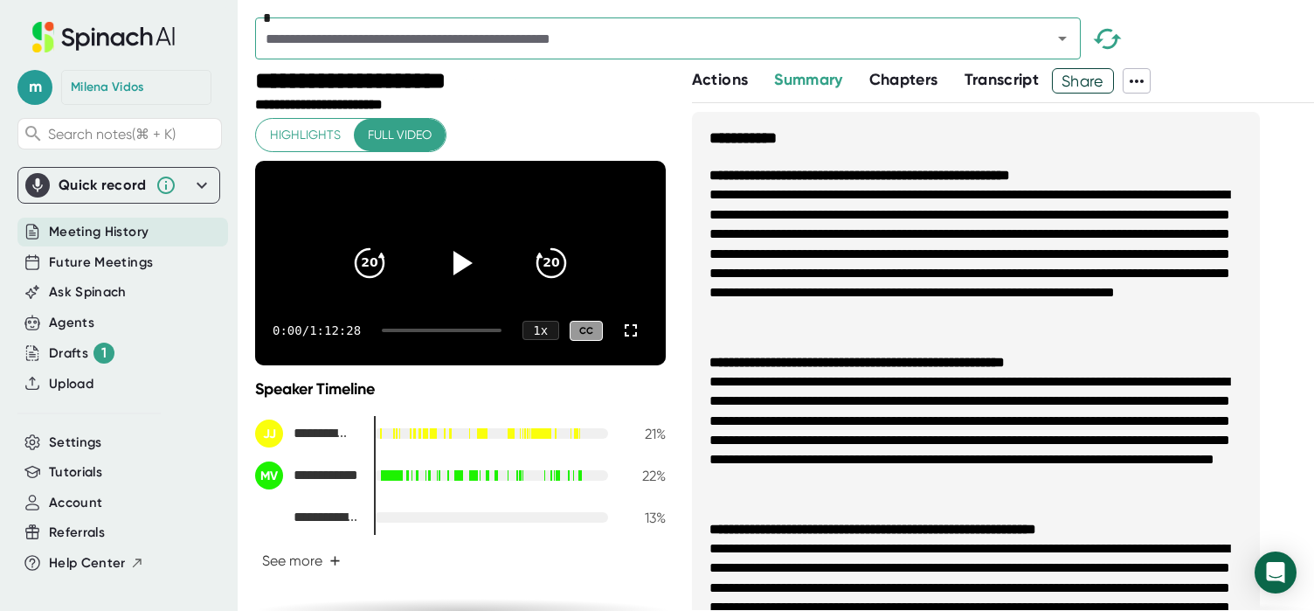
click at [805, 78] on span "Summary" at bounding box center [808, 79] width 68 height 19
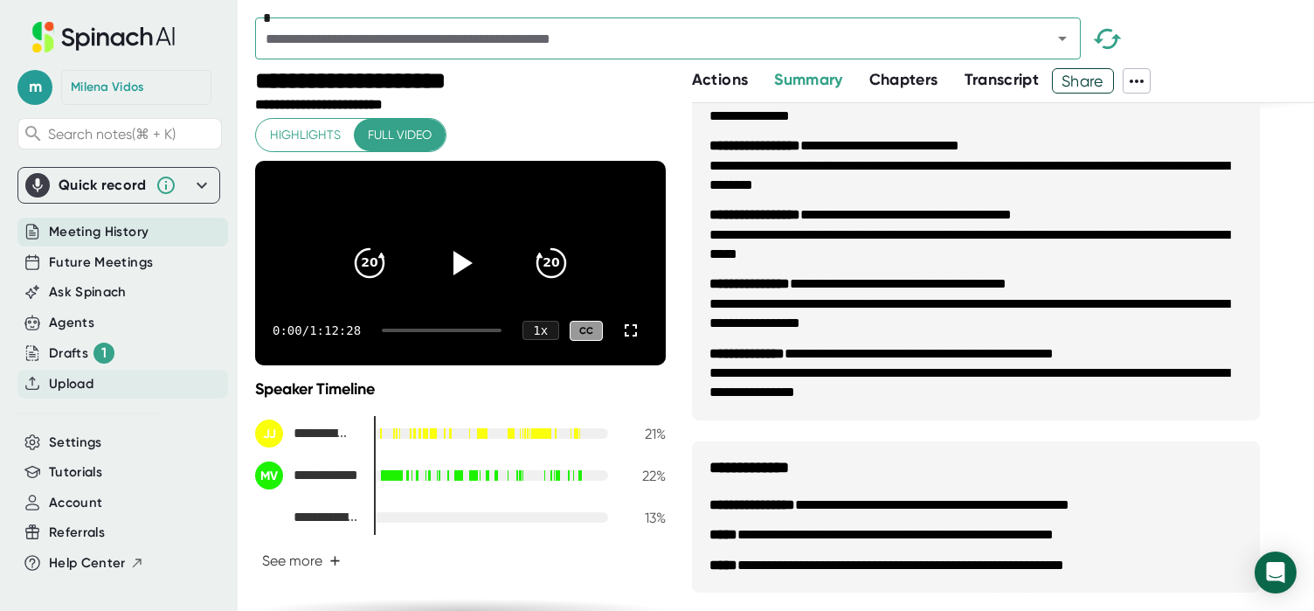
click at [64, 380] on span "Upload" at bounding box center [71, 384] width 45 height 20
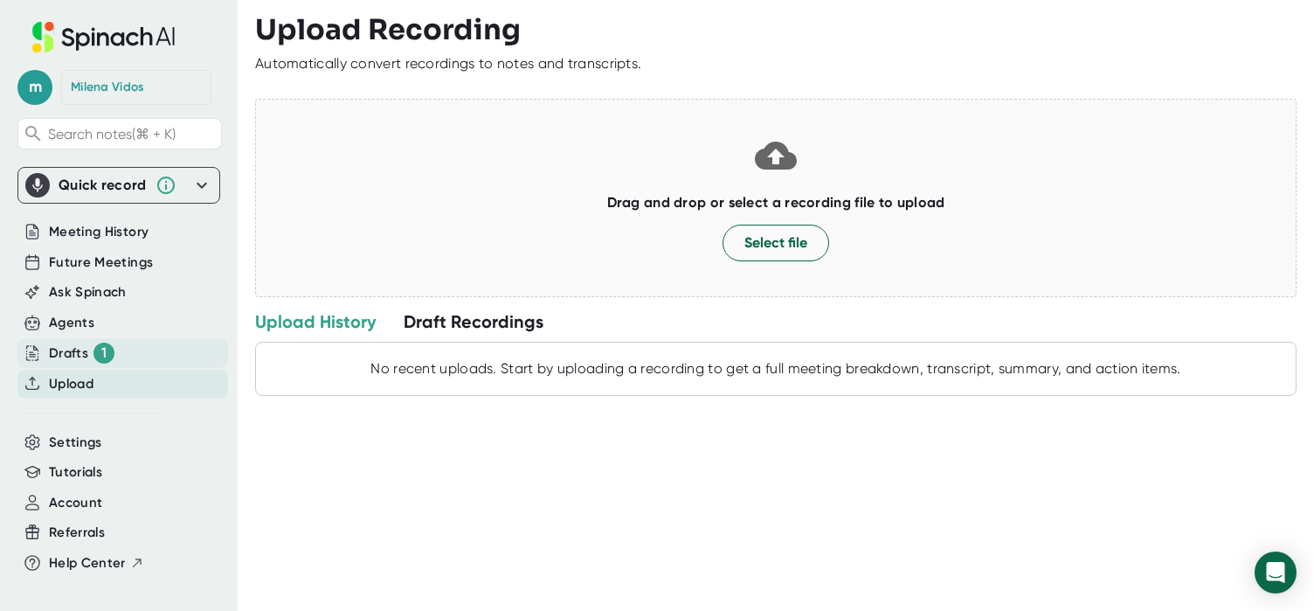
click at [58, 352] on div "Drafts 1" at bounding box center [82, 352] width 66 height 21
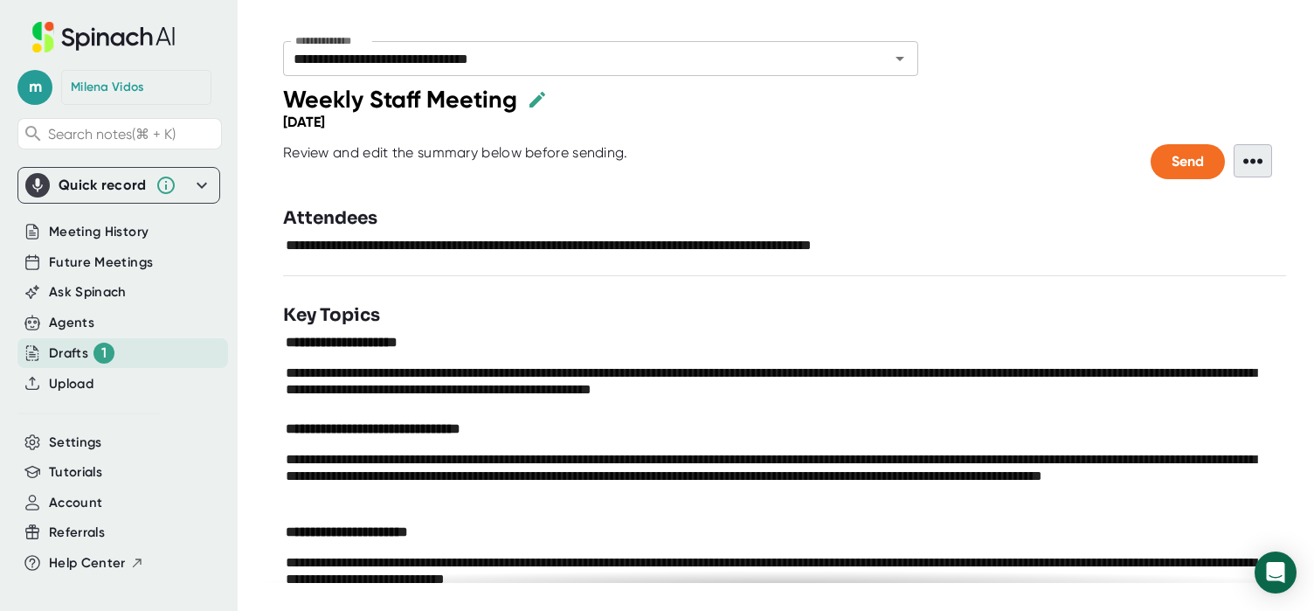
click at [1256, 160] on span "•••" at bounding box center [1253, 160] width 38 height 33
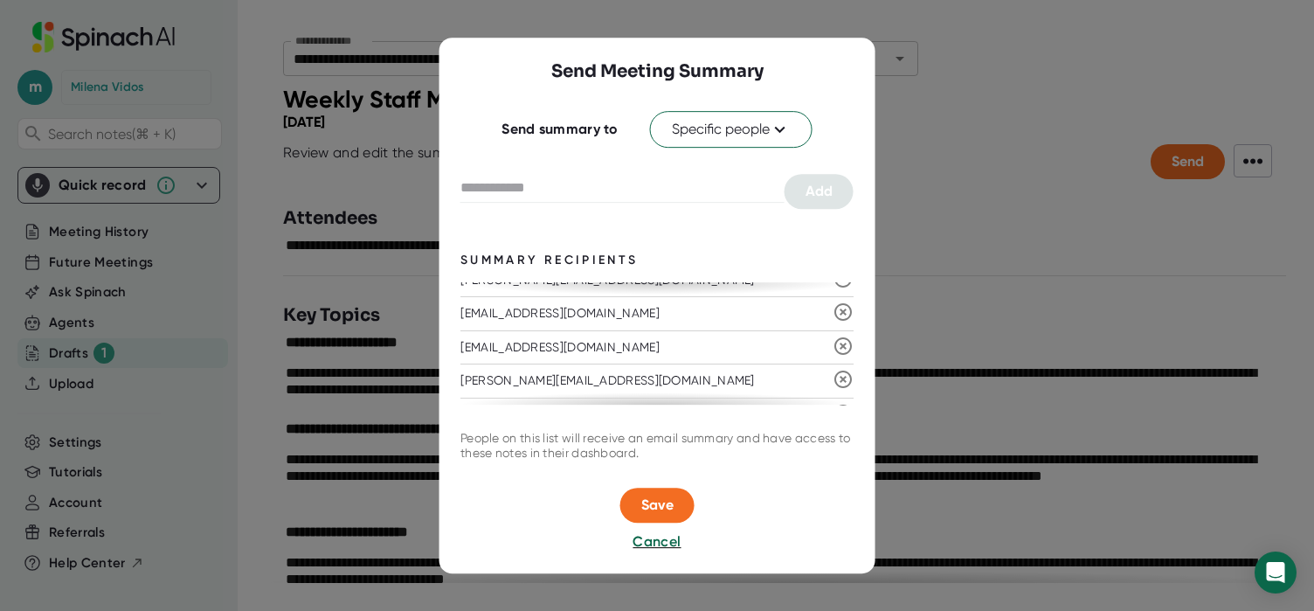
scroll to position [449, 0]
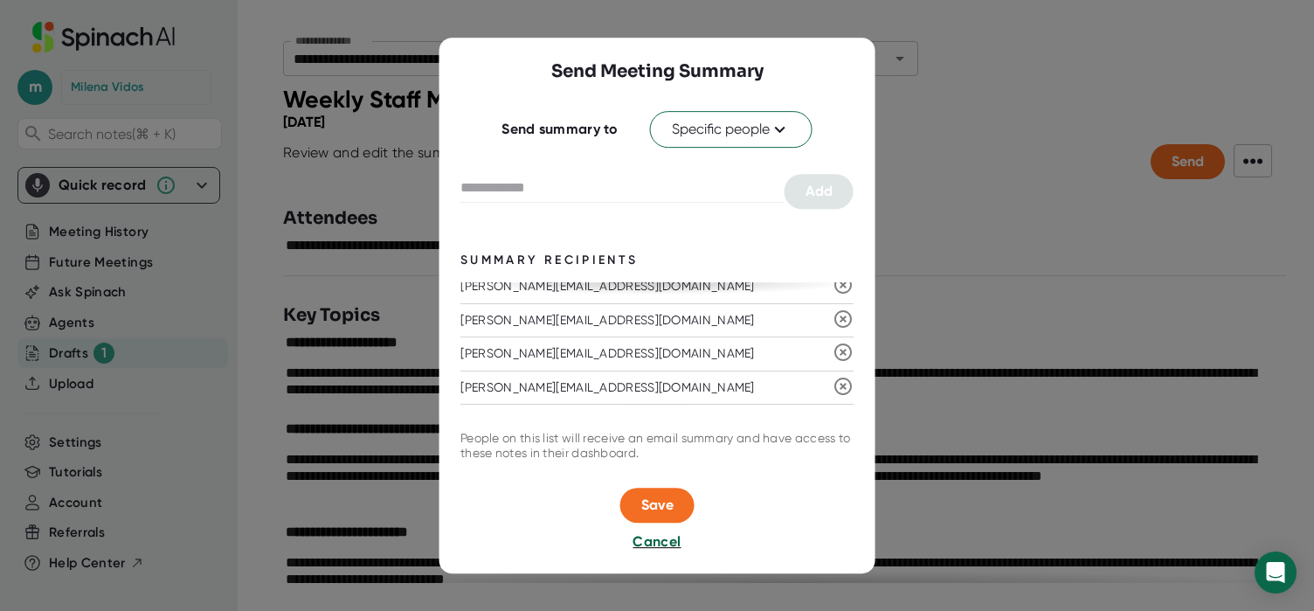
click at [641, 545] on span "Cancel" at bounding box center [657, 541] width 48 height 17
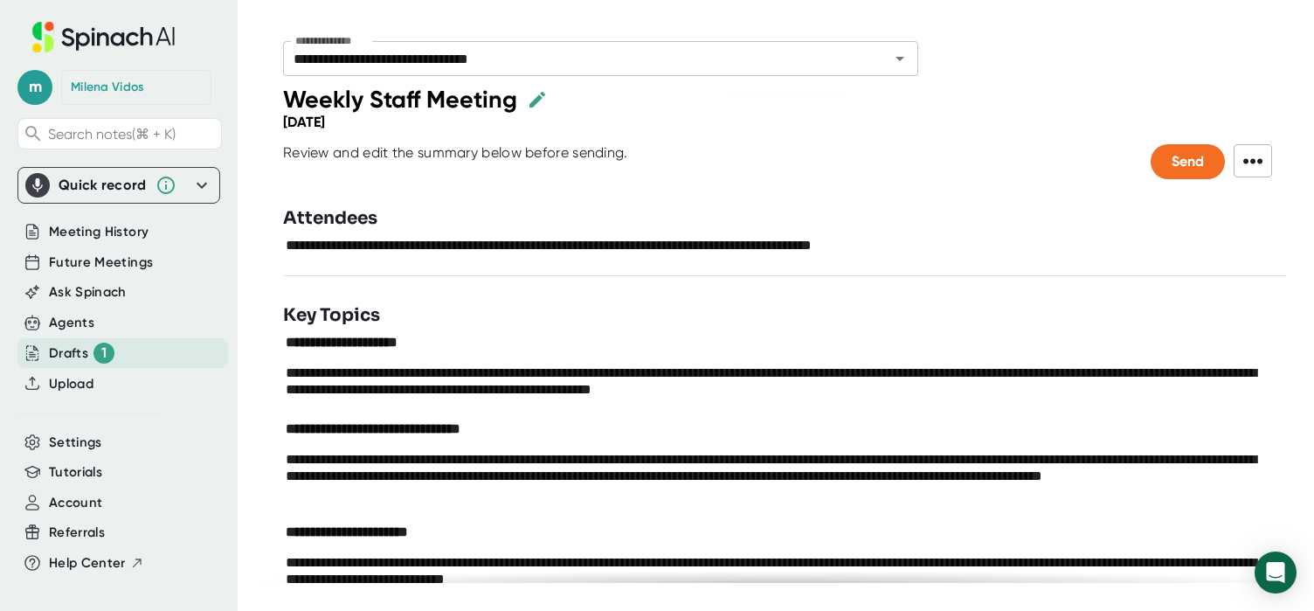
click at [93, 184] on div "Quick record" at bounding box center [103, 184] width 88 height 17
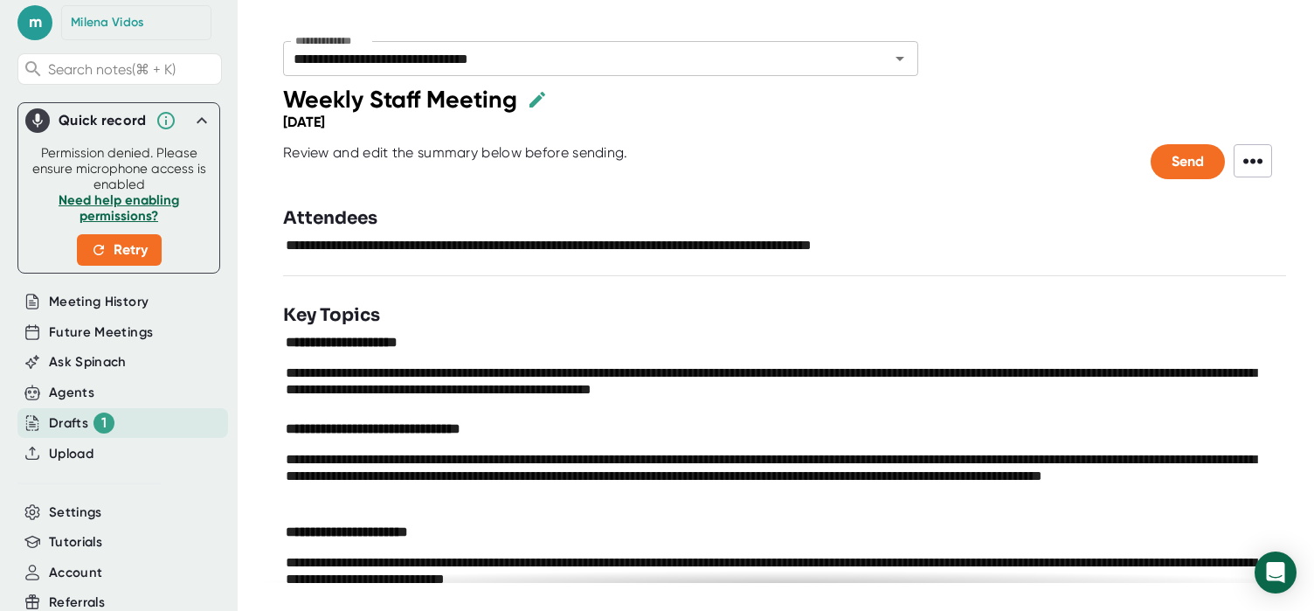
scroll to position [101, 0]
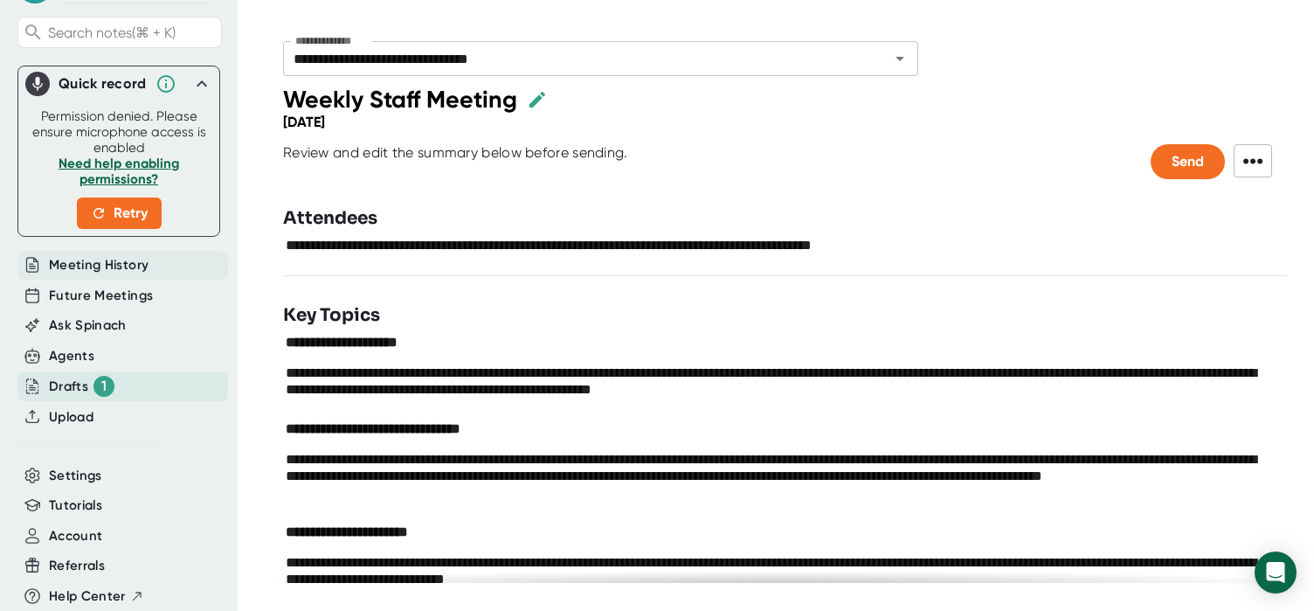
click at [112, 265] on span "Meeting History" at bounding box center [99, 265] width 100 height 20
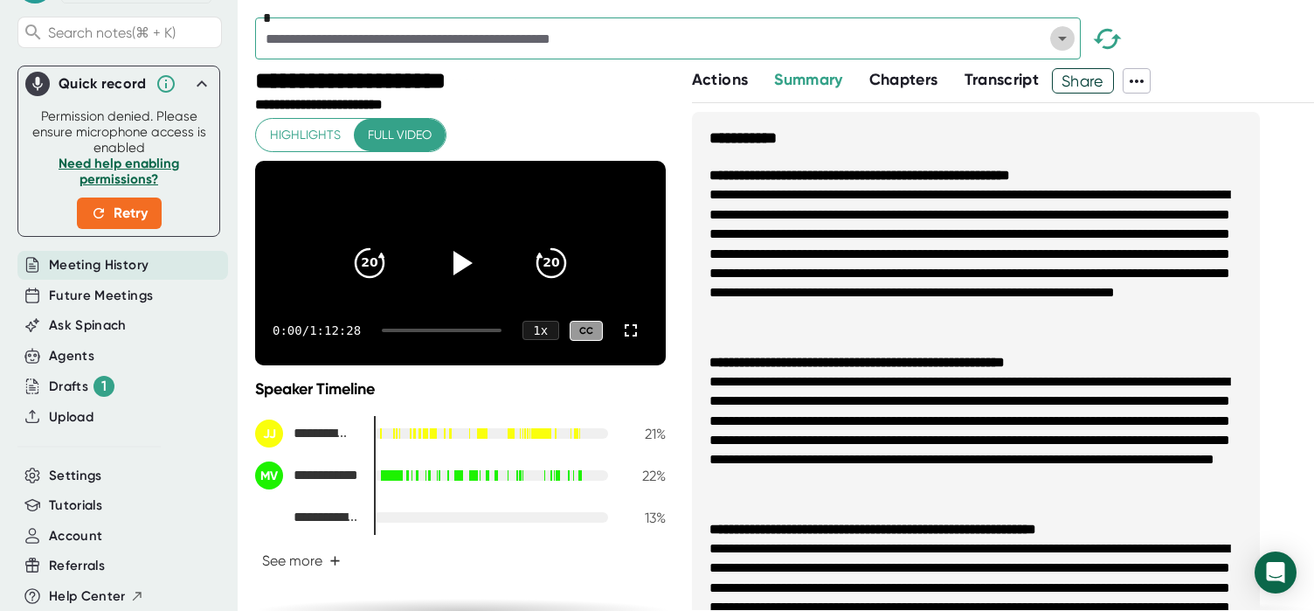
click at [1062, 40] on icon "Open" at bounding box center [1062, 39] width 9 height 4
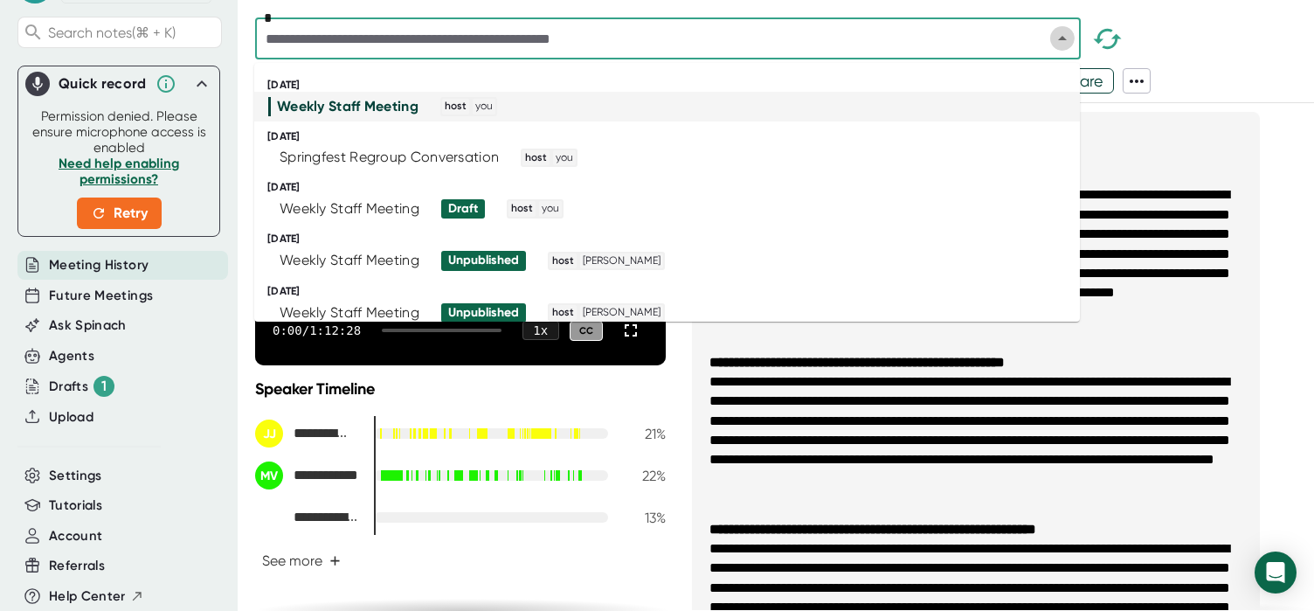
click at [1066, 38] on icon "Close" at bounding box center [1062, 38] width 21 height 21
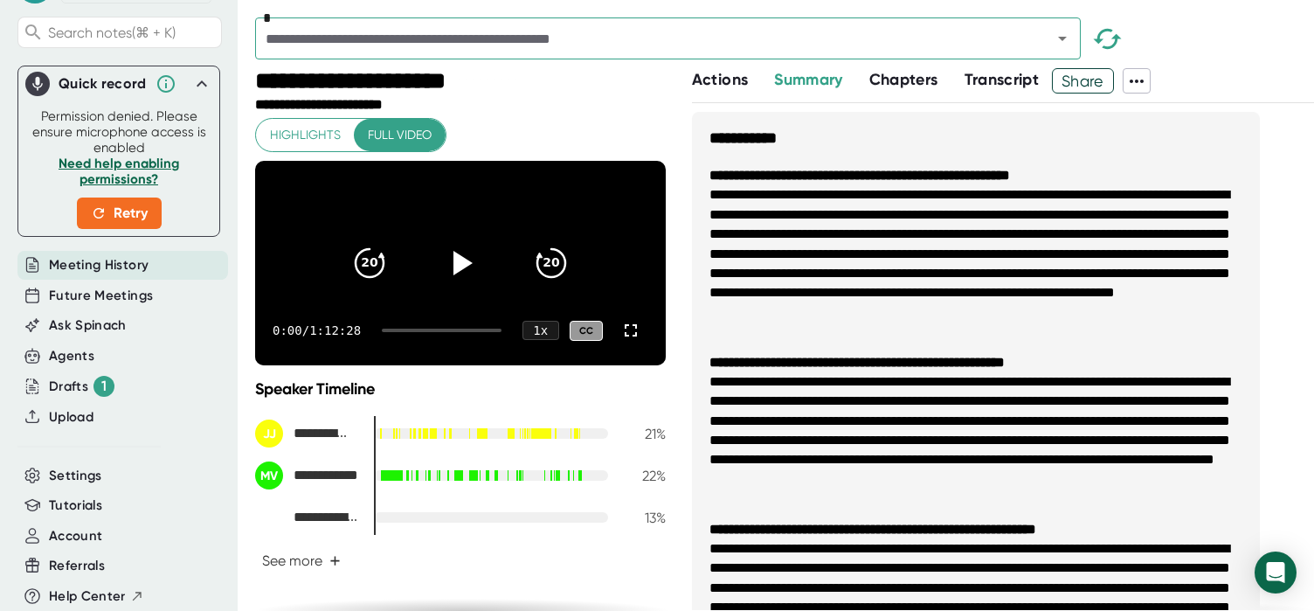
click at [1140, 83] on icon at bounding box center [1136, 81] width 21 height 21
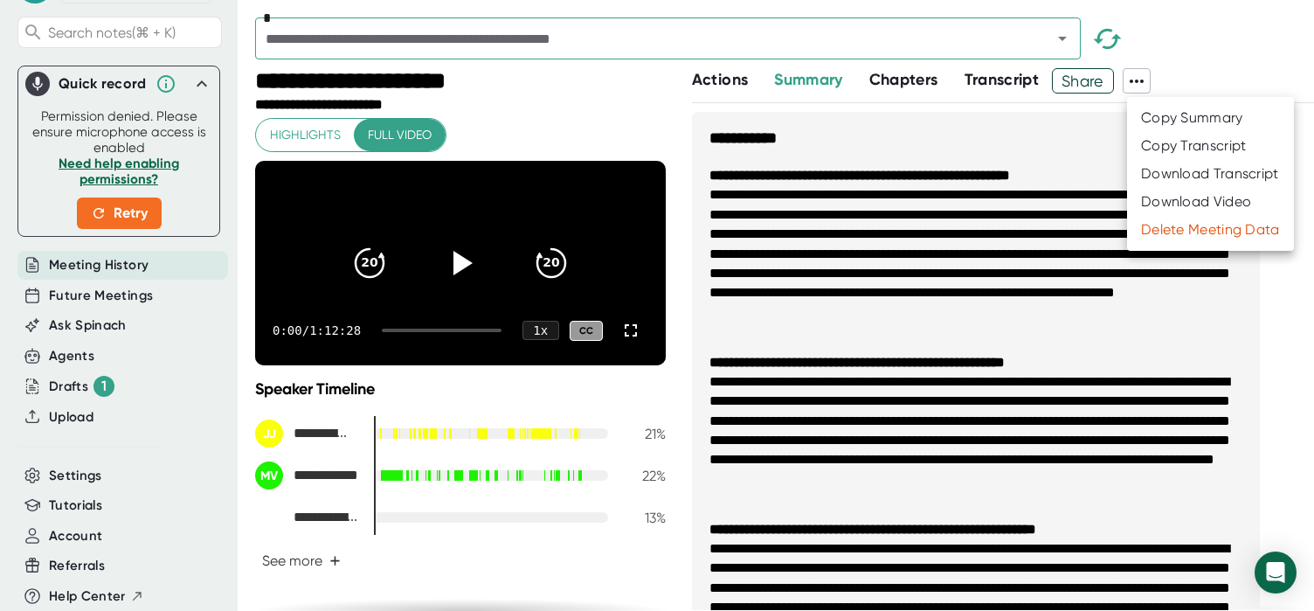
click at [806, 86] on div at bounding box center [657, 305] width 1314 height 611
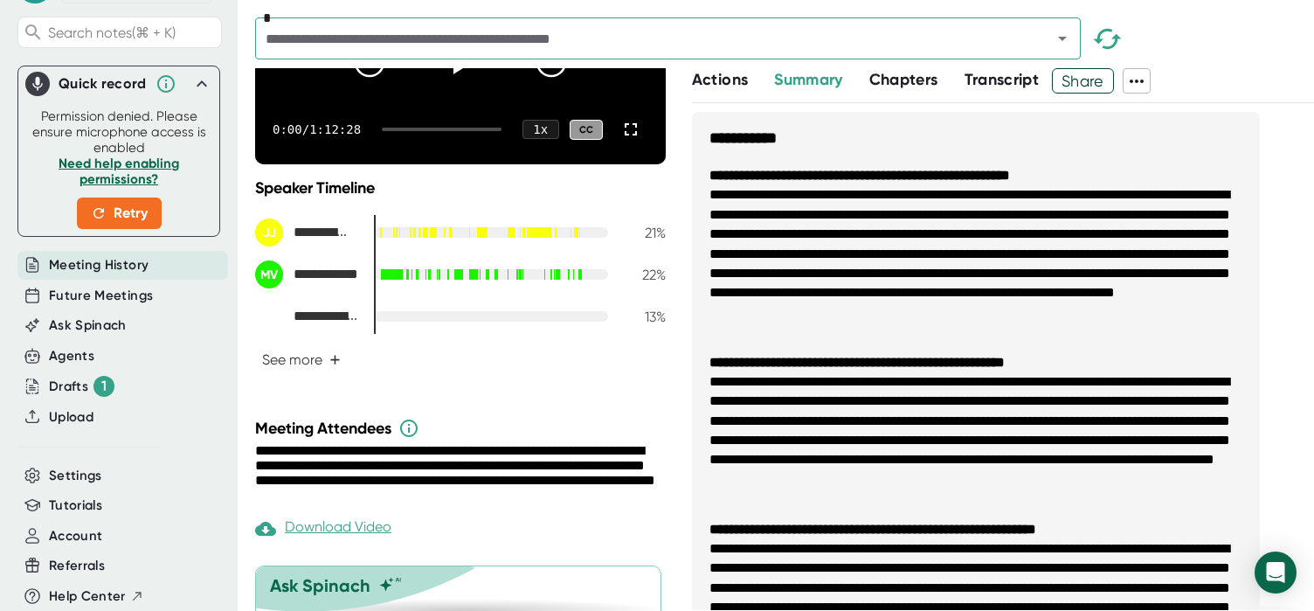
scroll to position [341, 0]
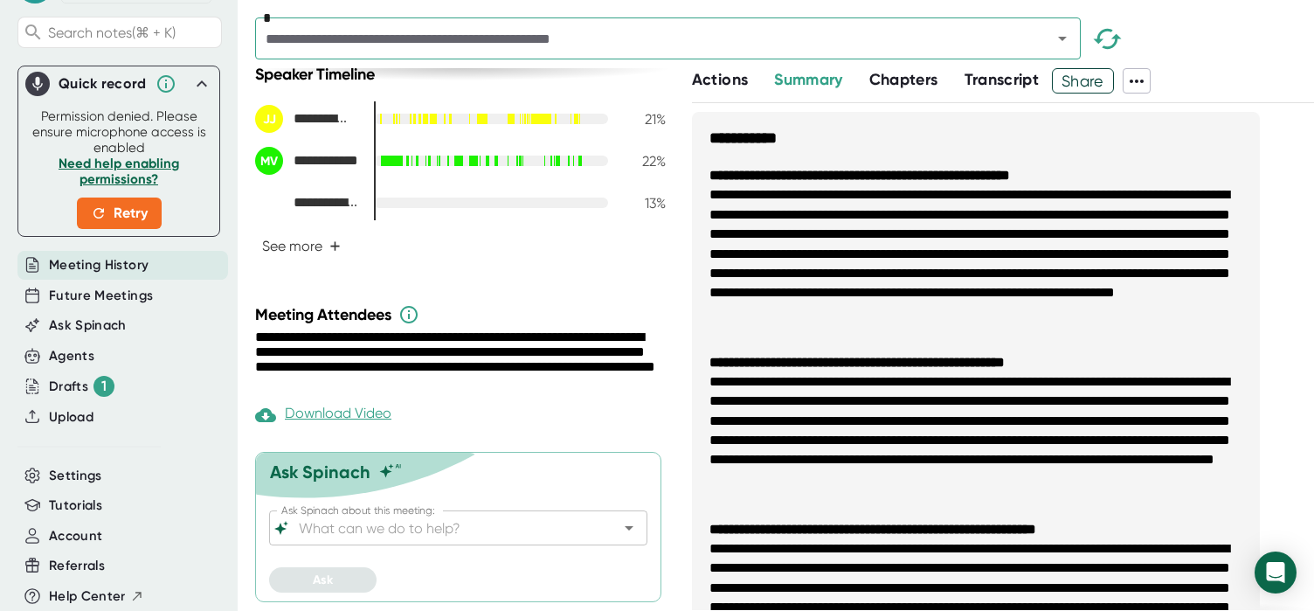
click at [519, 531] on input "Ask Spinach about this meeting:" at bounding box center [442, 527] width 295 height 24
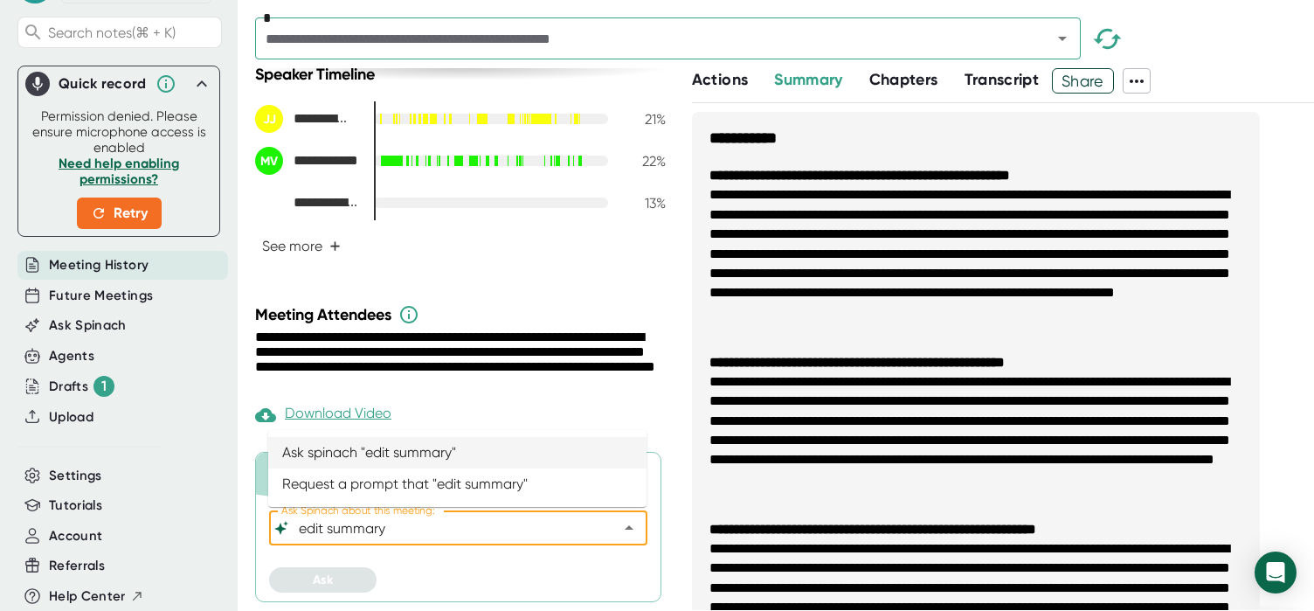
type input "General - Ask Spinach anything about the meeting"
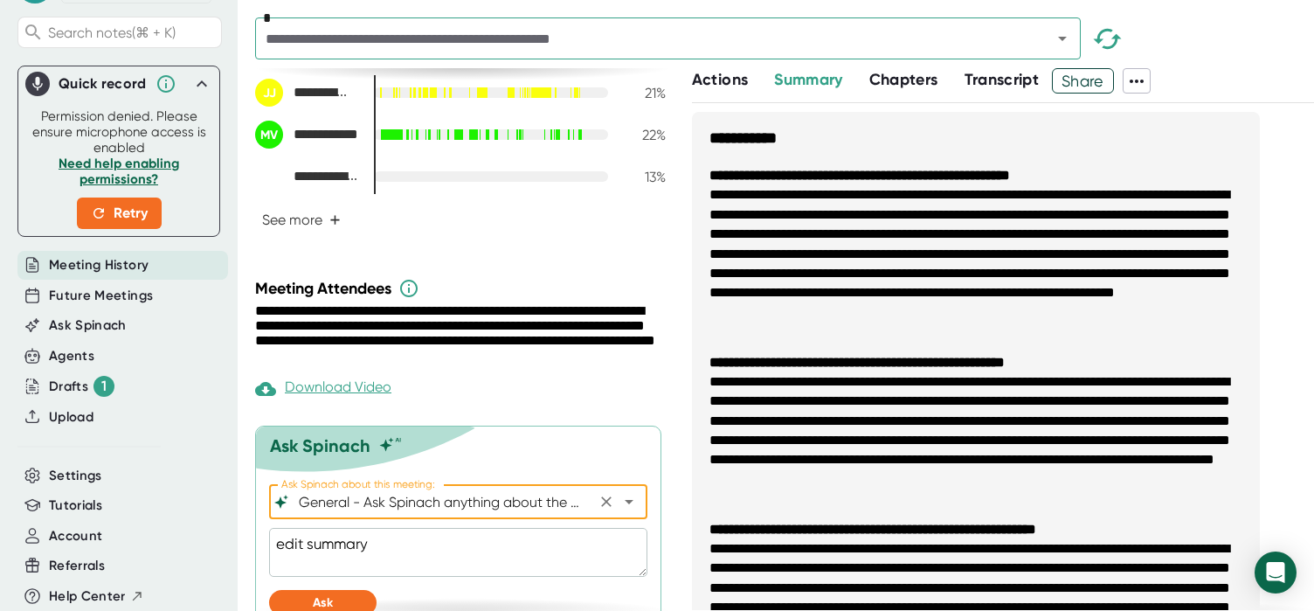
scroll to position [390, 0]
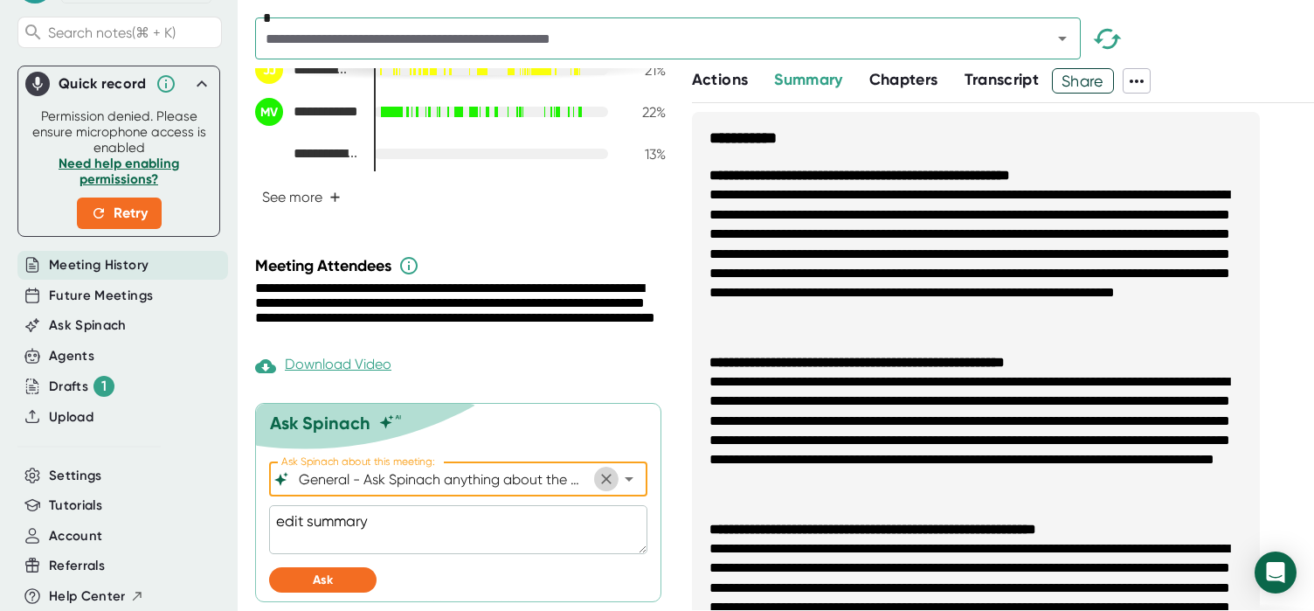
click at [605, 477] on icon "Clear" at bounding box center [606, 479] width 10 height 10
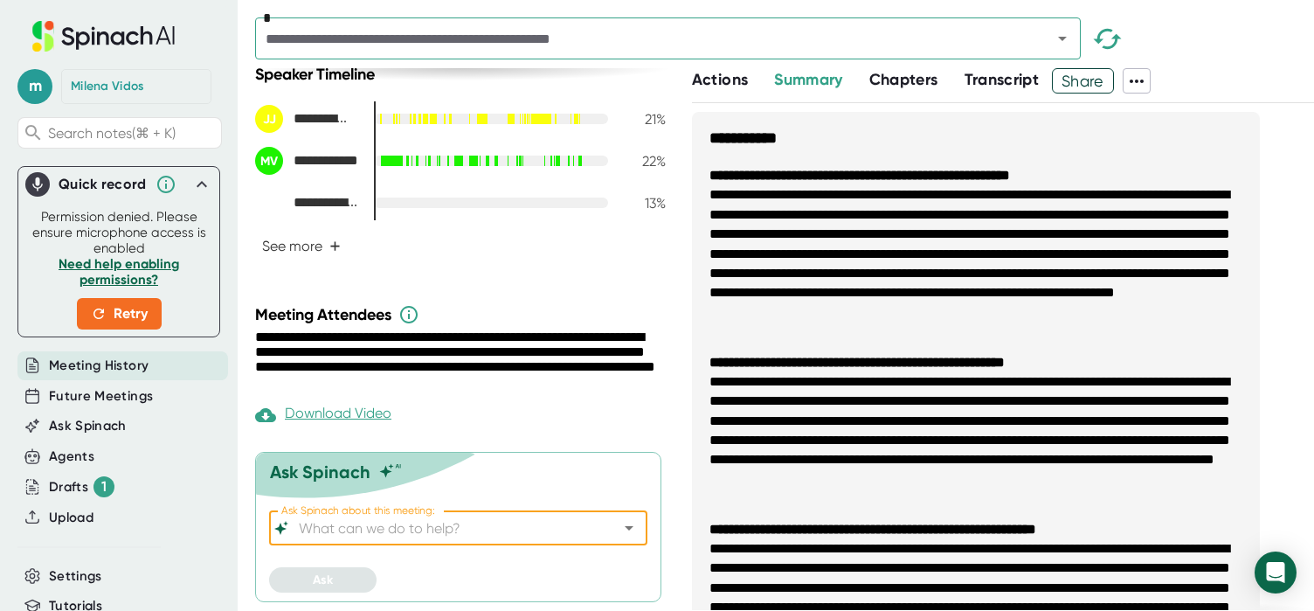
scroll to position [0, 0]
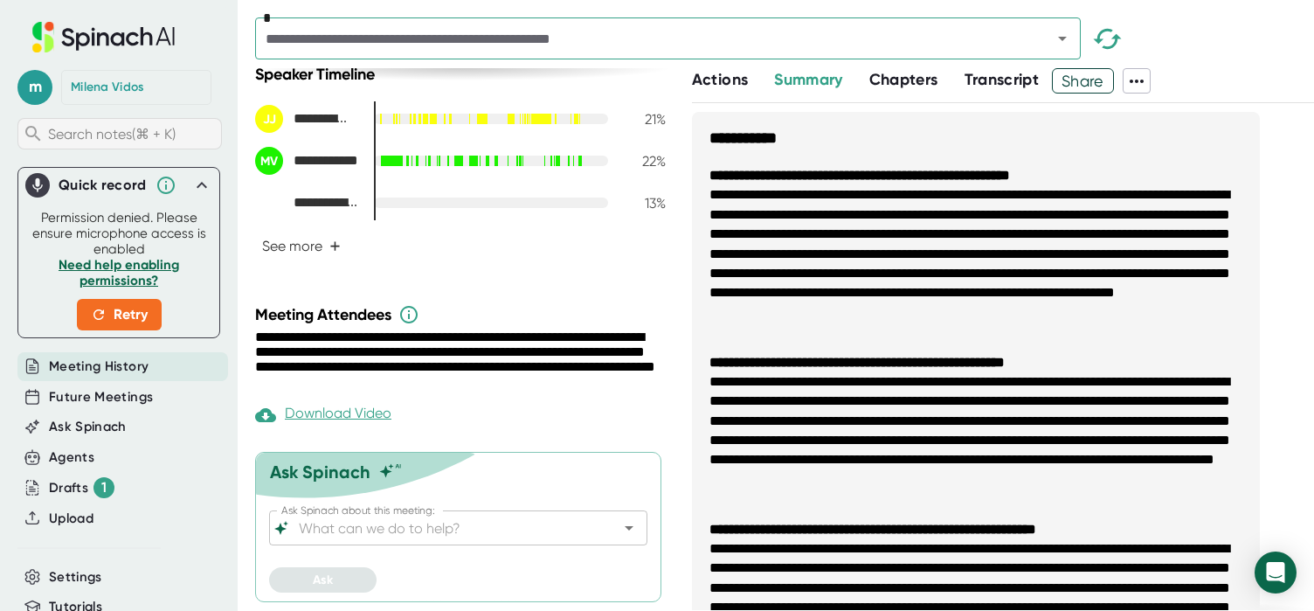
click at [133, 135] on span "Search notes (⌘ + K)" at bounding box center [112, 134] width 128 height 17
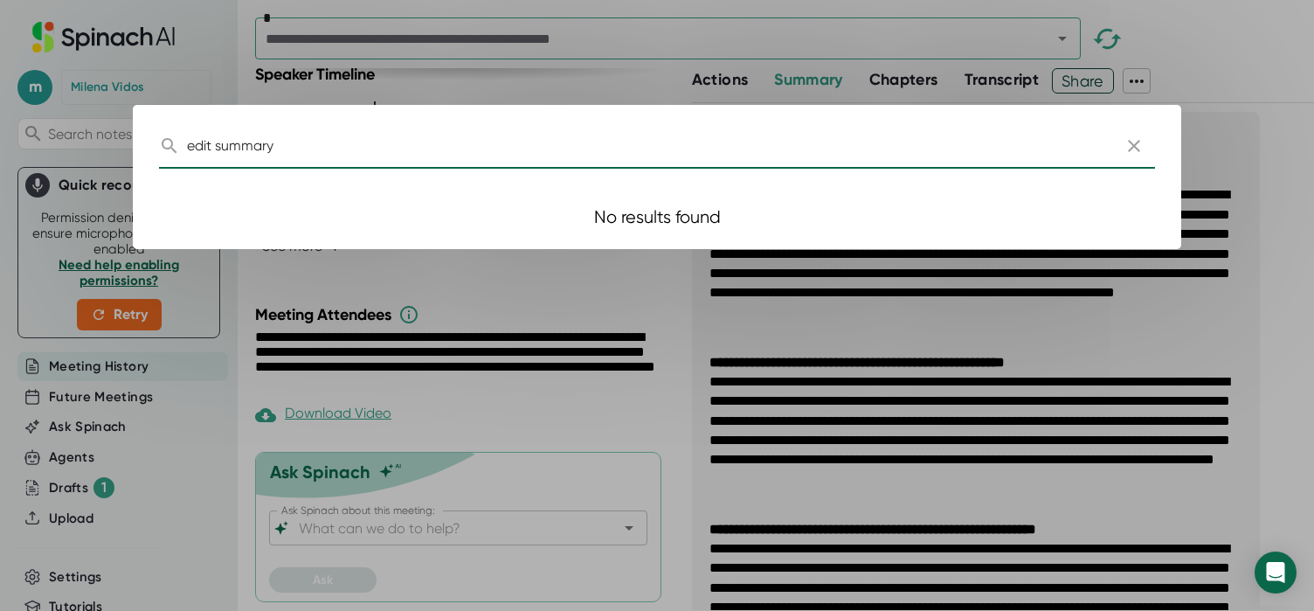
type input "edit summary"
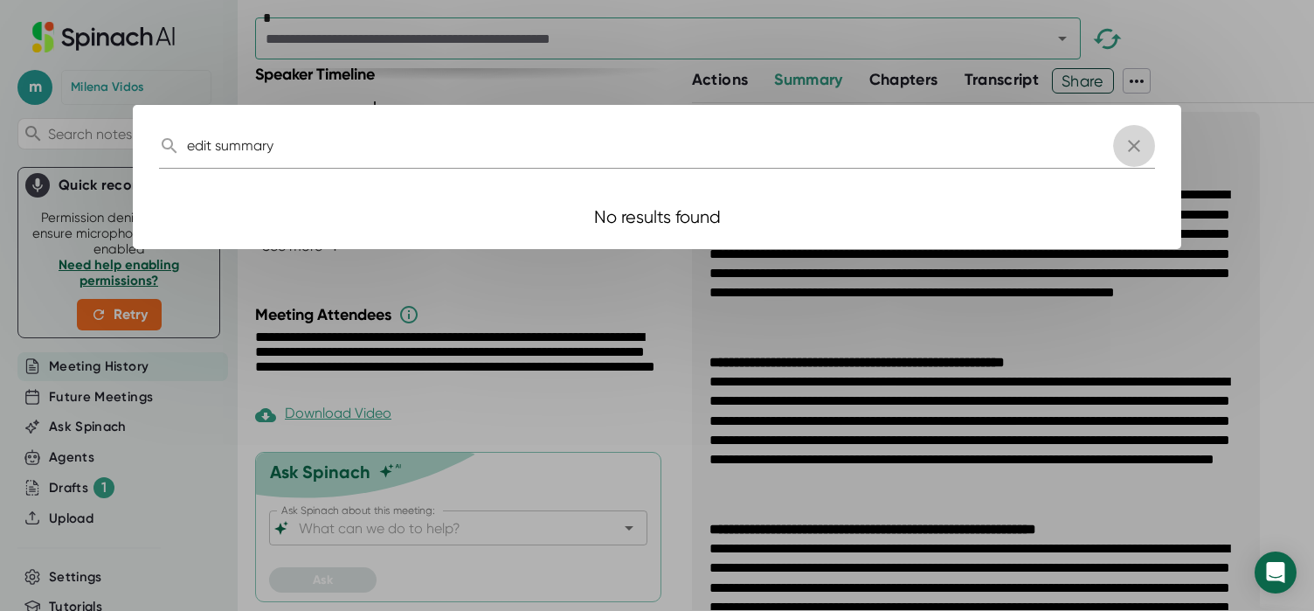
click at [1133, 149] on icon "button" at bounding box center [1133, 145] width 21 height 21
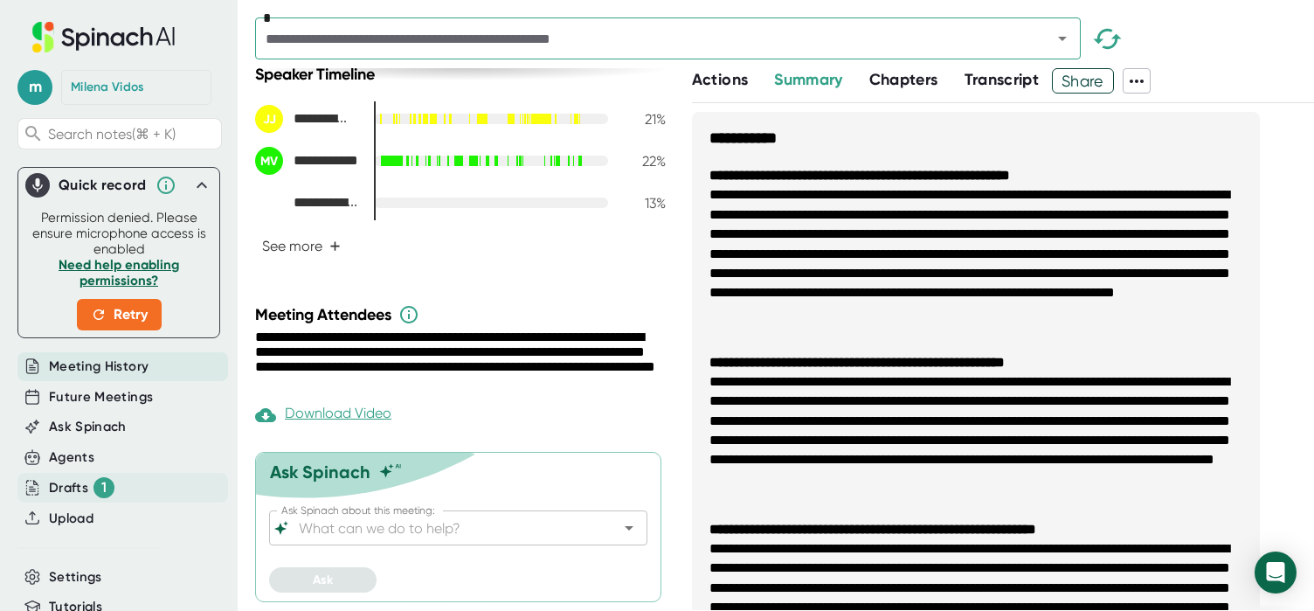
scroll to position [17, 0]
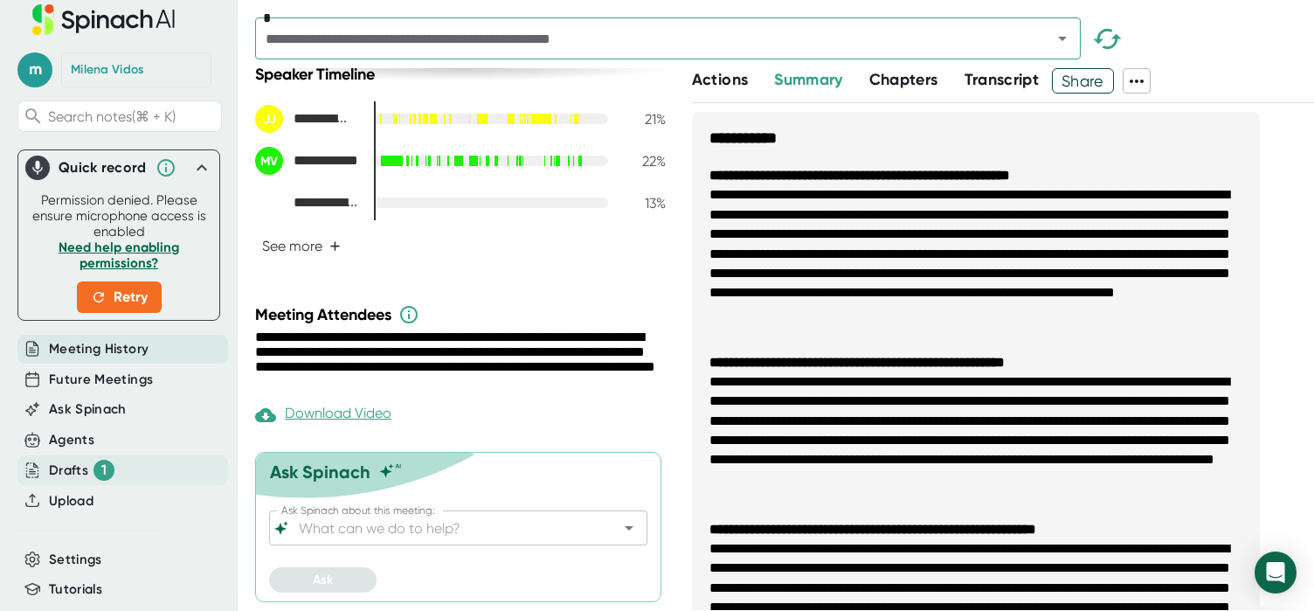
click at [66, 467] on div "Drafts 1" at bounding box center [82, 470] width 66 height 21
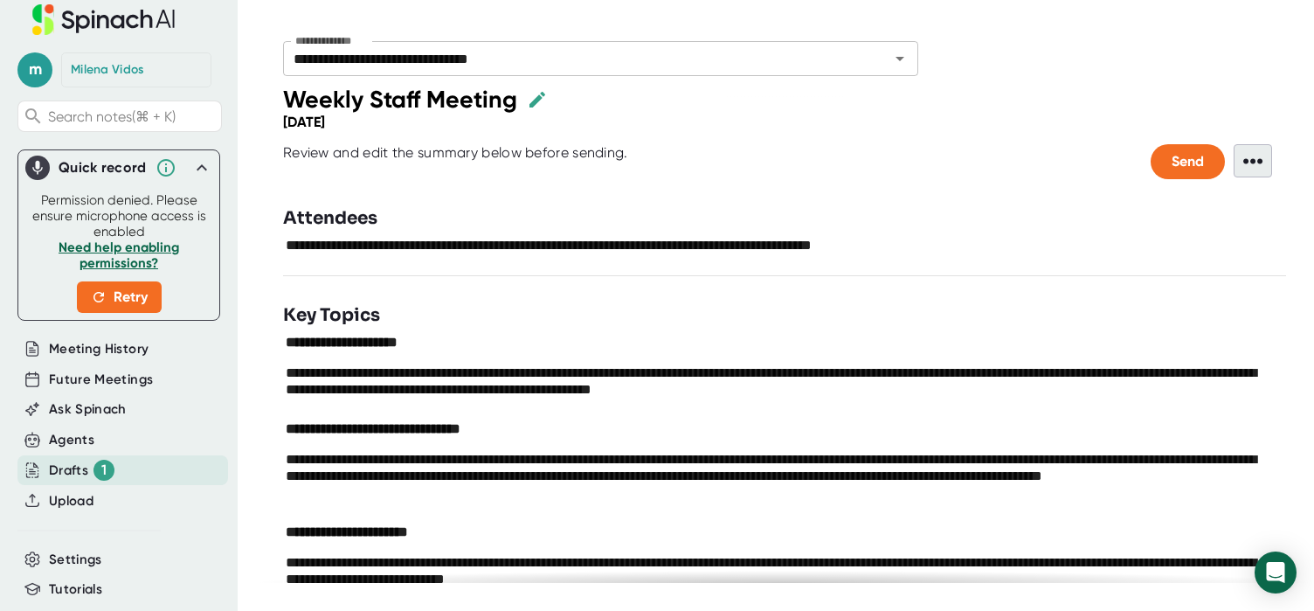
click at [1255, 171] on span "•••" at bounding box center [1253, 160] width 38 height 33
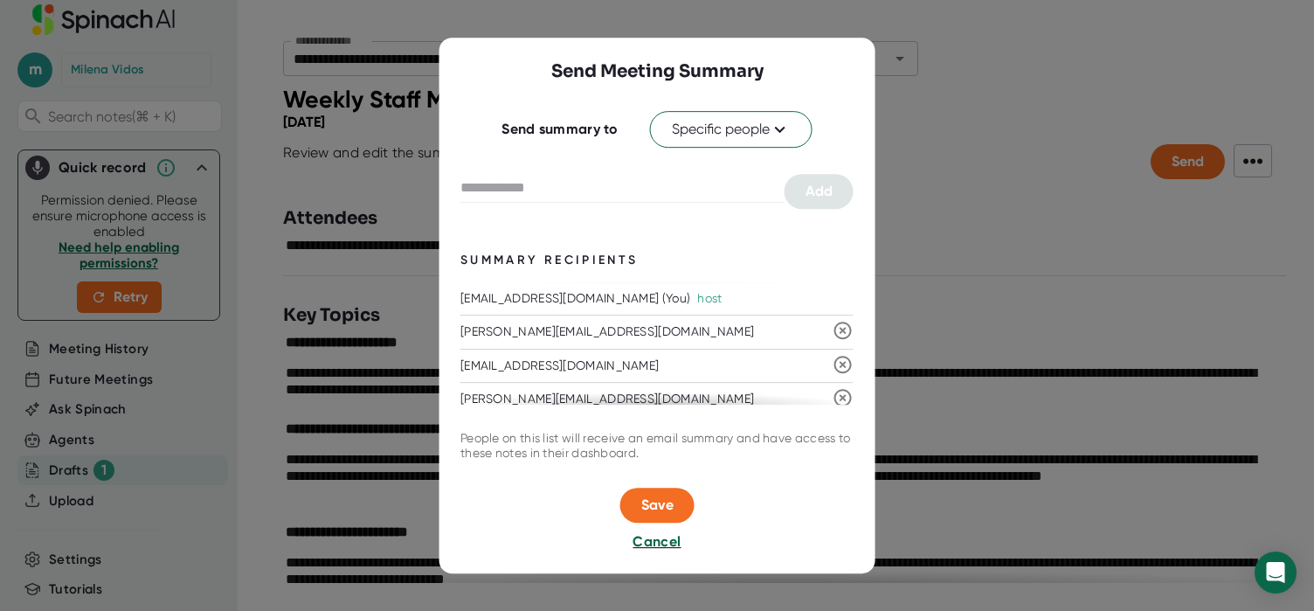
click at [646, 543] on span "Cancel" at bounding box center [657, 541] width 48 height 17
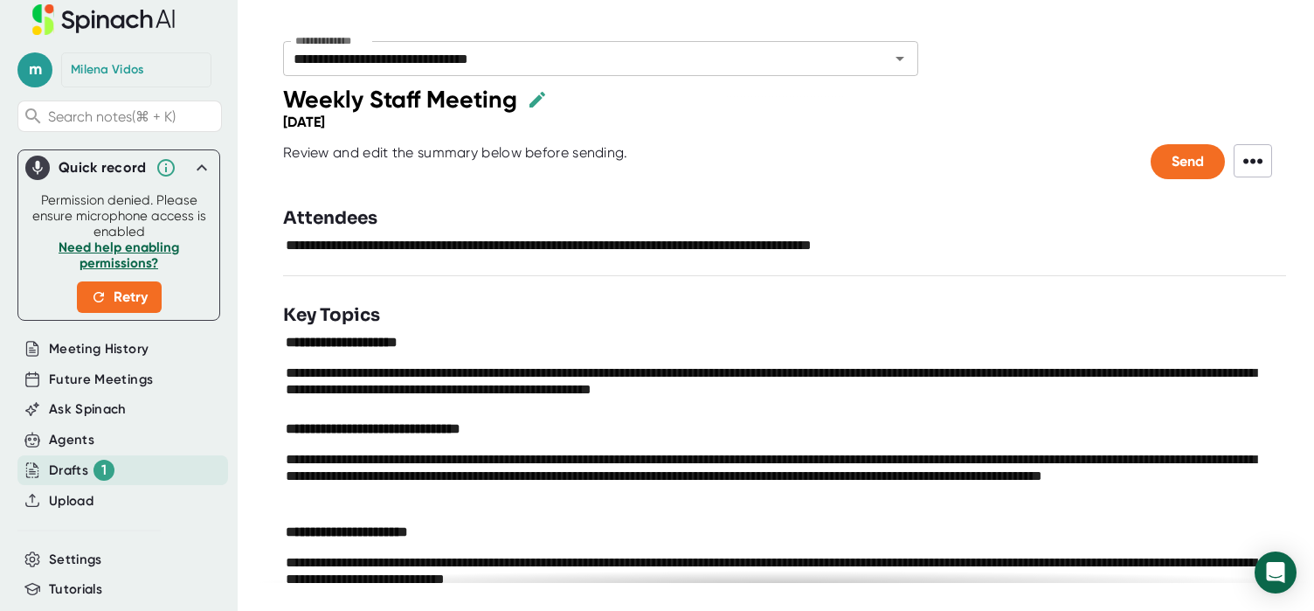
click at [535, 101] on icon "button" at bounding box center [537, 99] width 16 height 16
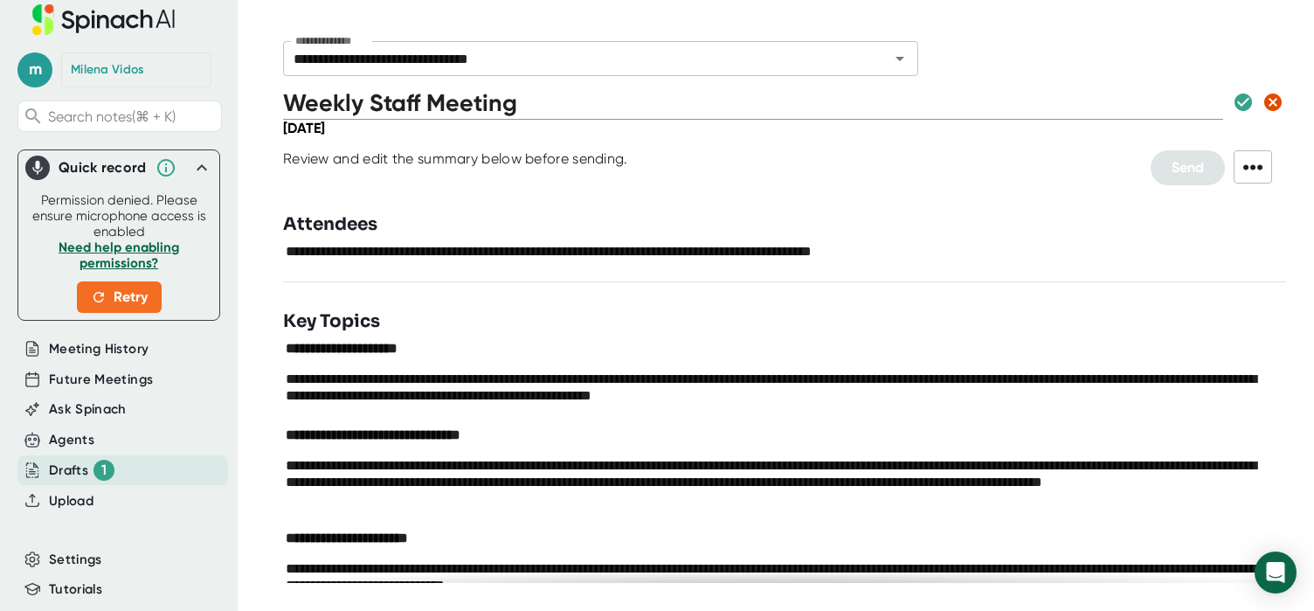
drag, startPoint x: 923, startPoint y: 203, endPoint x: 936, endPoint y: 200, distance: 13.4
click at [923, 203] on div "**********" at bounding box center [784, 334] width 1059 height 498
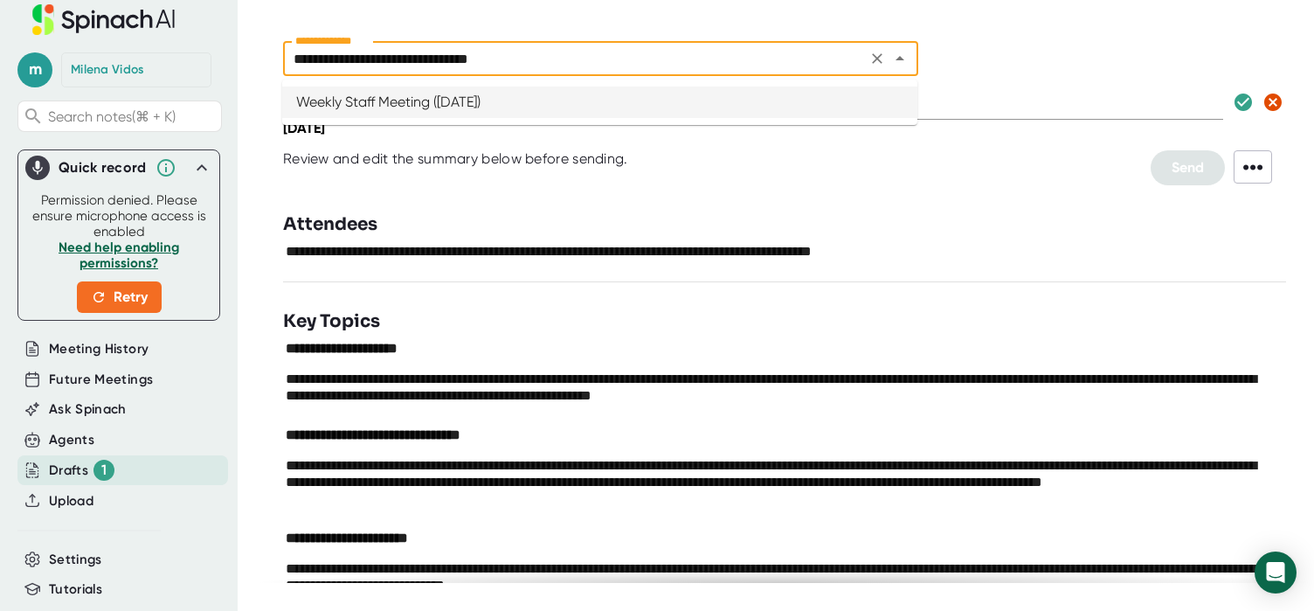
click at [476, 64] on input "**********" at bounding box center [574, 58] width 573 height 24
click at [716, 206] on div "**********" at bounding box center [784, 334] width 1059 height 498
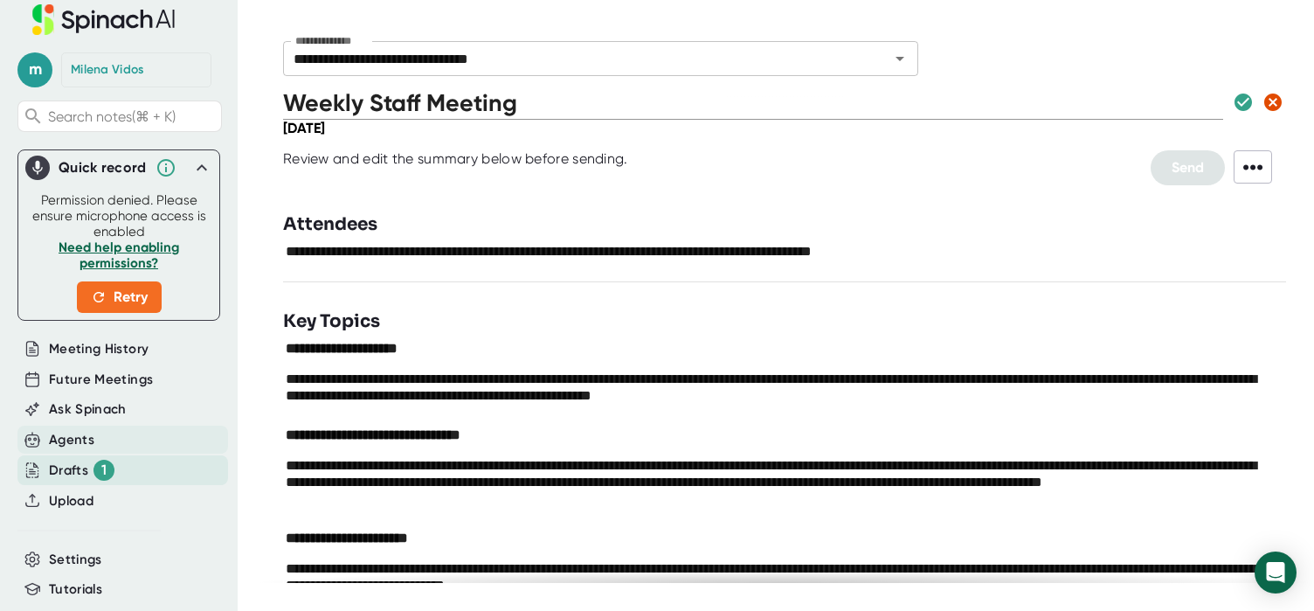
scroll to position [101, 0]
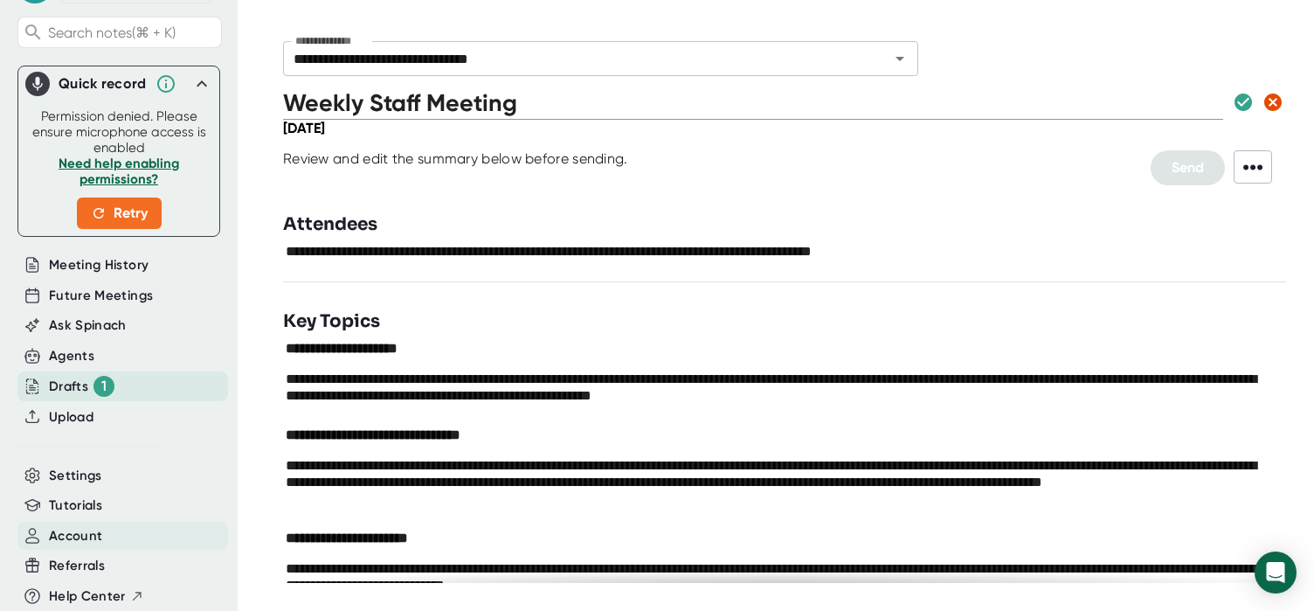
click at [60, 542] on span "Account" at bounding box center [75, 536] width 53 height 20
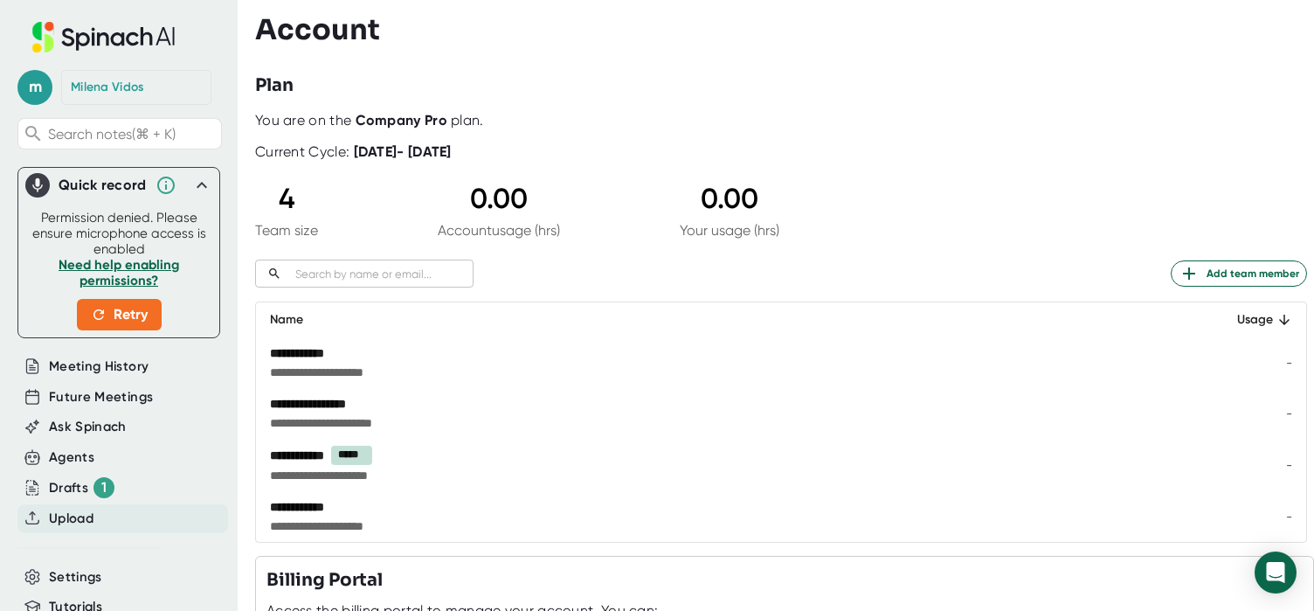
scroll to position [101, 0]
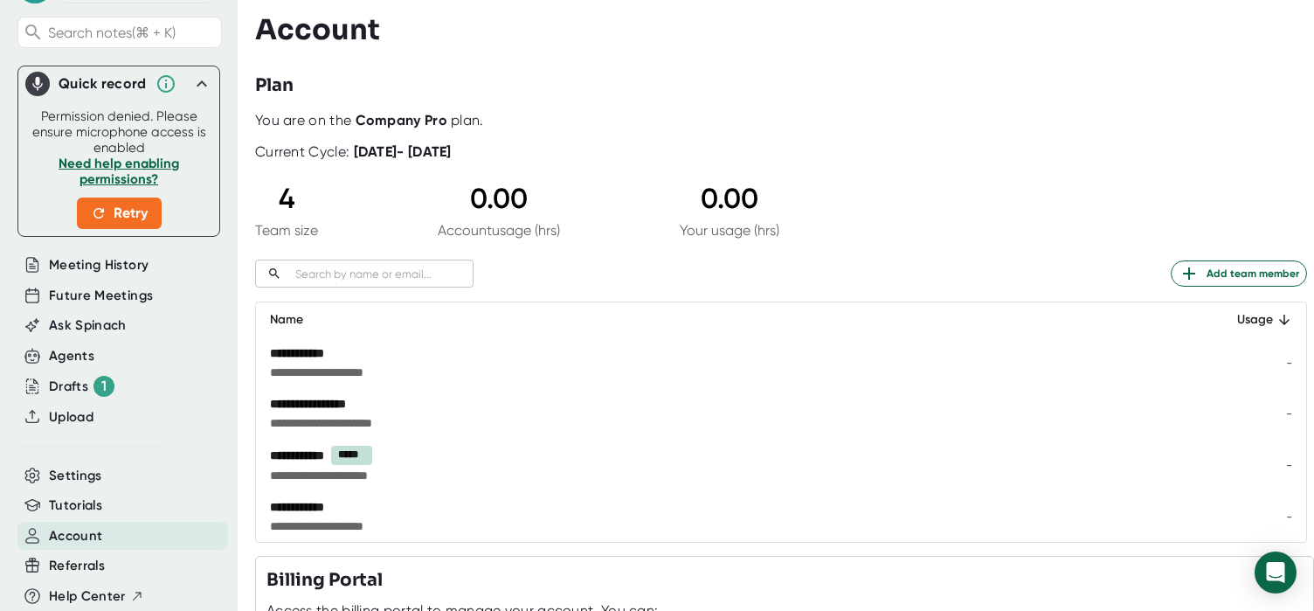
click at [78, 539] on span "Account" at bounding box center [75, 536] width 53 height 20
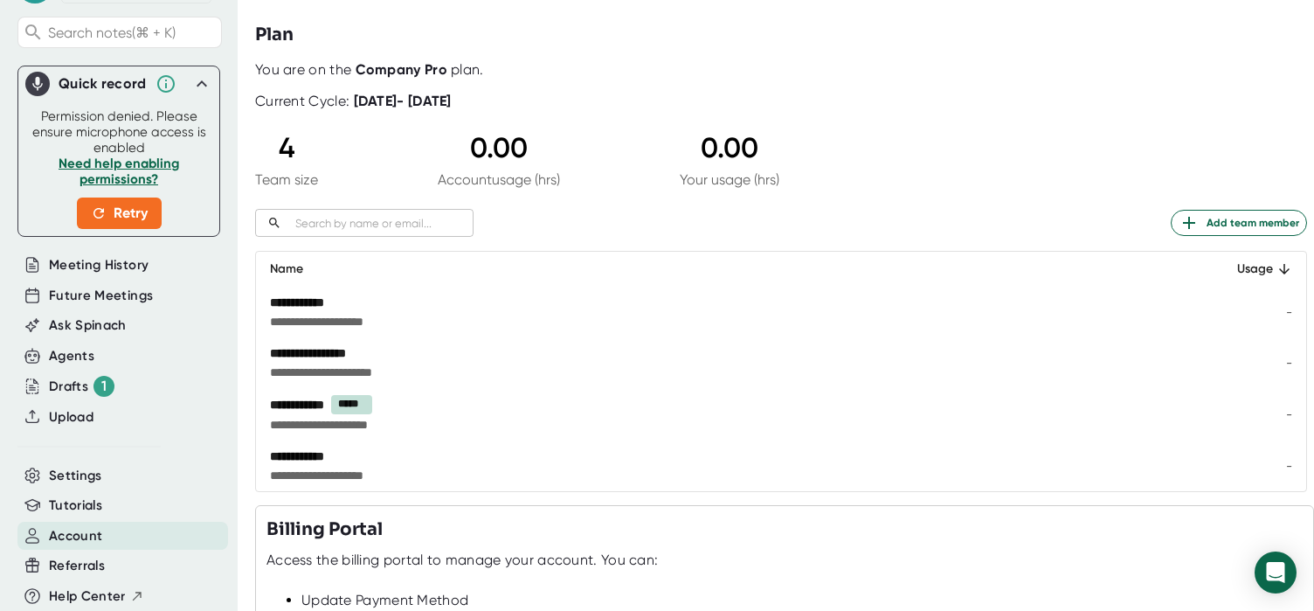
scroll to position [52, 0]
click at [322, 460] on div "**********" at bounding box center [600, 454] width 660 height 17
click at [1256, 470] on td "-" at bounding box center [1249, 464] width 113 height 51
drag, startPoint x: 1288, startPoint y: 467, endPoint x: 1162, endPoint y: 452, distance: 126.7
click at [1256, 467] on td "-" at bounding box center [1249, 464] width 113 height 51
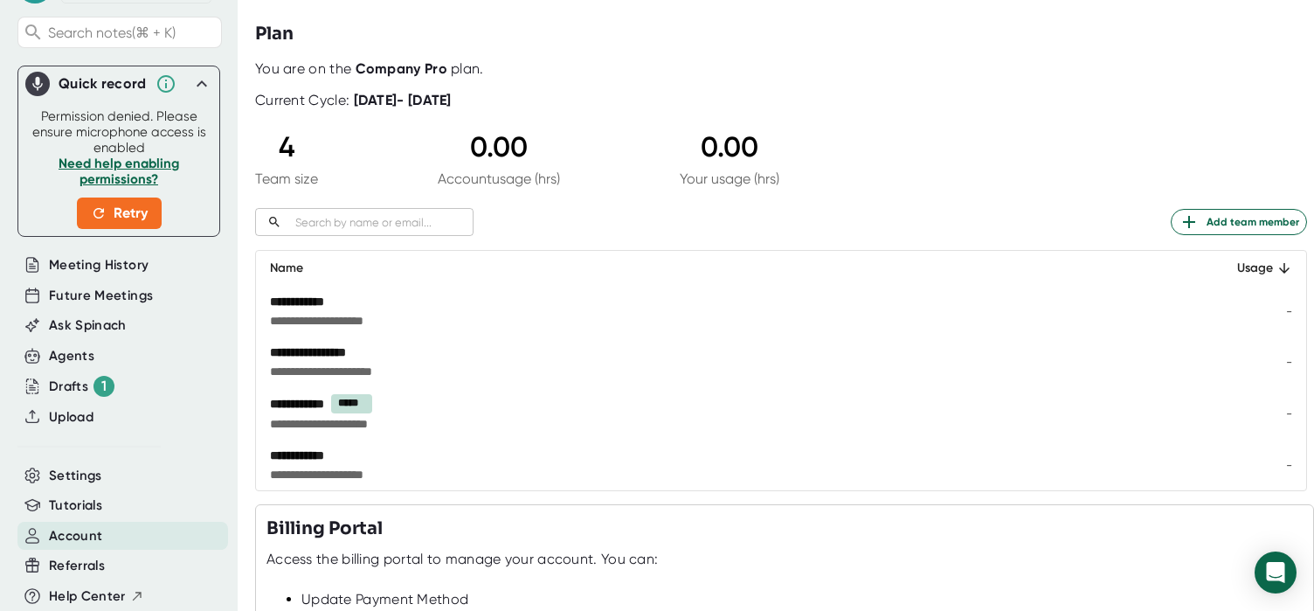
click at [323, 228] on input "text" at bounding box center [380, 222] width 185 height 20
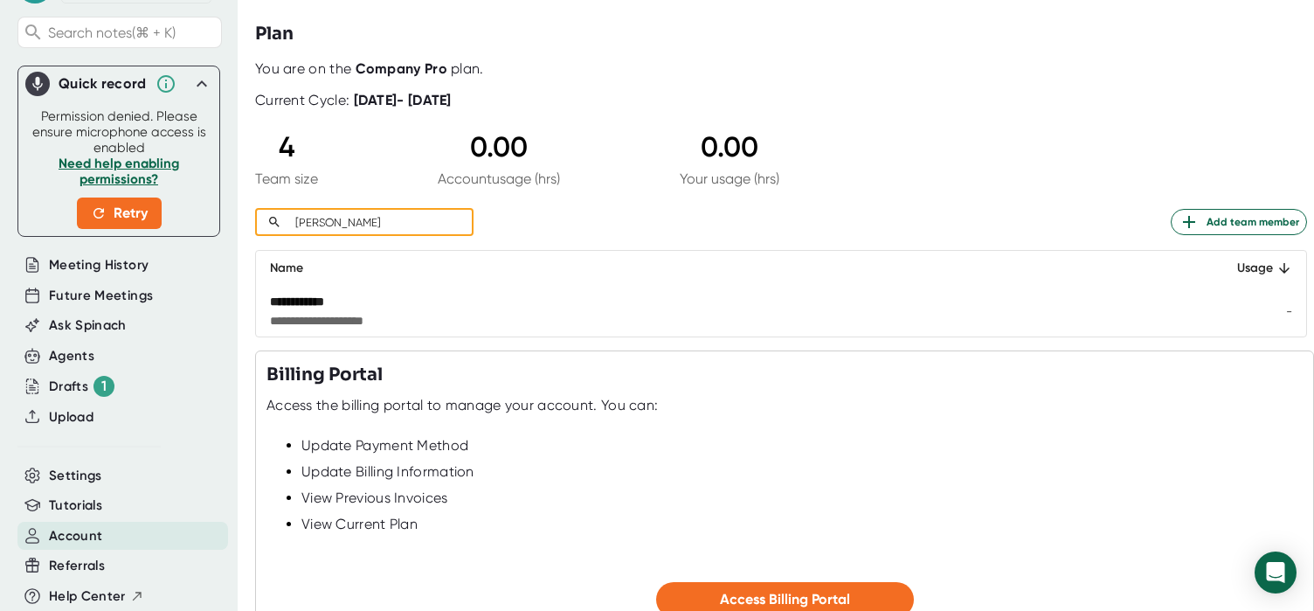
type input "[PERSON_NAME]"
click at [1256, 309] on td "-" at bounding box center [1247, 311] width 118 height 51
click at [1256, 311] on td "-" at bounding box center [1247, 311] width 118 height 51
click at [845, 192] on div "**********" at bounding box center [781, 198] width 1052 height 277
click at [75, 475] on span "Settings" at bounding box center [75, 476] width 53 height 20
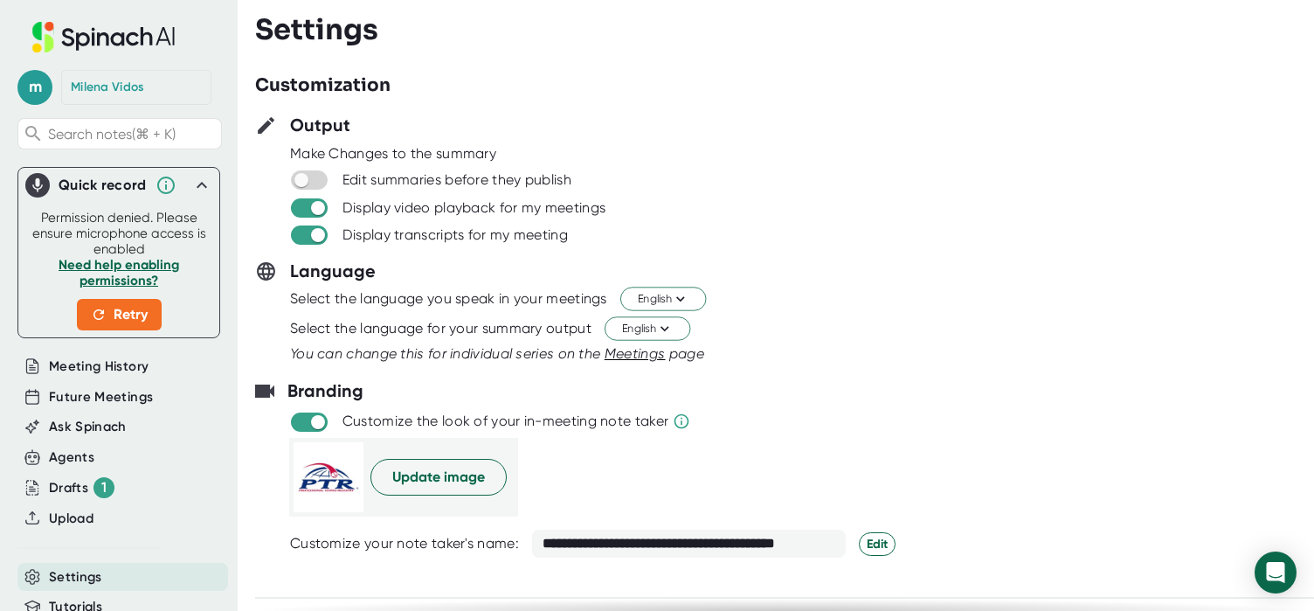
click at [887, 346] on div "You can change this for individual series on the Meetings page" at bounding box center [802, 353] width 1024 height 21
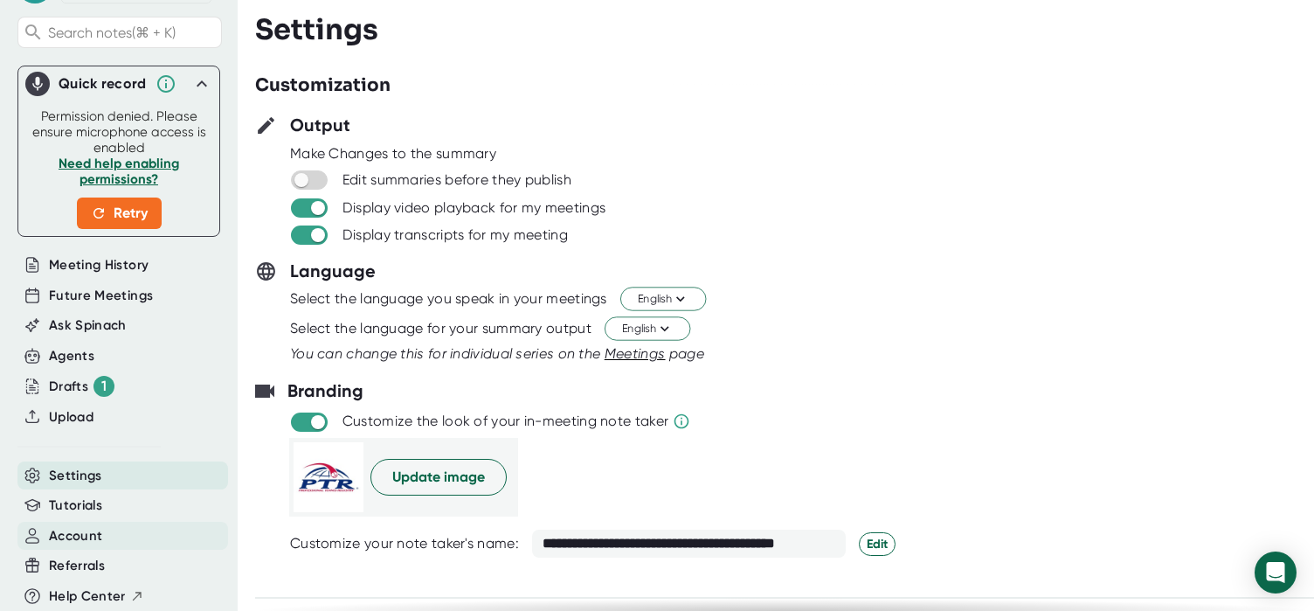
click at [82, 536] on span "Account" at bounding box center [75, 536] width 53 height 20
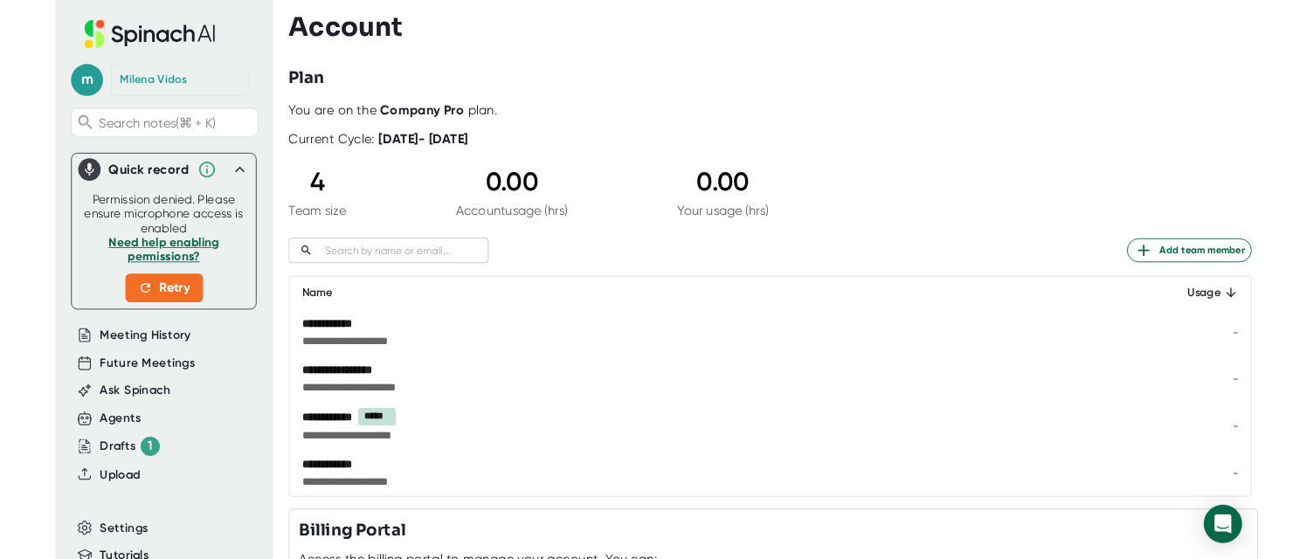
scroll to position [101, 0]
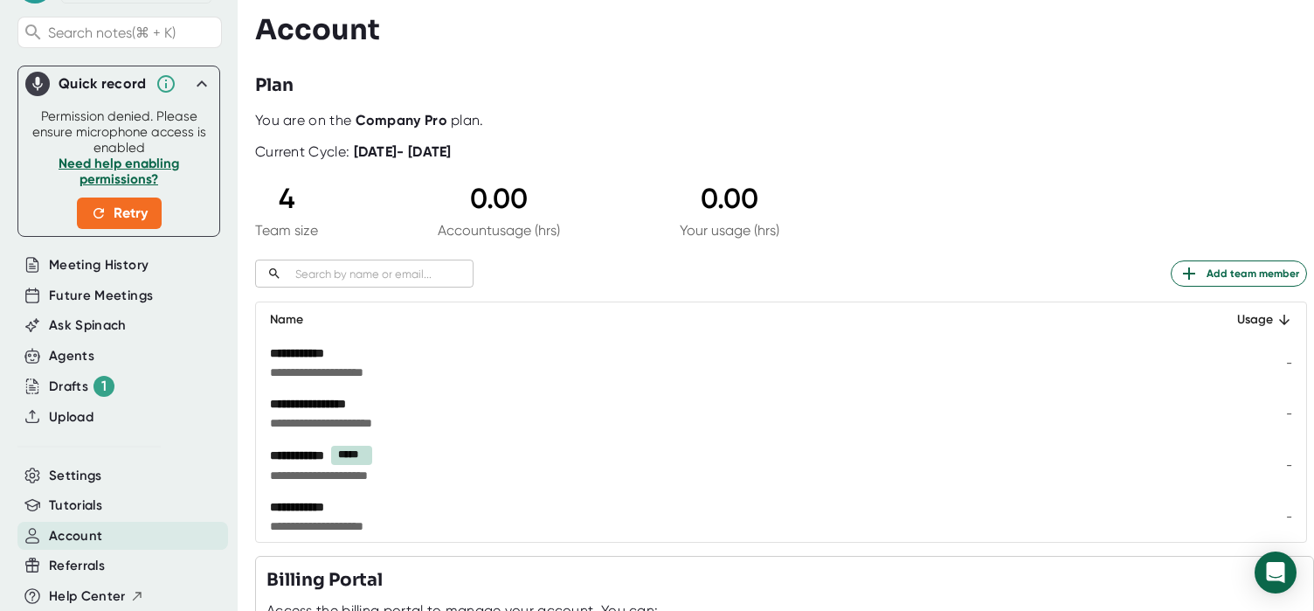
click at [59, 536] on span "Account" at bounding box center [75, 536] width 53 height 20
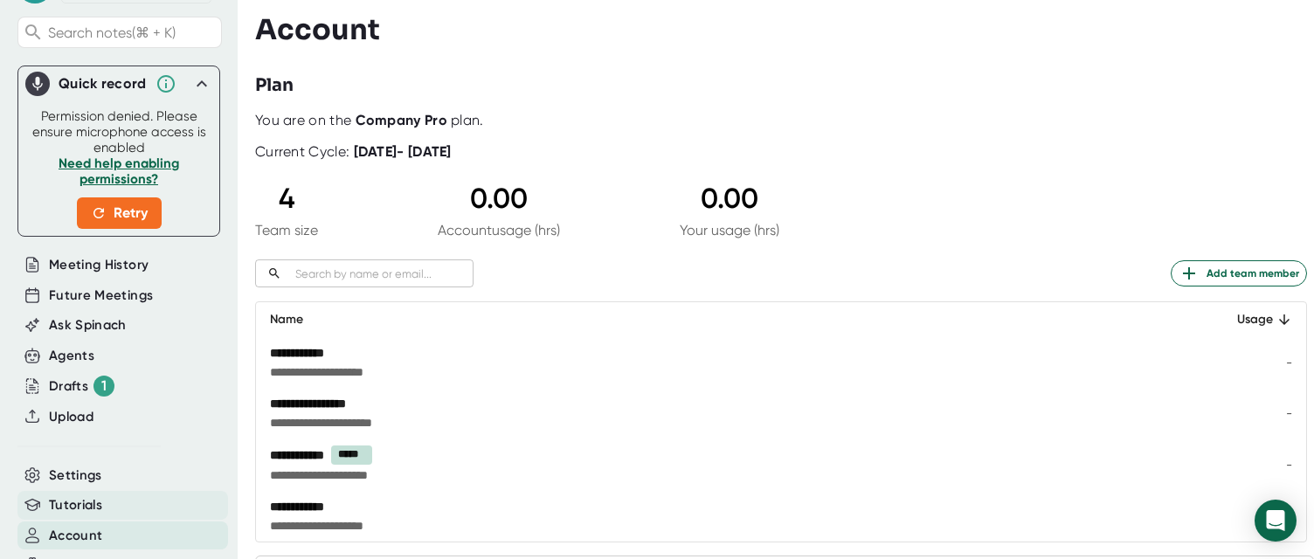
scroll to position [153, 0]
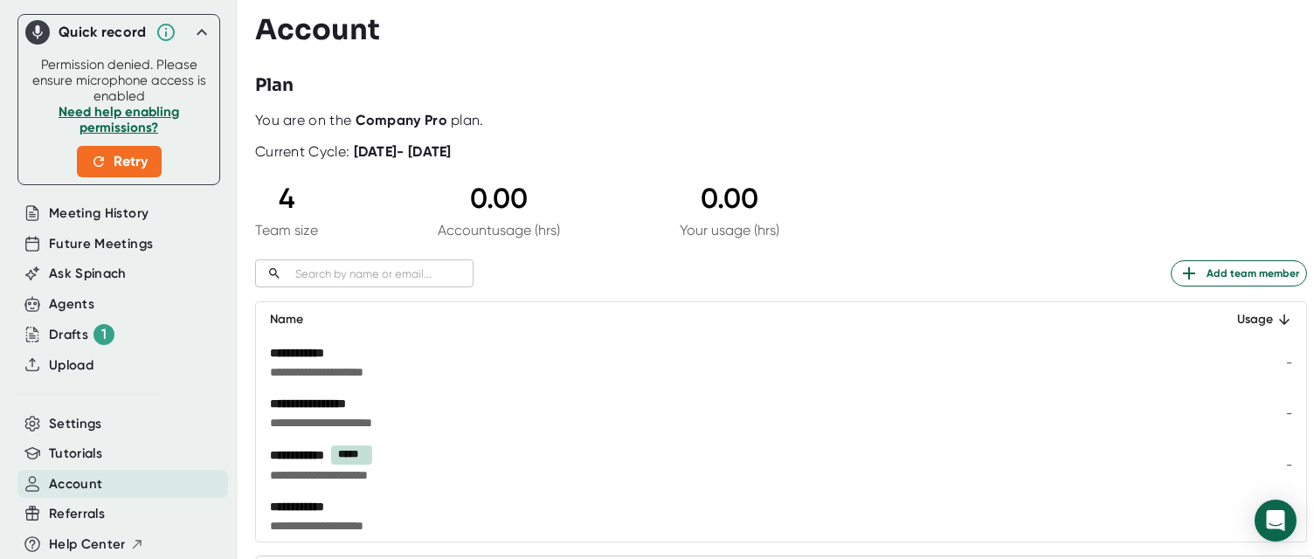
click at [73, 487] on span "Account" at bounding box center [75, 484] width 53 height 20
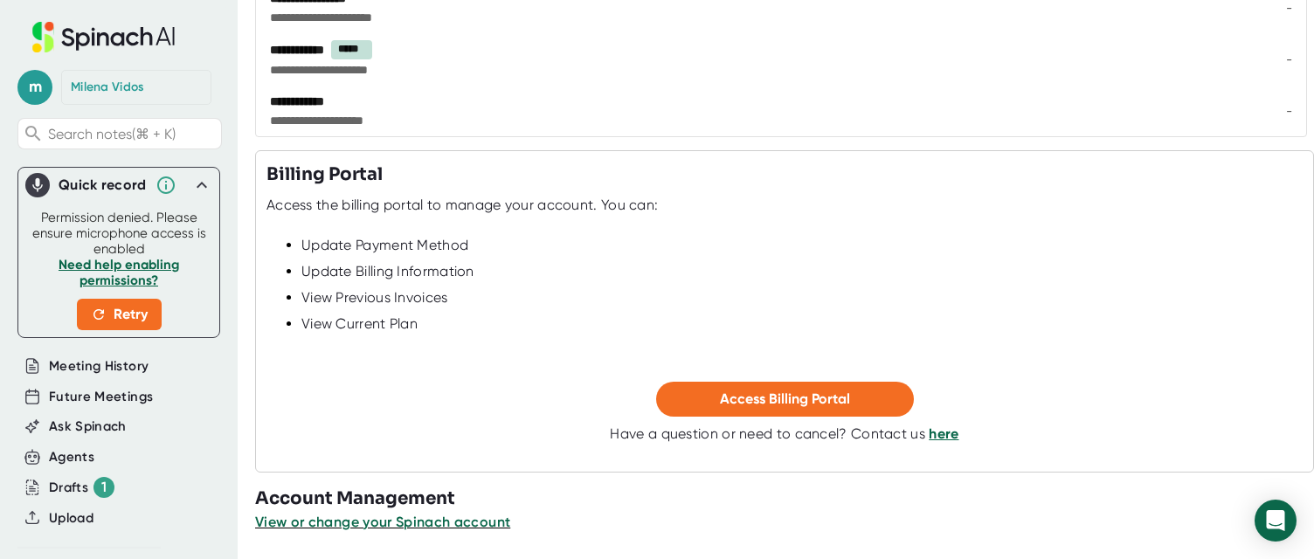
scroll to position [0, 0]
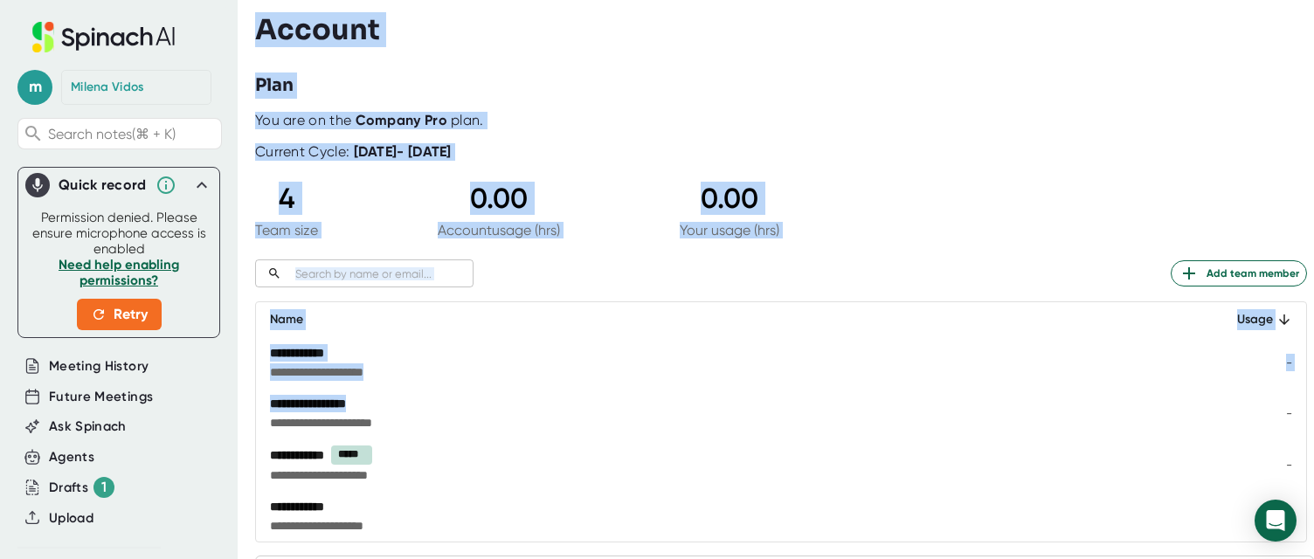
drag, startPoint x: 259, startPoint y: 19, endPoint x: 529, endPoint y: 364, distance: 438.7
click at [528, 407] on div "**********" at bounding box center [784, 279] width 1059 height 559
click at [540, 257] on div "**********" at bounding box center [781, 327] width 1052 height 430
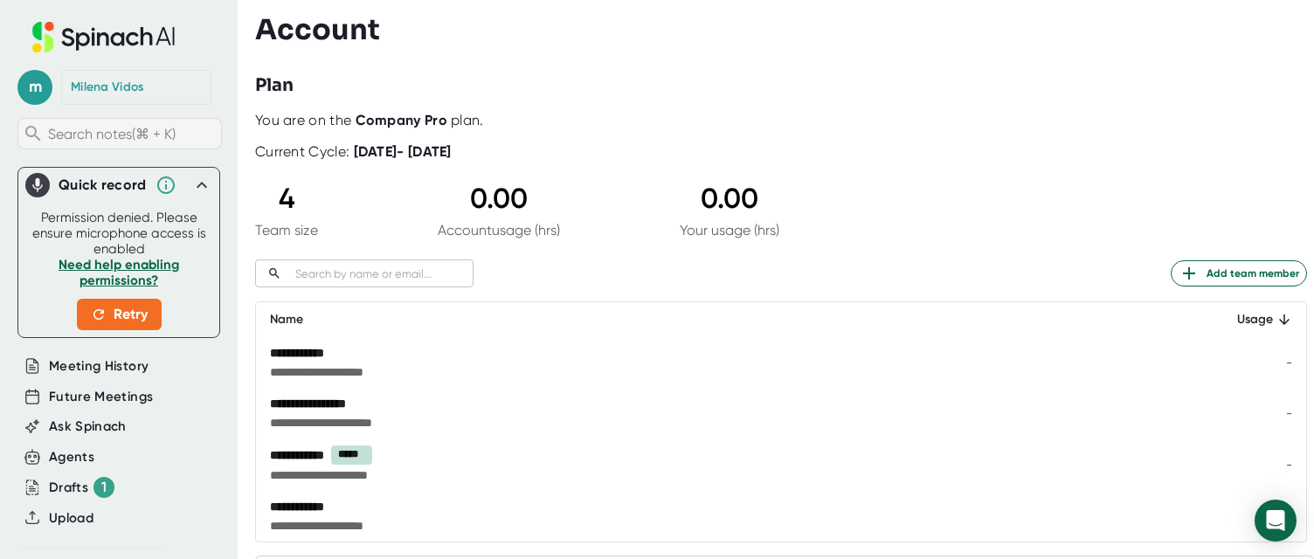
click at [85, 139] on span "Search notes (⌘ + K)" at bounding box center [112, 134] width 128 height 17
click at [104, 84] on div "[PERSON_NAME]" at bounding box center [107, 88] width 73 height 16
click at [508, 340] on td "**********" at bounding box center [724, 362] width 937 height 51
drag, startPoint x: 274, startPoint y: 272, endPoint x: 252, endPoint y: 269, distance: 22.9
click at [252, 269] on div "**********" at bounding box center [657, 279] width 1314 height 559
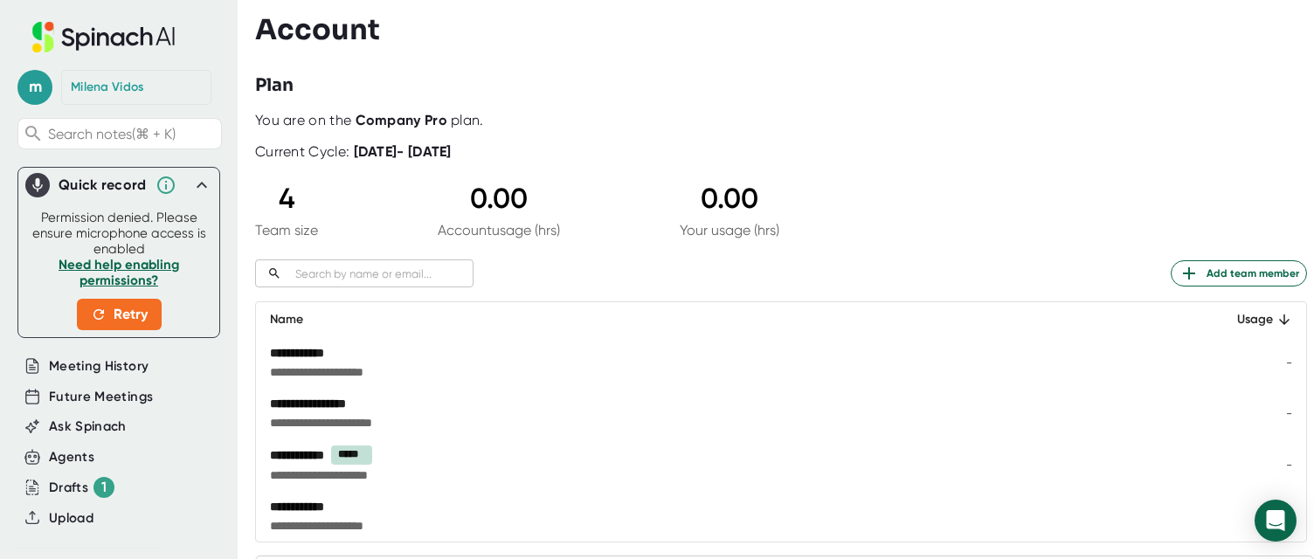
drag, startPoint x: 617, startPoint y: 424, endPoint x: 470, endPoint y: 335, distance: 171.3
click at [616, 424] on span "**********" at bounding box center [600, 422] width 660 height 17
click at [444, 273] on input "text" at bounding box center [380, 274] width 185 height 20
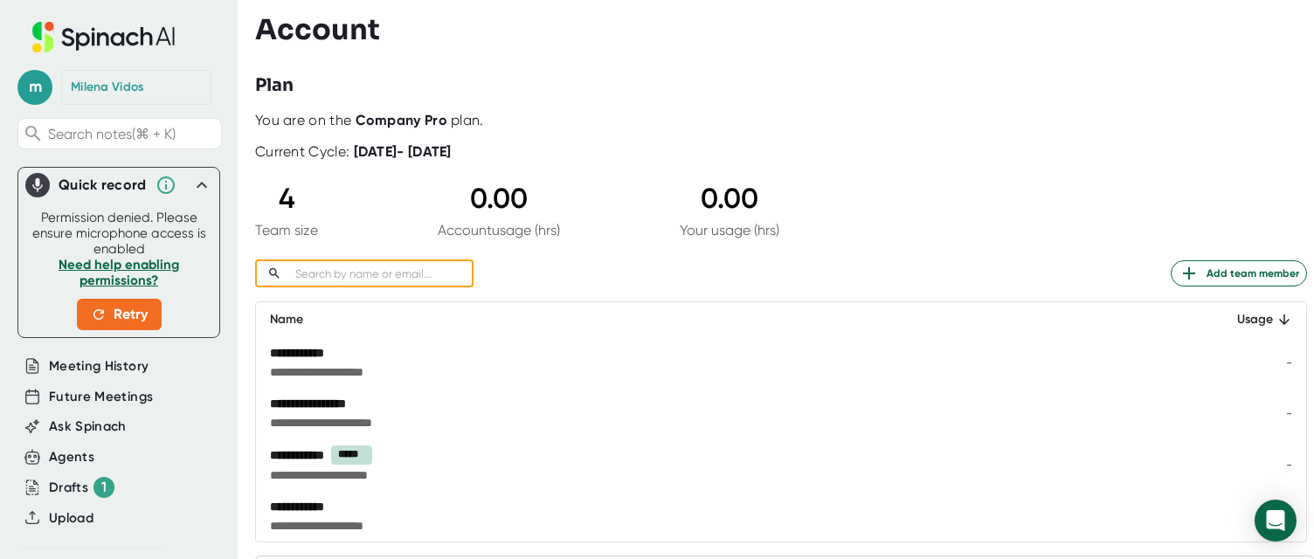
click at [724, 429] on span "**********" at bounding box center [600, 422] width 660 height 17
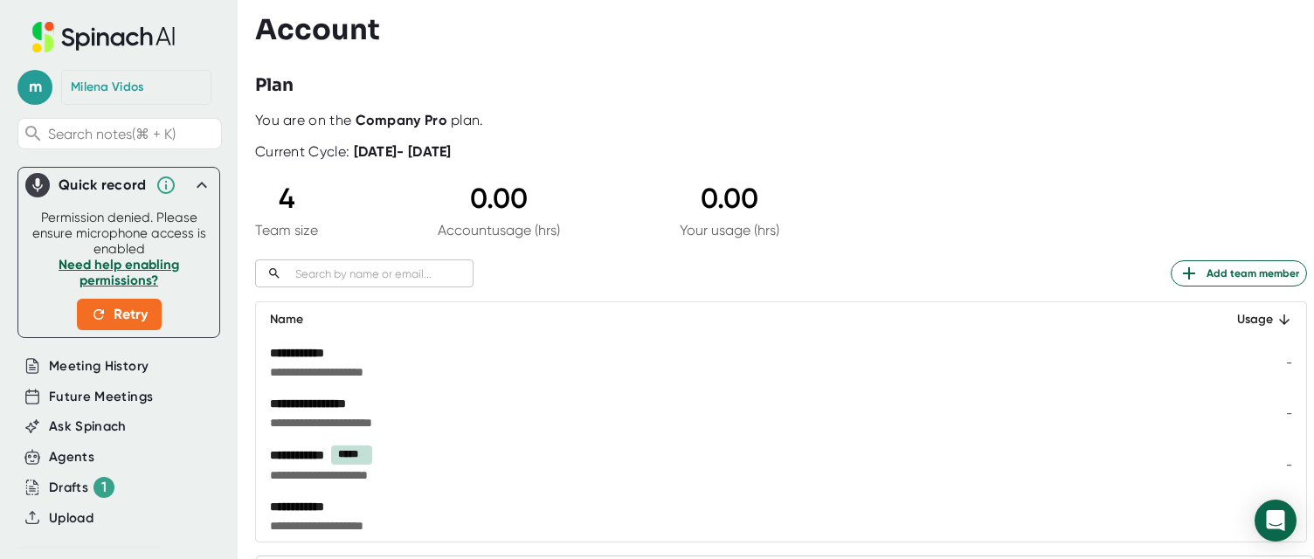
click at [334, 266] on input "text" at bounding box center [380, 274] width 185 height 20
click at [757, 393] on td "**********" at bounding box center [724, 413] width 937 height 51
click at [364, 277] on input "text" at bounding box center [380, 274] width 185 height 20
click at [790, 362] on td "**********" at bounding box center [724, 362] width 937 height 51
click at [38, 88] on span "m" at bounding box center [34, 87] width 35 height 35
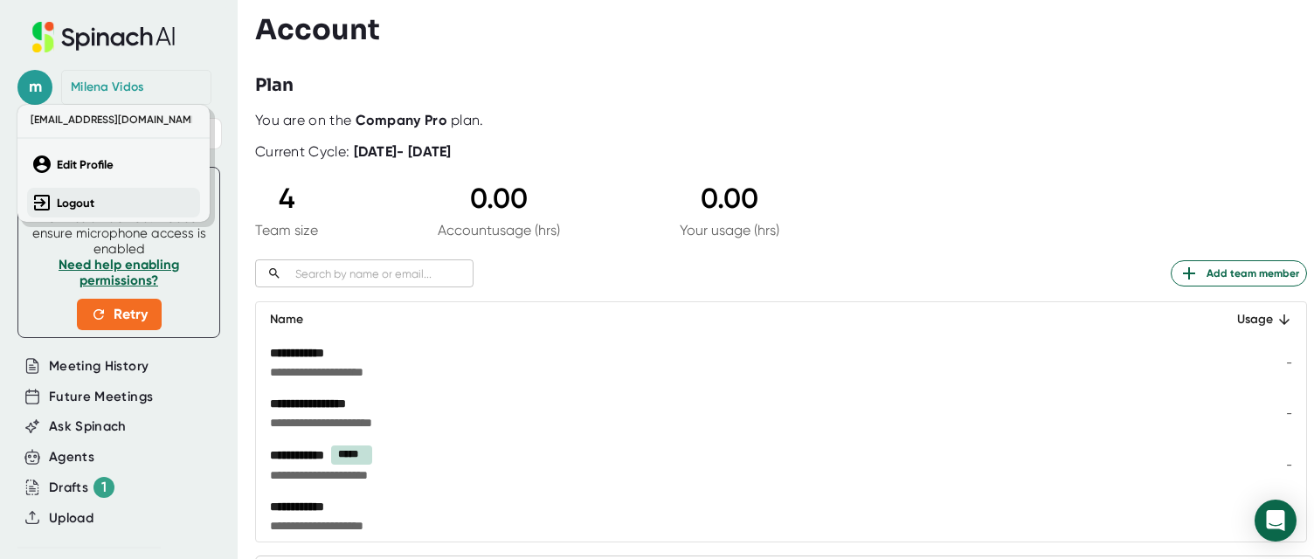
click at [73, 198] on b "Logout" at bounding box center [76, 203] width 38 height 15
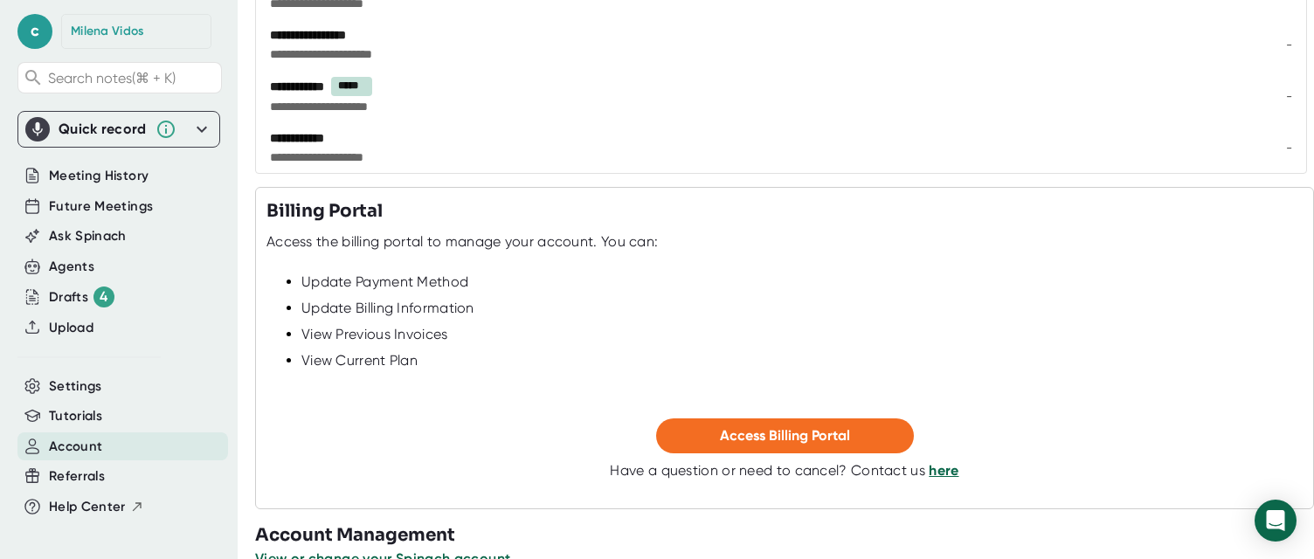
scroll to position [405, 0]
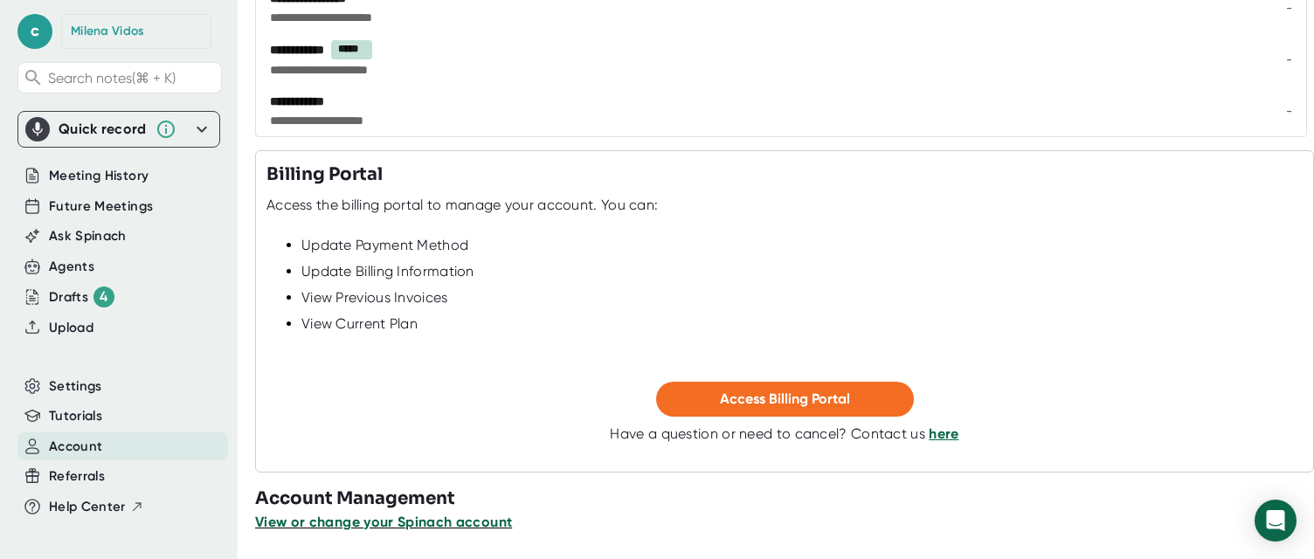
click at [457, 517] on span "View or change your Spinach account" at bounding box center [383, 522] width 257 height 17
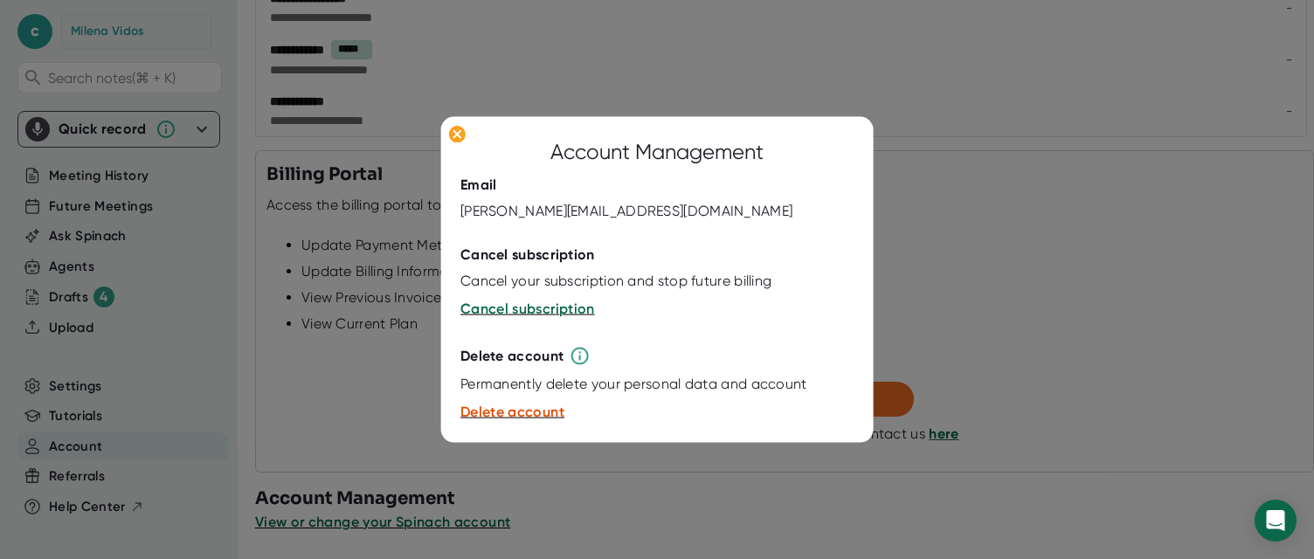
click at [705, 486] on div at bounding box center [657, 279] width 1314 height 559
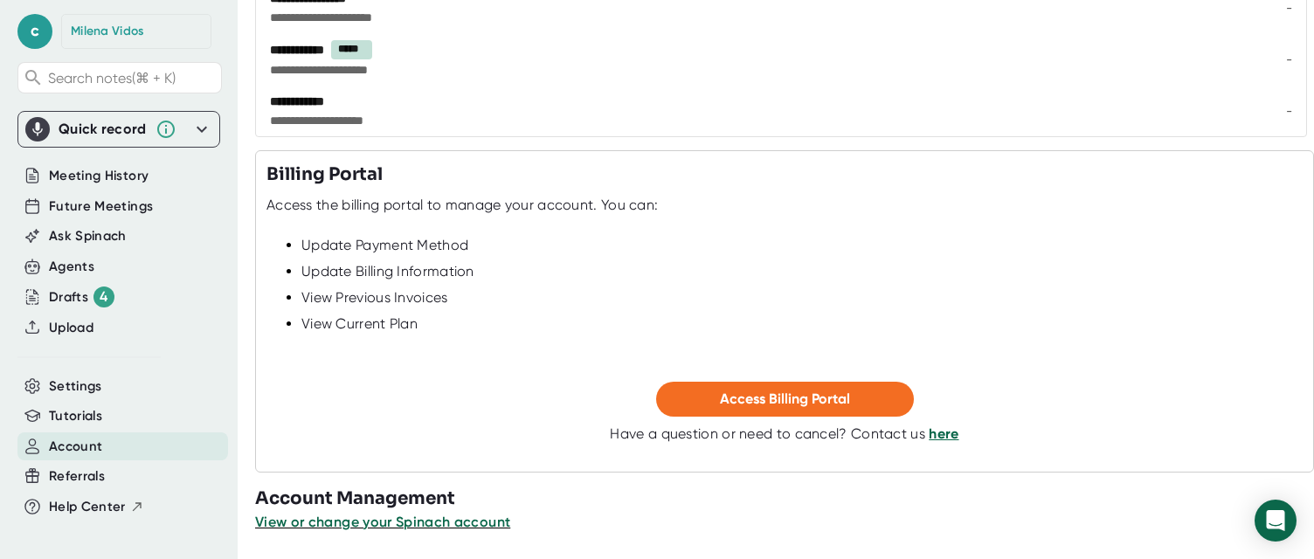
click at [199, 132] on icon at bounding box center [201, 129] width 21 height 21
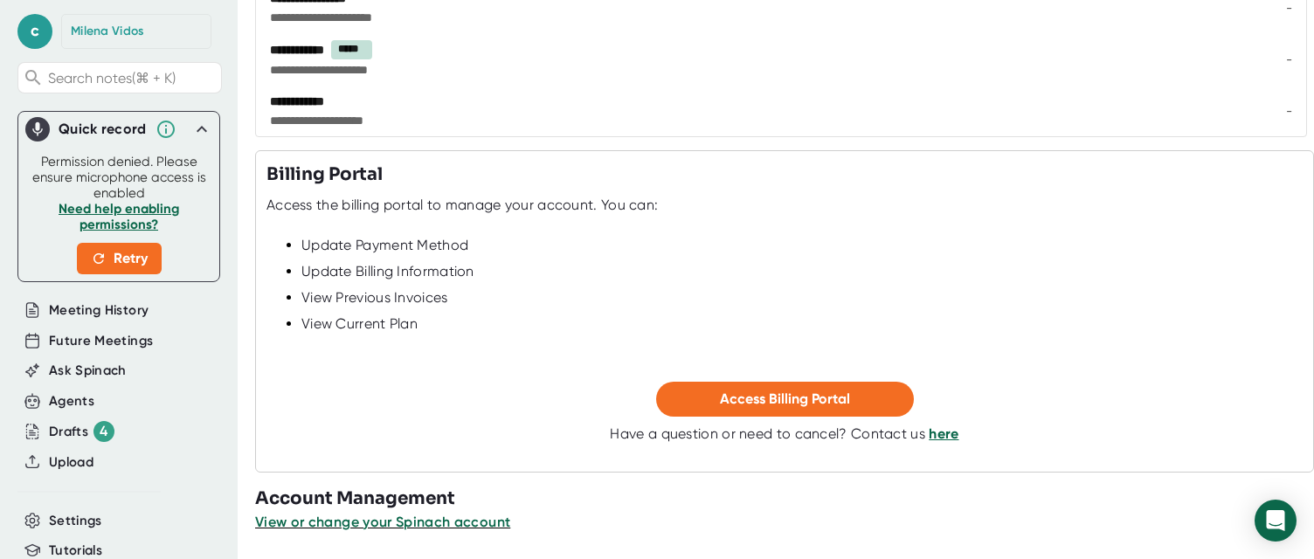
click at [199, 131] on icon at bounding box center [201, 129] width 21 height 21
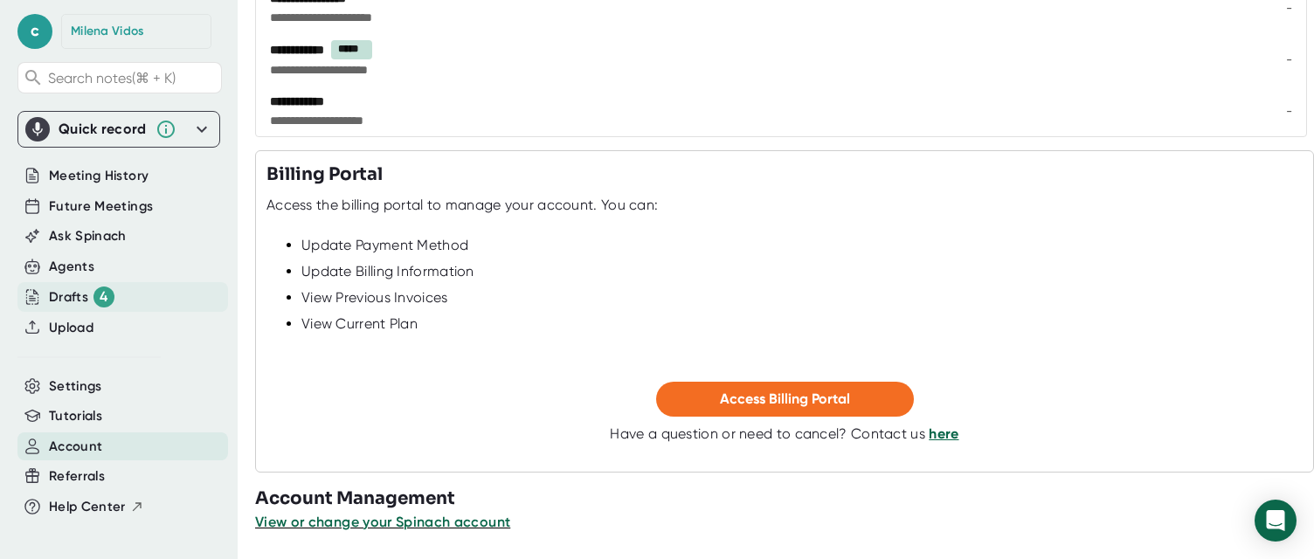
click at [69, 289] on div "Drafts 4" at bounding box center [82, 297] width 66 height 21
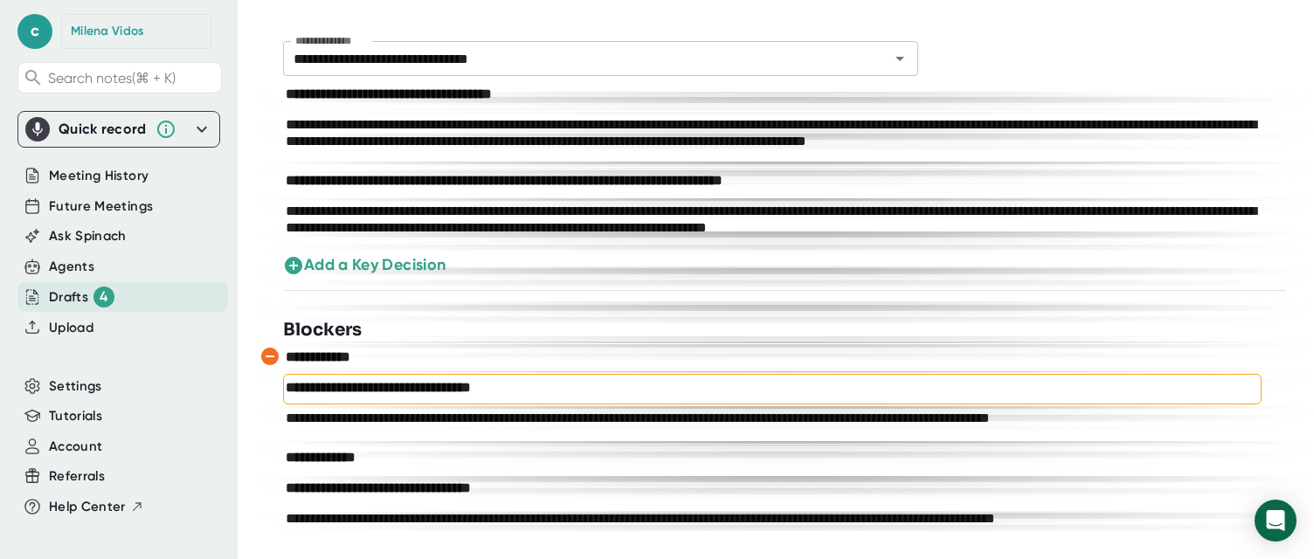
scroll to position [2321, 0]
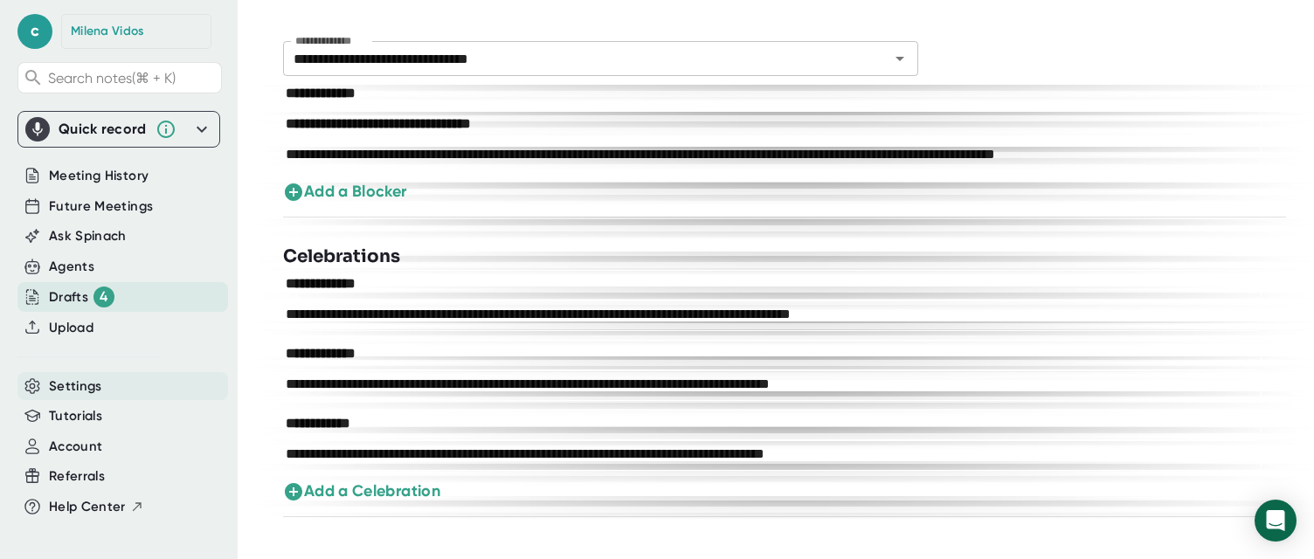
click at [76, 385] on span "Settings" at bounding box center [75, 387] width 53 height 20
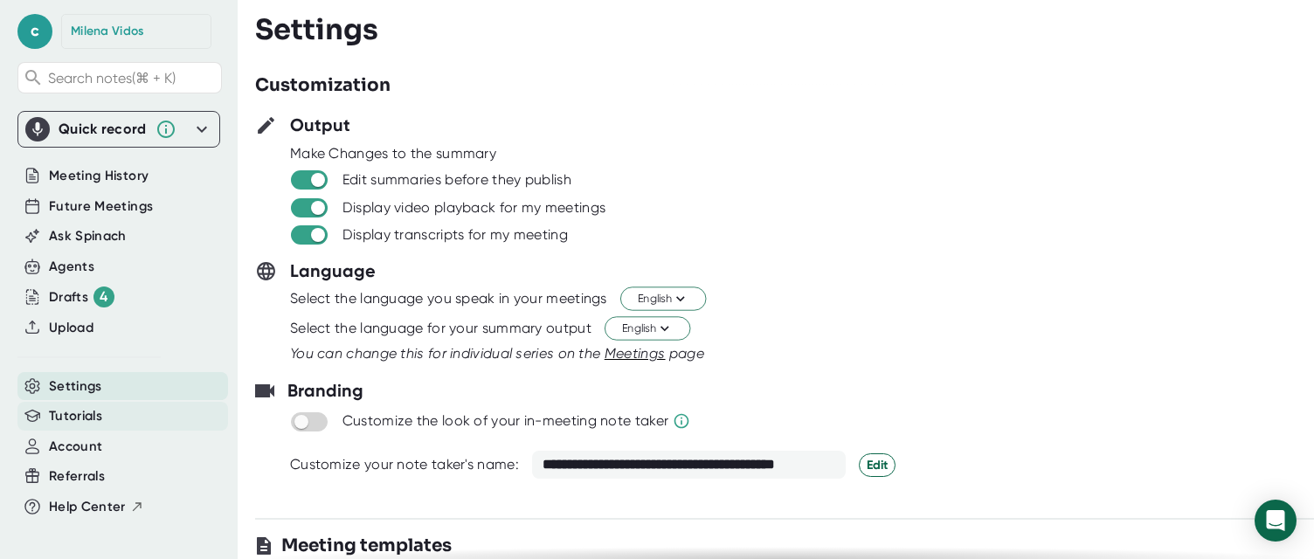
click at [83, 418] on span "Tutorials" at bounding box center [75, 416] width 53 height 20
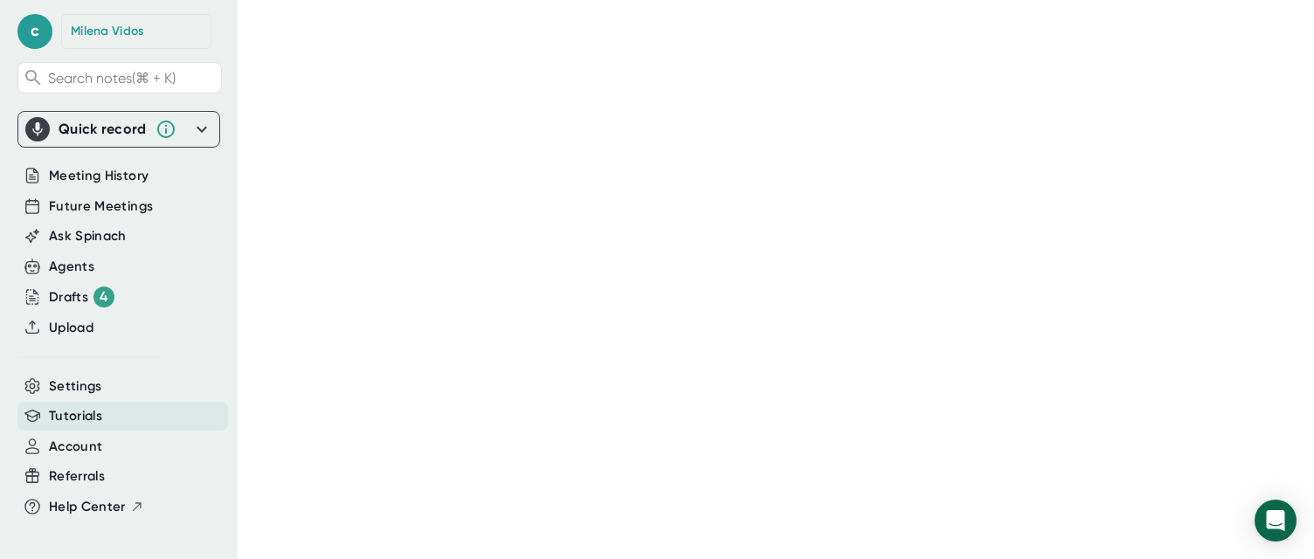
scroll to position [56, 0]
click at [68, 384] on span "Settings" at bounding box center [75, 387] width 53 height 20
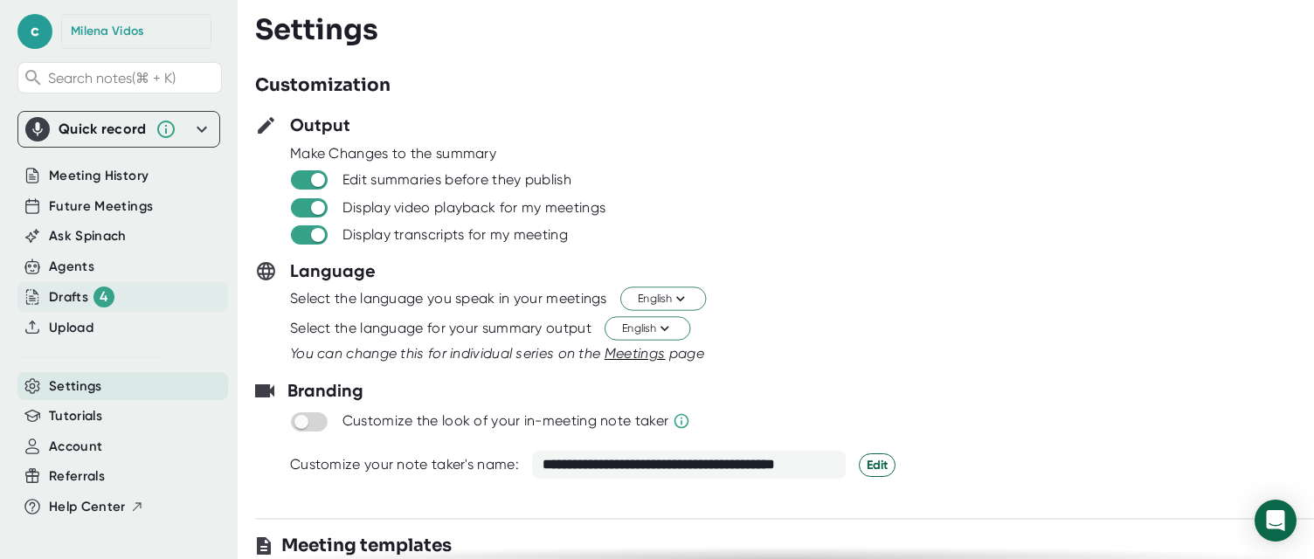
click at [81, 292] on div "Drafts 4" at bounding box center [82, 297] width 66 height 21
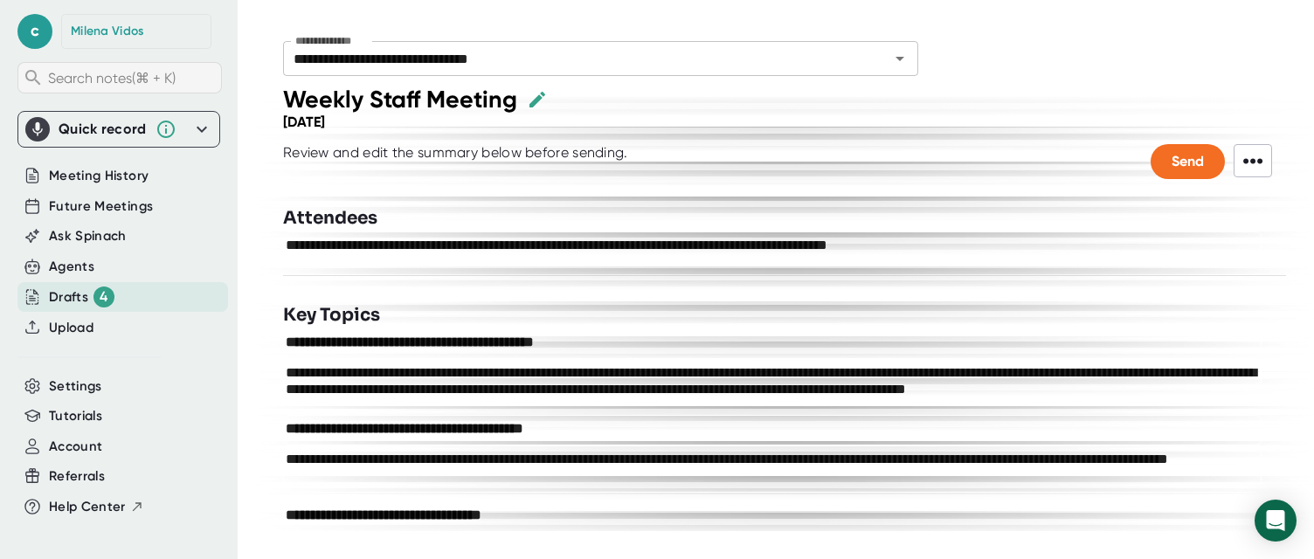
click at [74, 82] on span "Search notes (⌘ + K)" at bounding box center [112, 78] width 128 height 17
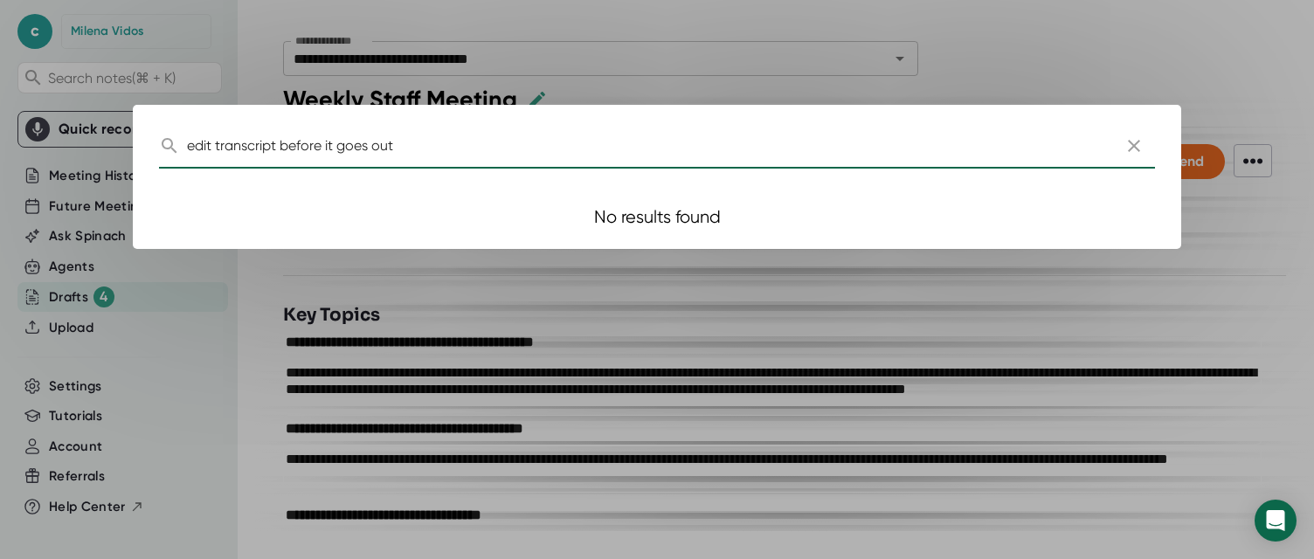
click at [472, 159] on input "edit transcript before it goes out" at bounding box center [646, 145] width 919 height 46
drag, startPoint x: 465, startPoint y: 156, endPoint x: 280, endPoint y: 148, distance: 185.4
click at [279, 148] on input "edit transcript before it goes out" at bounding box center [646, 145] width 919 height 46
type input "edit summary"
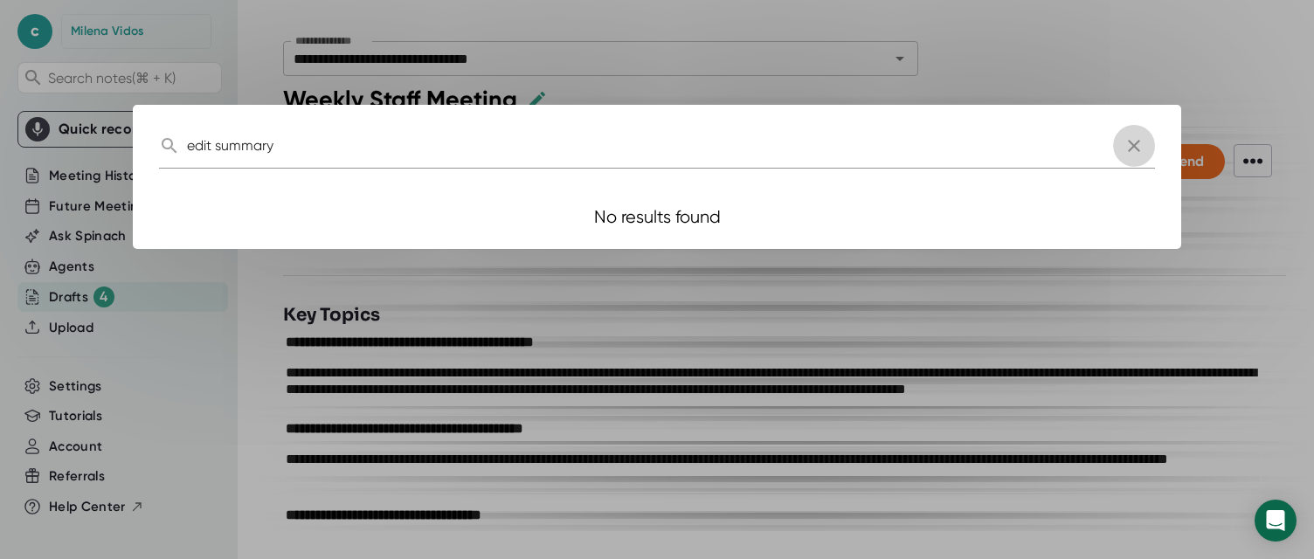
click at [1136, 147] on icon "button" at bounding box center [1134, 146] width 12 height 12
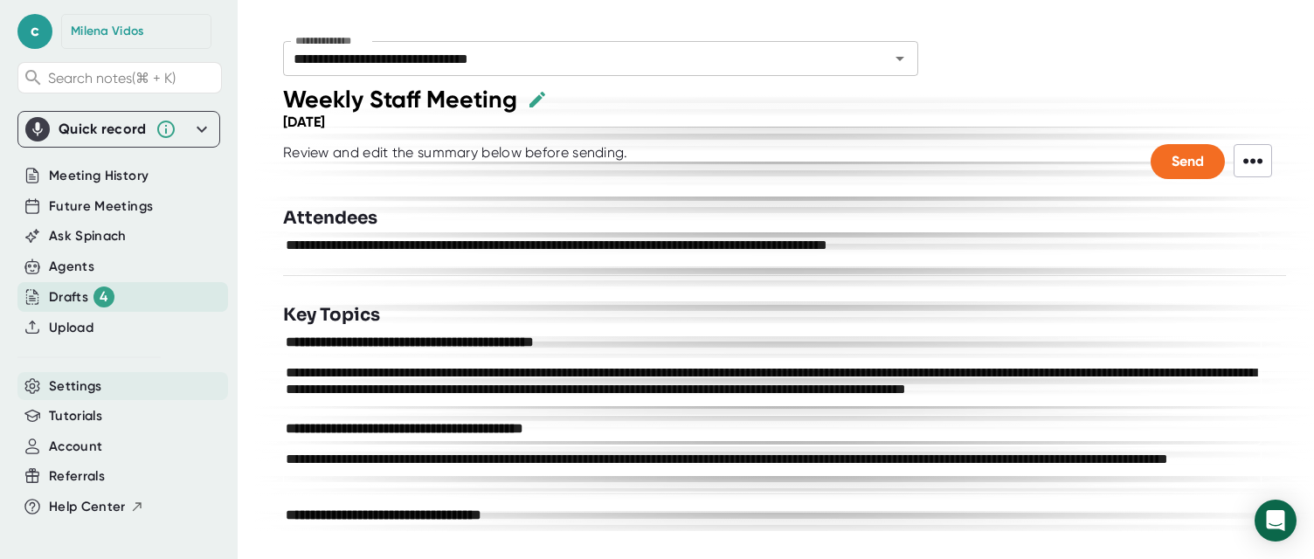
click at [91, 389] on span "Settings" at bounding box center [75, 387] width 53 height 20
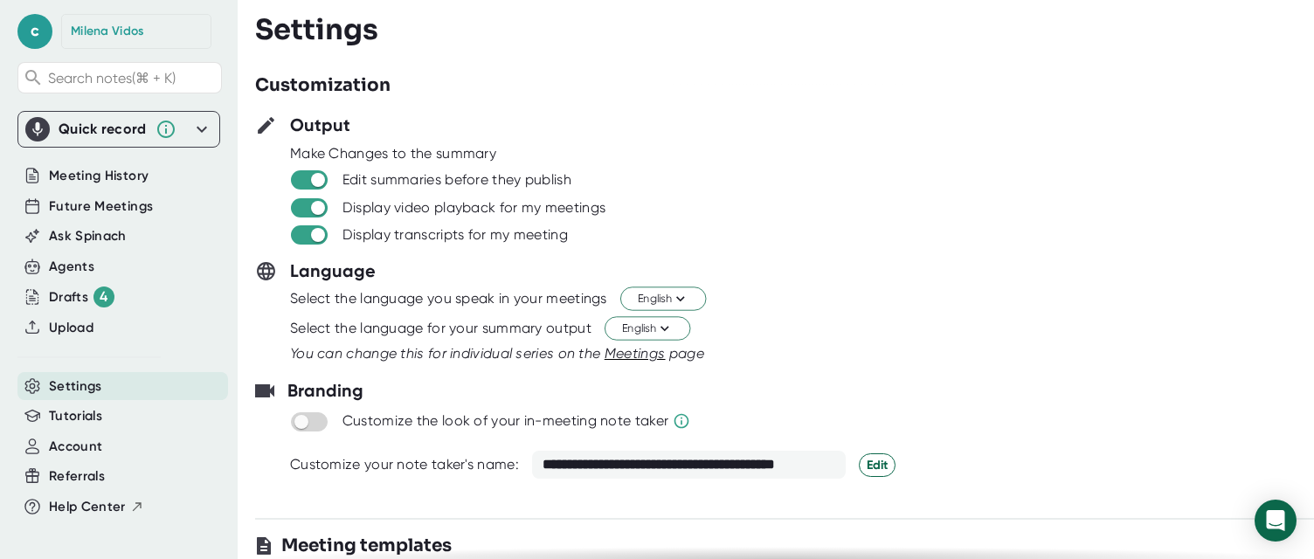
click at [122, 28] on div "[PERSON_NAME]" at bounding box center [107, 32] width 73 height 16
click at [37, 32] on span "c" at bounding box center [34, 31] width 35 height 35
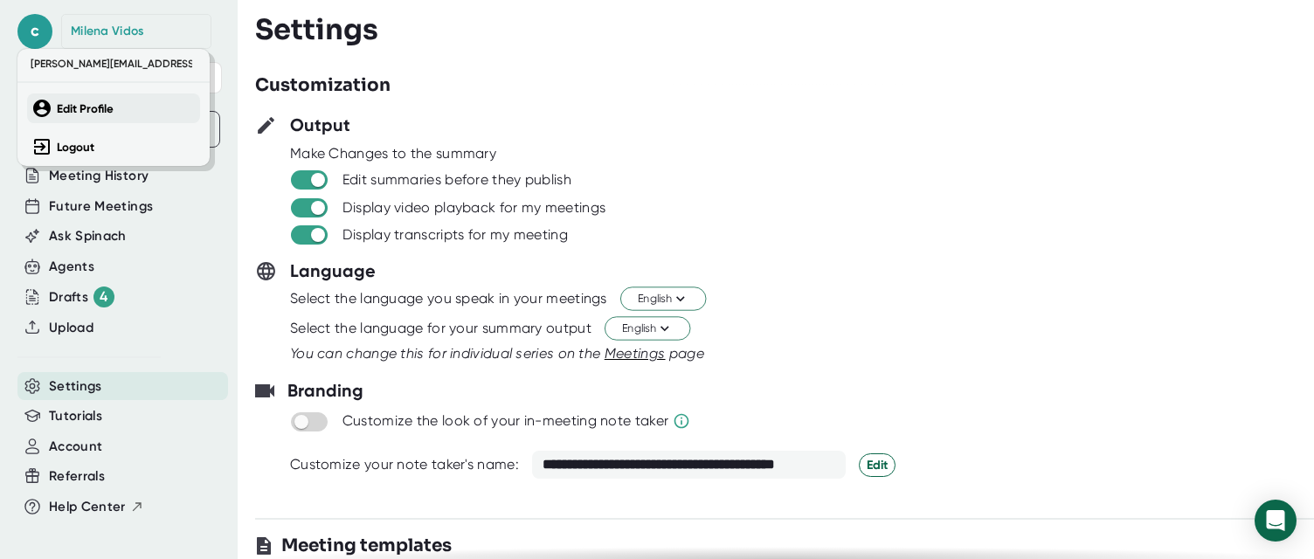
click at [66, 105] on b "Edit Profile" at bounding box center [85, 108] width 57 height 15
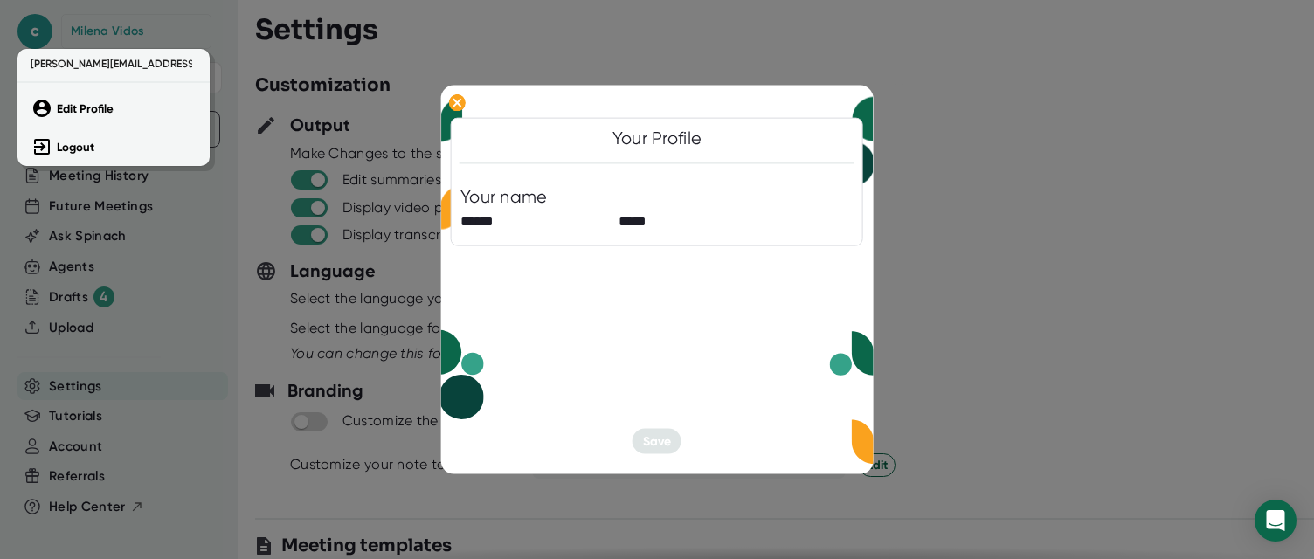
click at [902, 287] on div at bounding box center [657, 279] width 1314 height 559
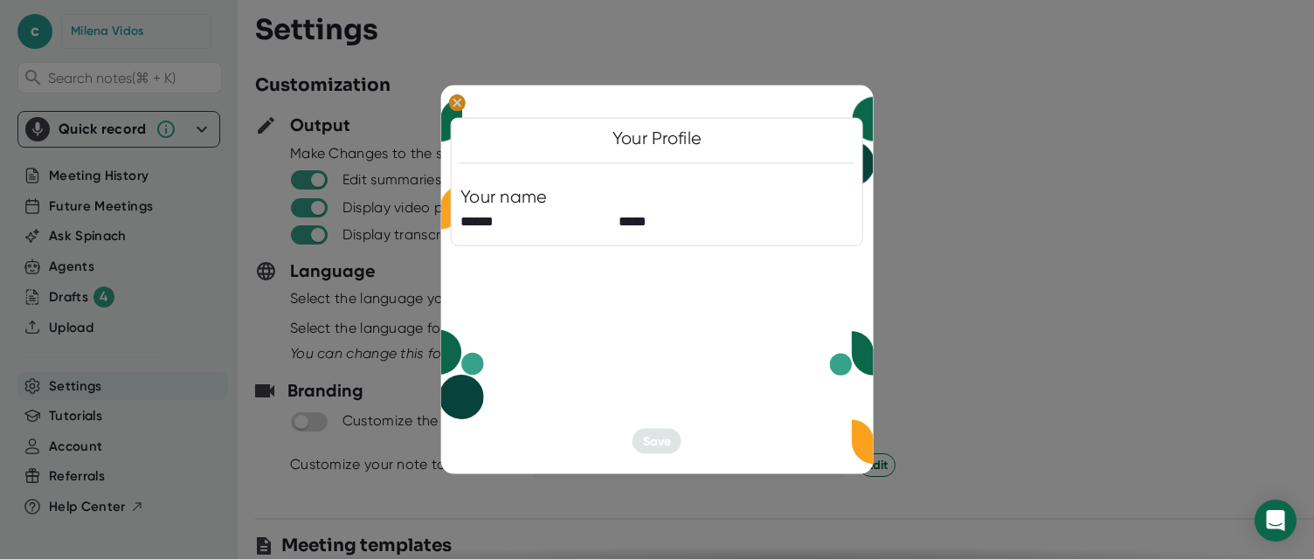
click at [456, 105] on ellipse at bounding box center [457, 102] width 17 height 17
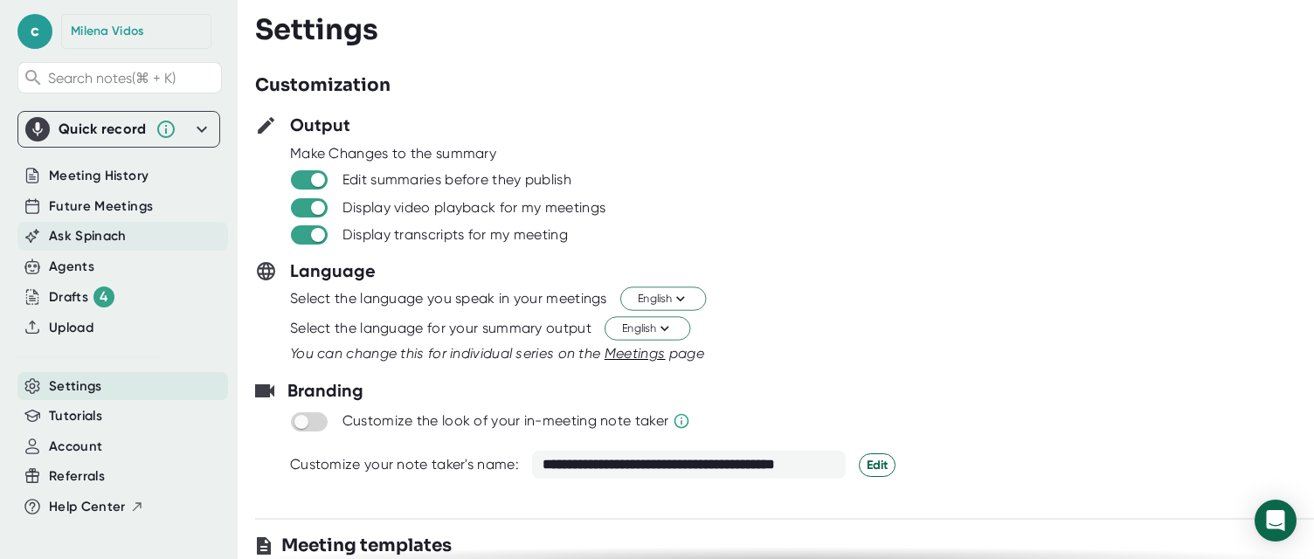
click at [73, 239] on span "Ask Spinach" at bounding box center [88, 236] width 78 height 20
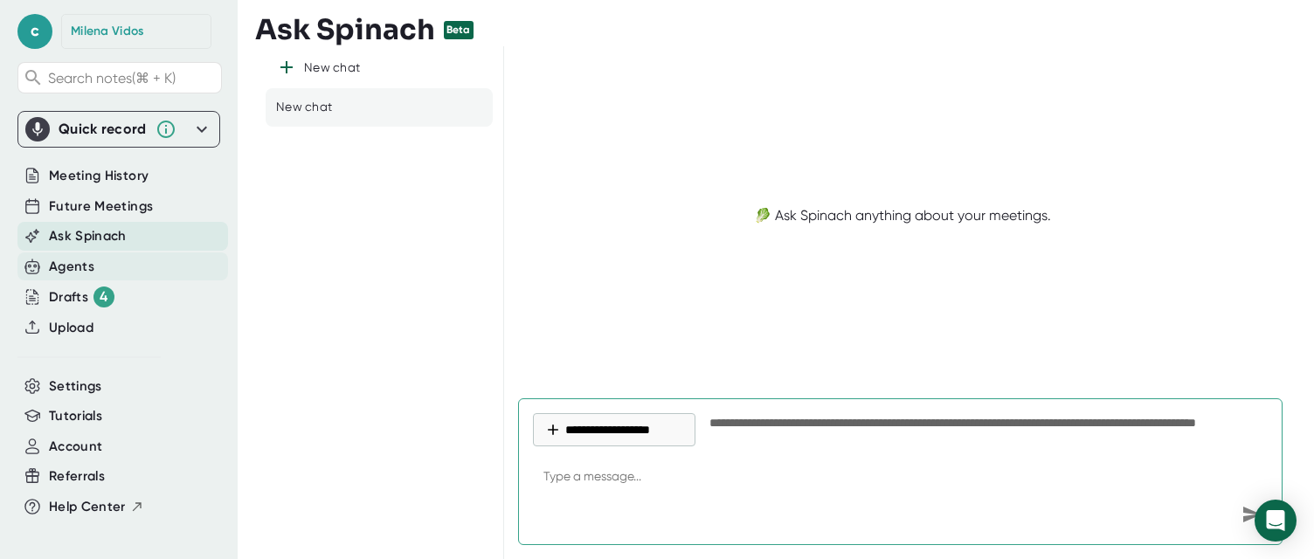
type textarea "x"
click at [60, 273] on div "Agents" at bounding box center [71, 267] width 45 height 20
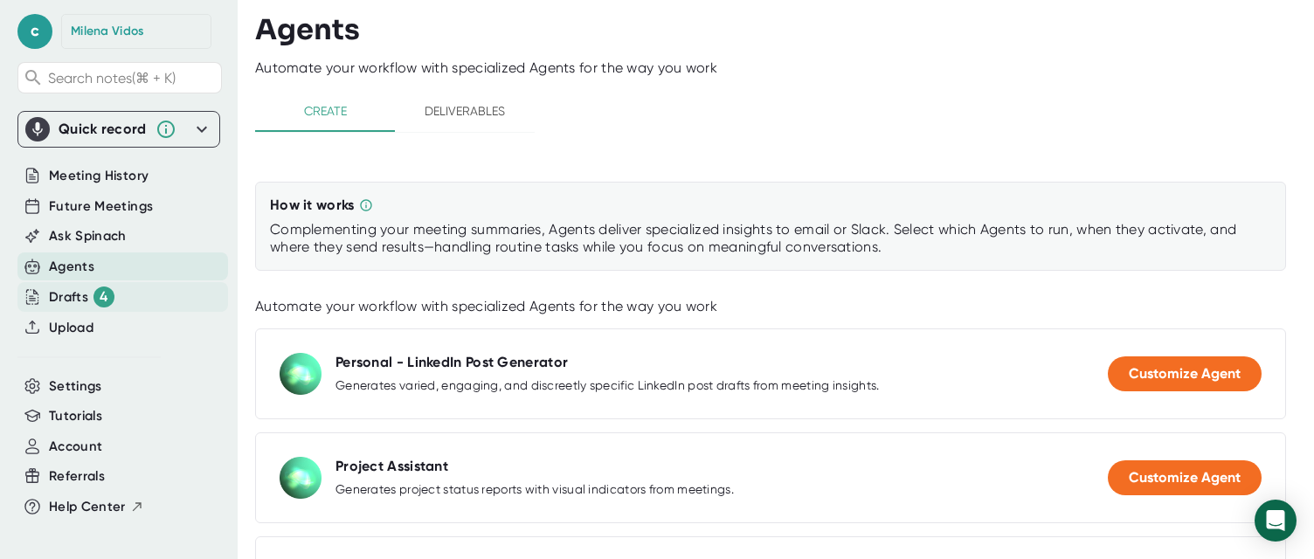
click at [57, 294] on div "Drafts 4" at bounding box center [82, 297] width 66 height 21
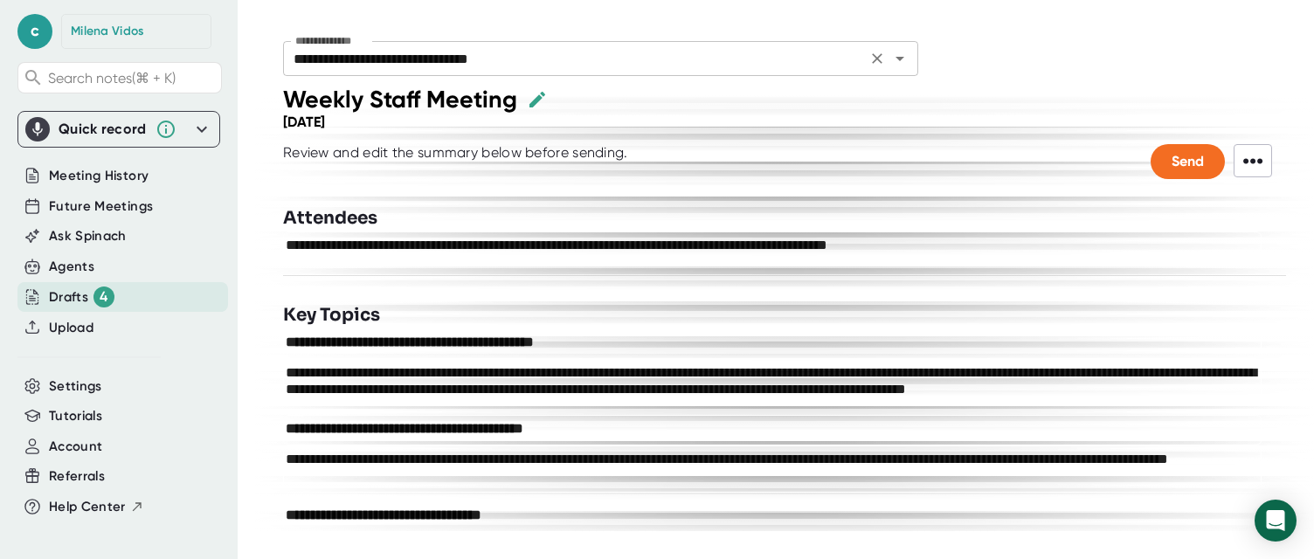
click at [471, 73] on div "**********" at bounding box center [600, 58] width 635 height 35
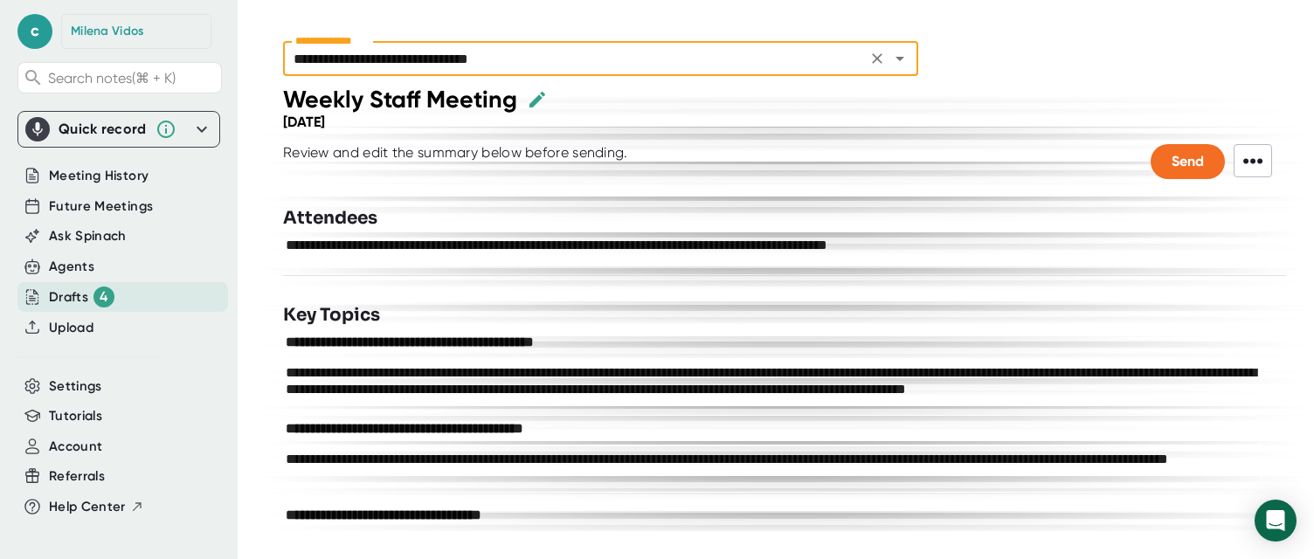
click at [904, 61] on icon "Open" at bounding box center [899, 58] width 21 height 21
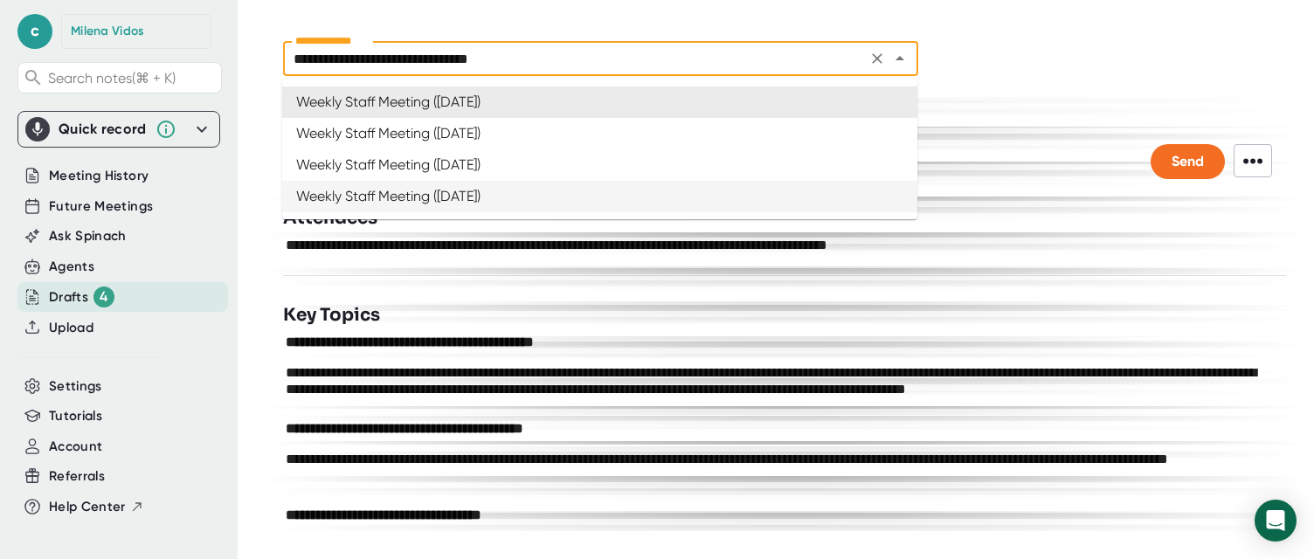
click at [508, 300] on div "**********" at bounding box center [784, 537] width 1003 height 522
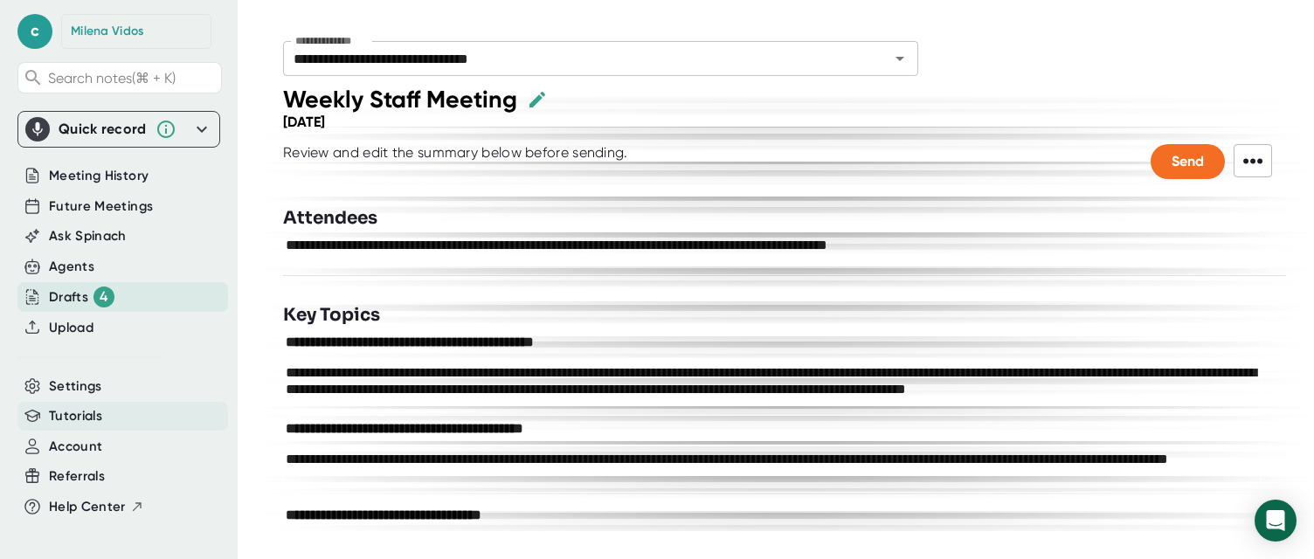
click at [64, 419] on span "Tutorials" at bounding box center [75, 416] width 53 height 20
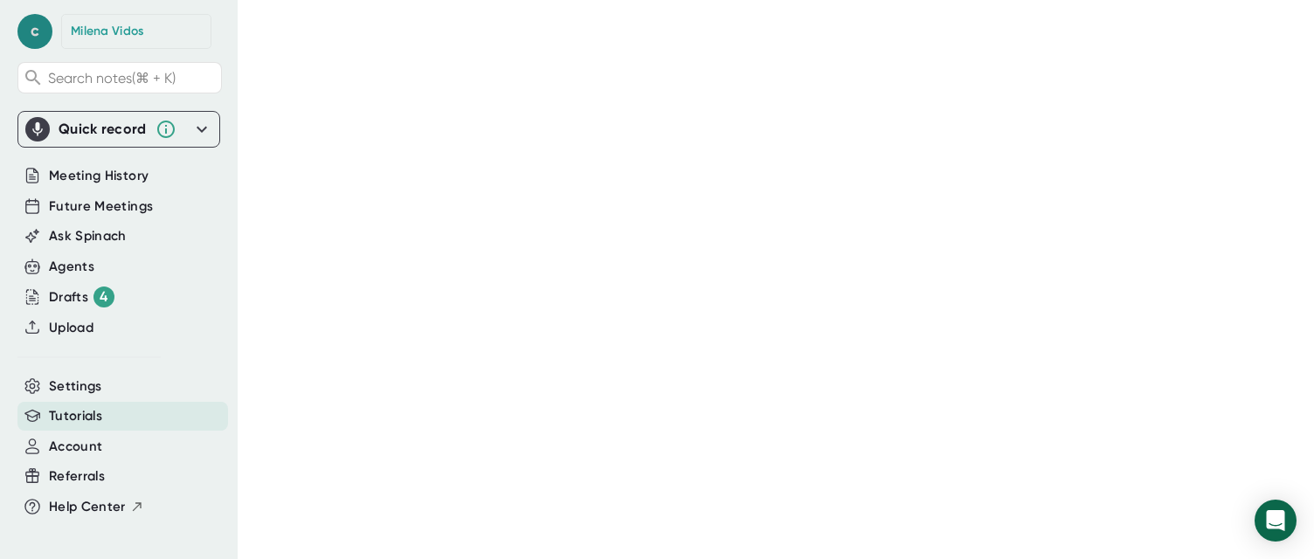
click at [38, 29] on span "c" at bounding box center [34, 31] width 35 height 35
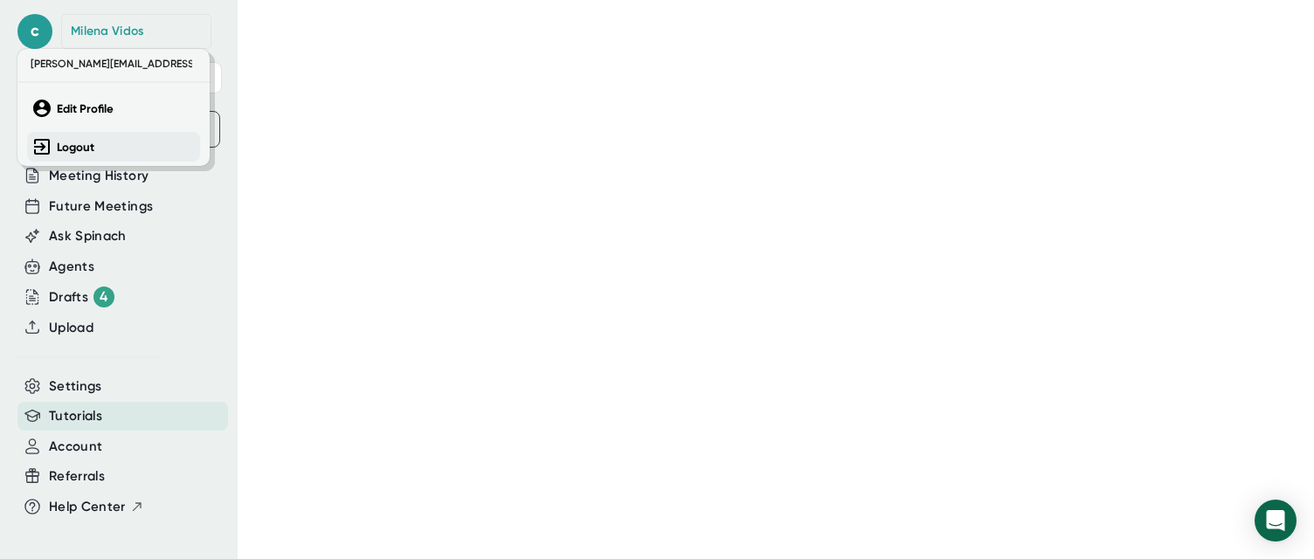
click at [65, 149] on b "Logout" at bounding box center [76, 147] width 38 height 15
